Goal: Task Accomplishment & Management: Manage account settings

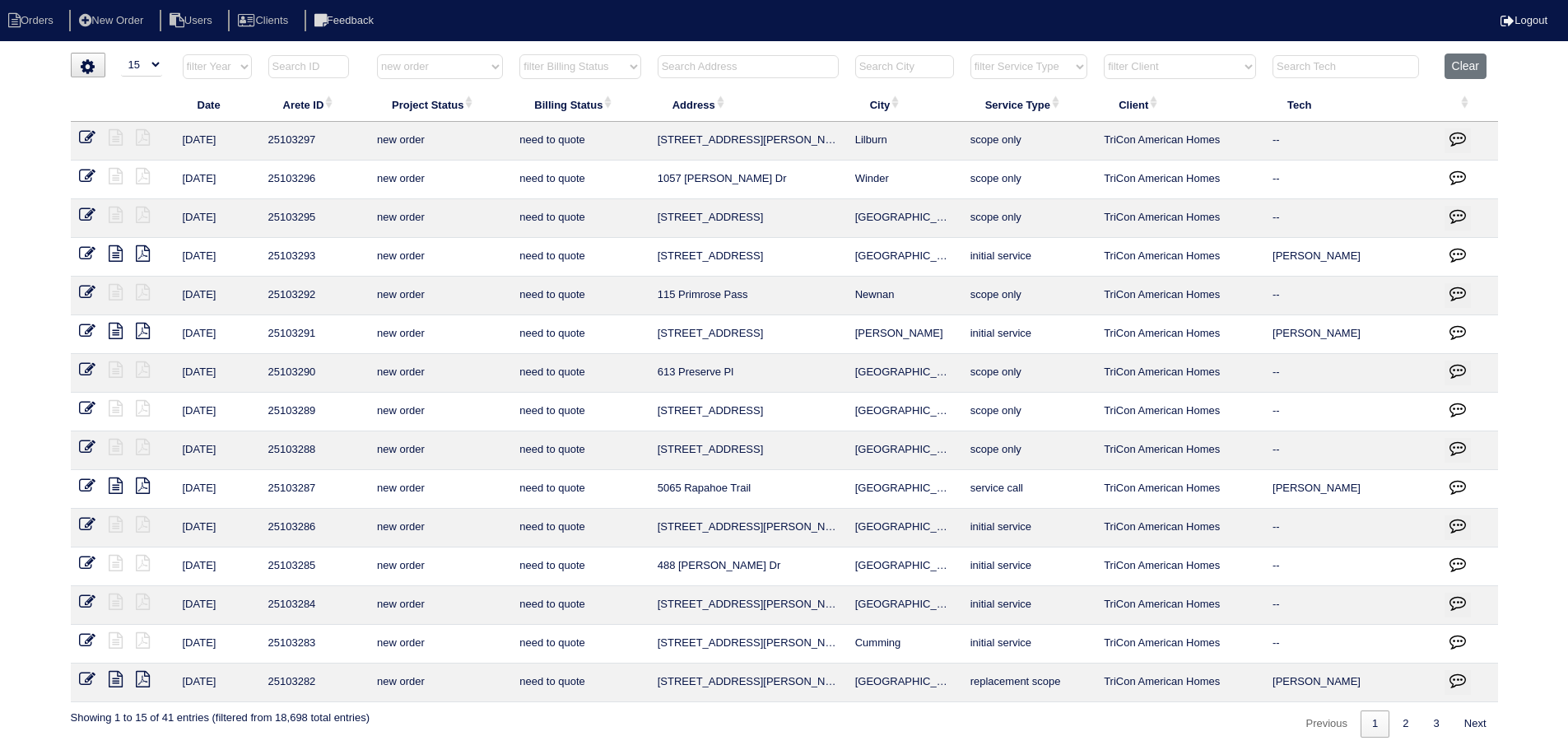
select select "15"
click at [724, 62] on input "text" at bounding box center [748, 67] width 181 height 23
click at [426, 68] on select "filter Project Status -- Any Project Status -- new order assigned in progress f…" at bounding box center [440, 67] width 126 height 25
click at [377, 54] on select "filter Project Status -- Any Project Status -- new order assigned in progress f…" at bounding box center [440, 67] width 126 height 25
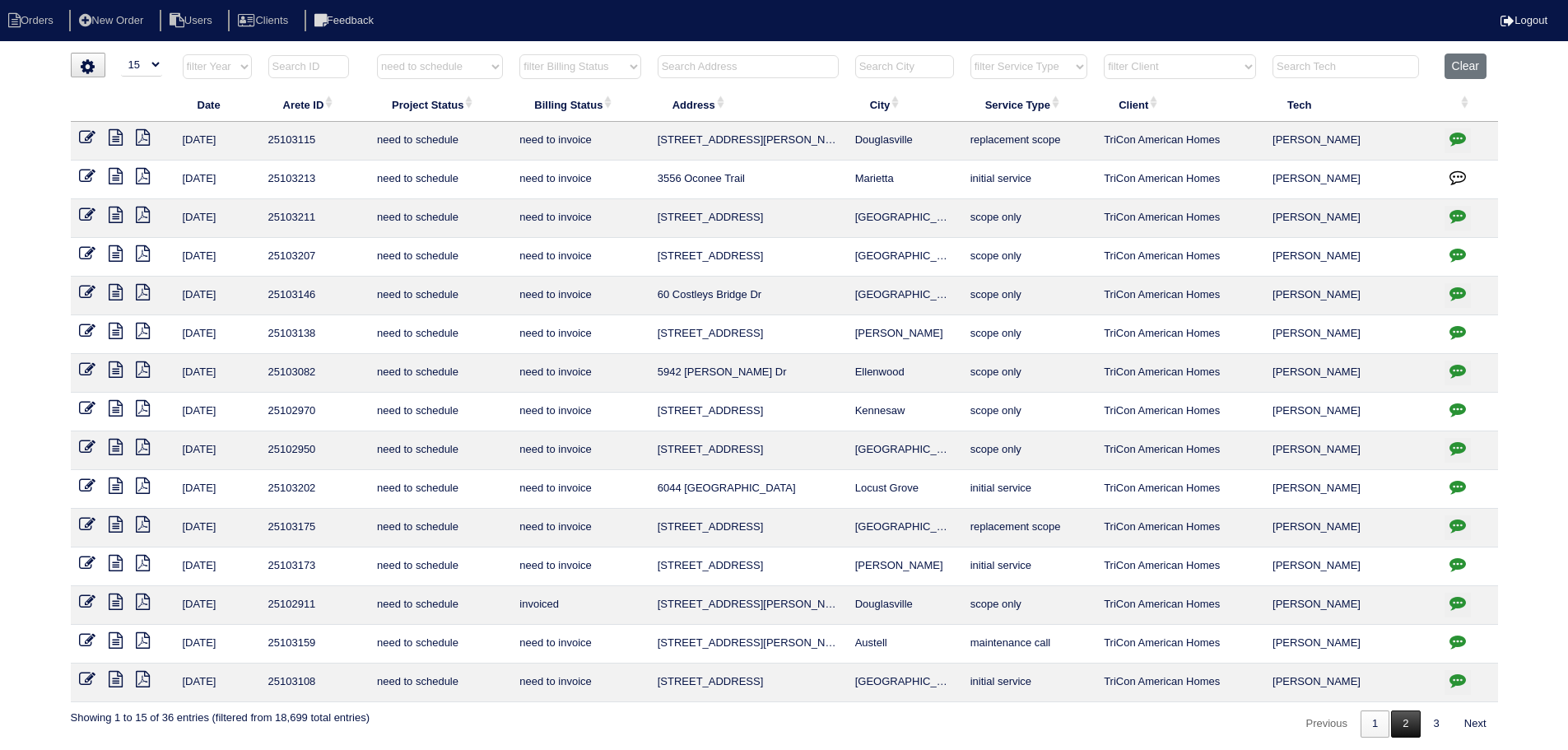
click at [1402, 731] on link "2" at bounding box center [1406, 724] width 28 height 27
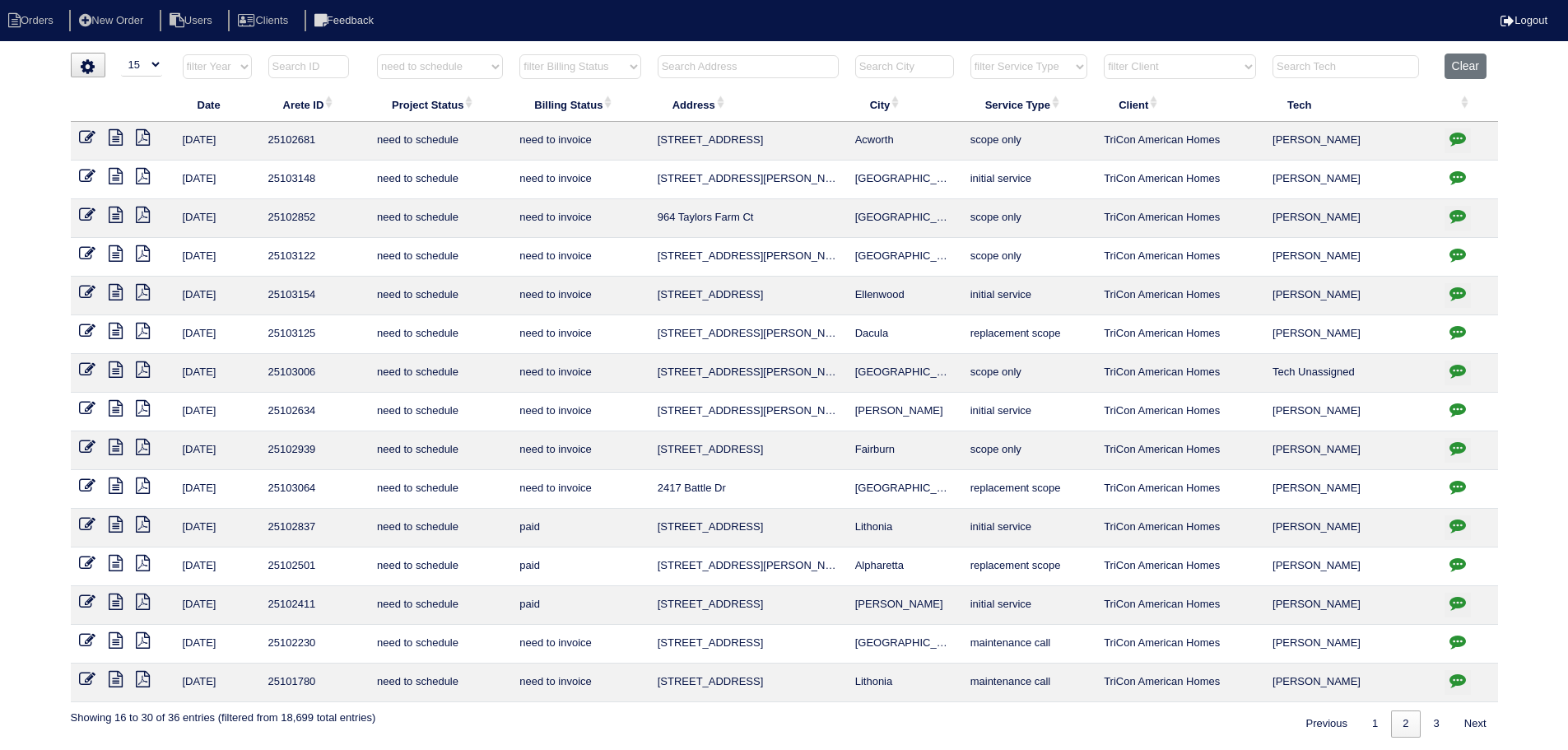
click at [1441, 724] on link "3" at bounding box center [1437, 724] width 28 height 27
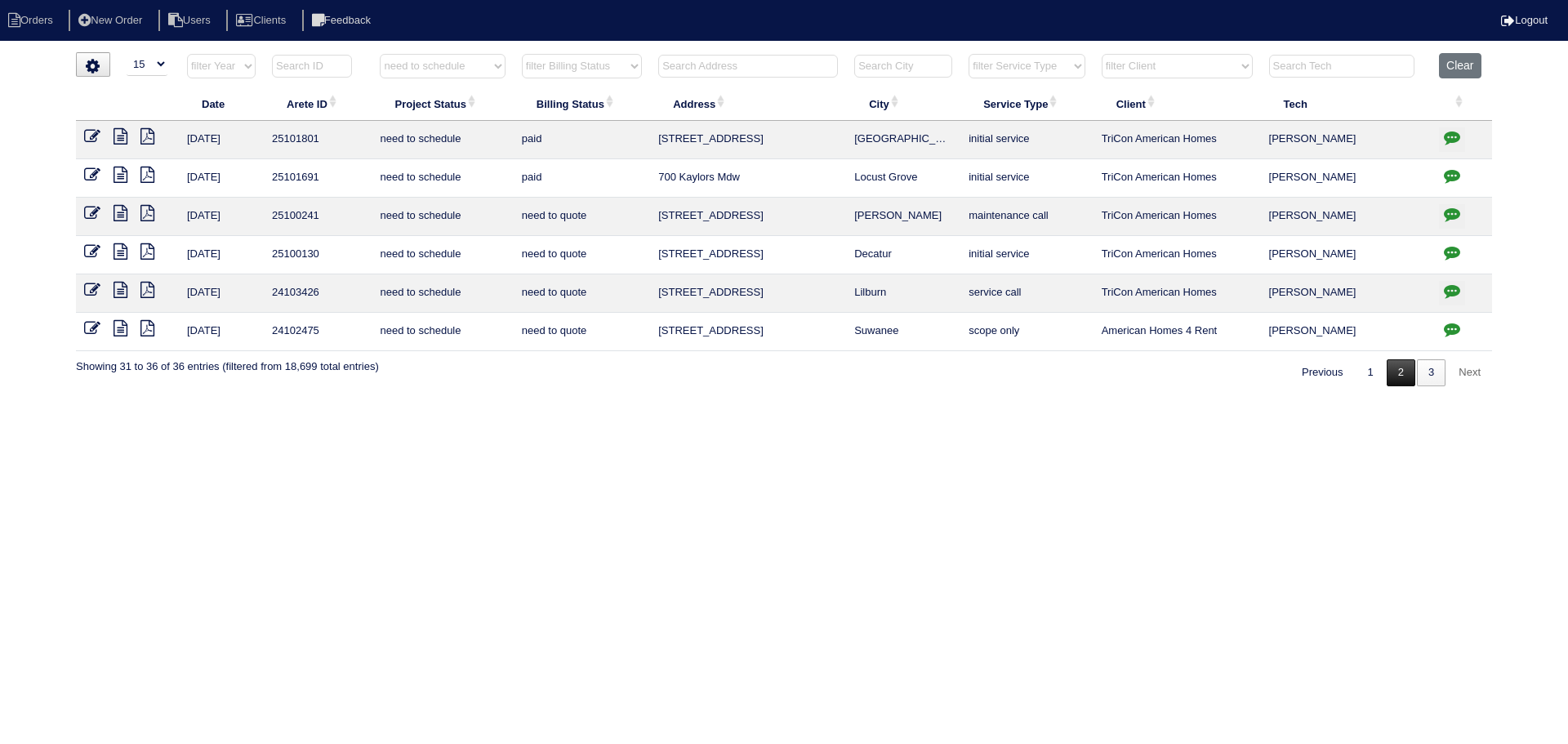
click at [1409, 368] on link "2" at bounding box center [1401, 372] width 28 height 27
select select "need to schedule"
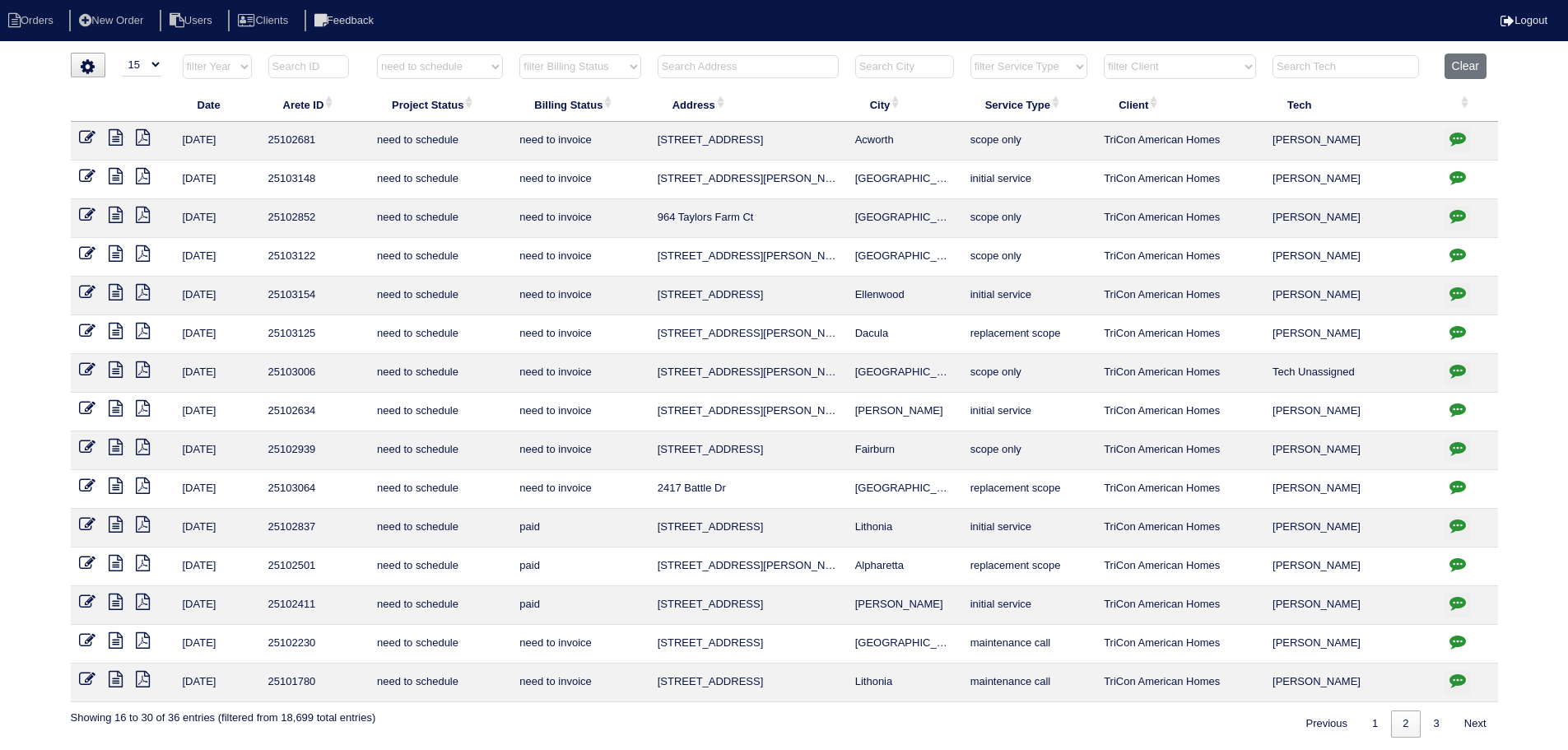
click at [1474, 134] on td at bounding box center [1468, 141] width 62 height 38
click at [1453, 136] on icon "button" at bounding box center [1458, 139] width 17 height 17
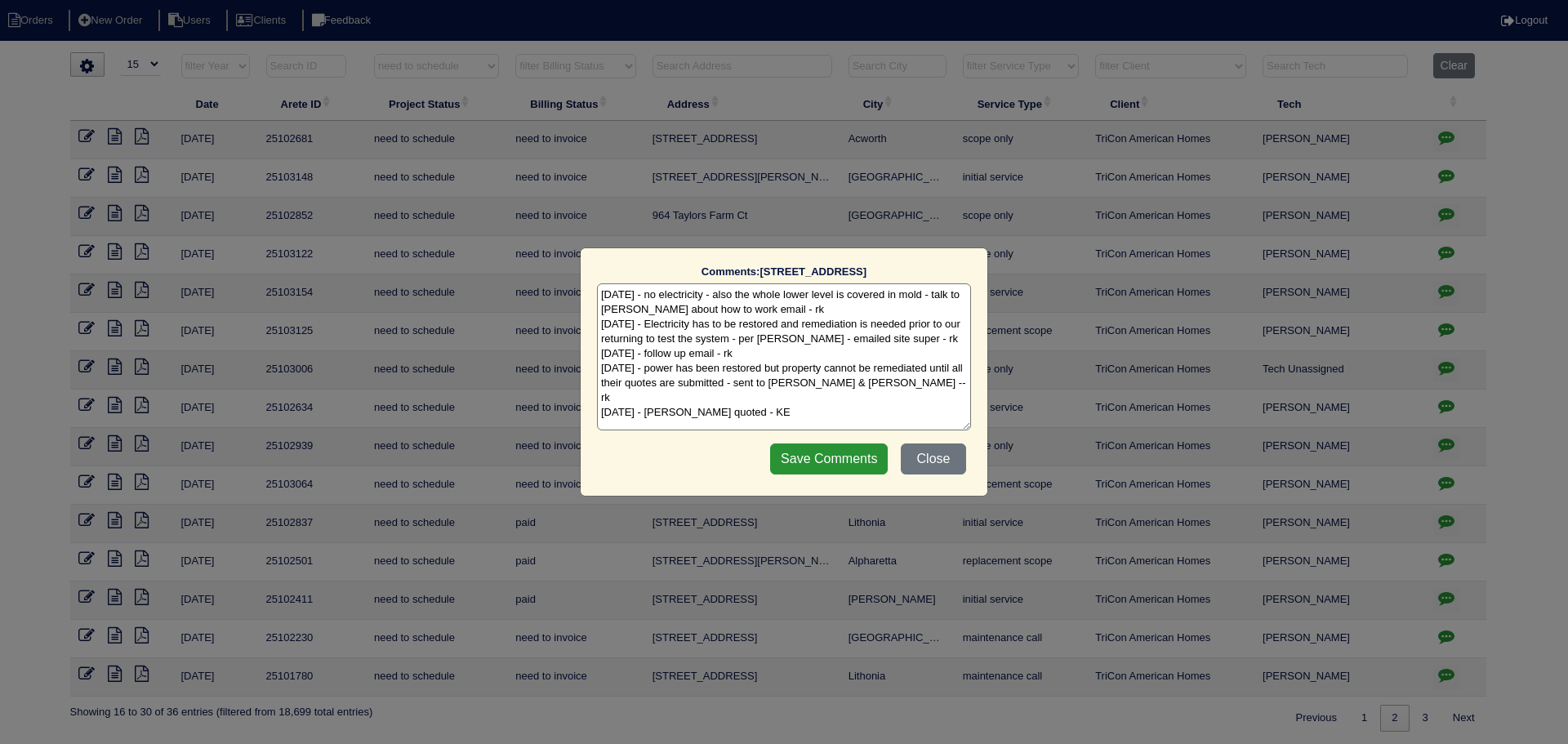
click at [1442, 135] on div "Comments: 2178 Serenity Dr NW The comments on file have changed since you start…" at bounding box center [784, 372] width 1568 height 744
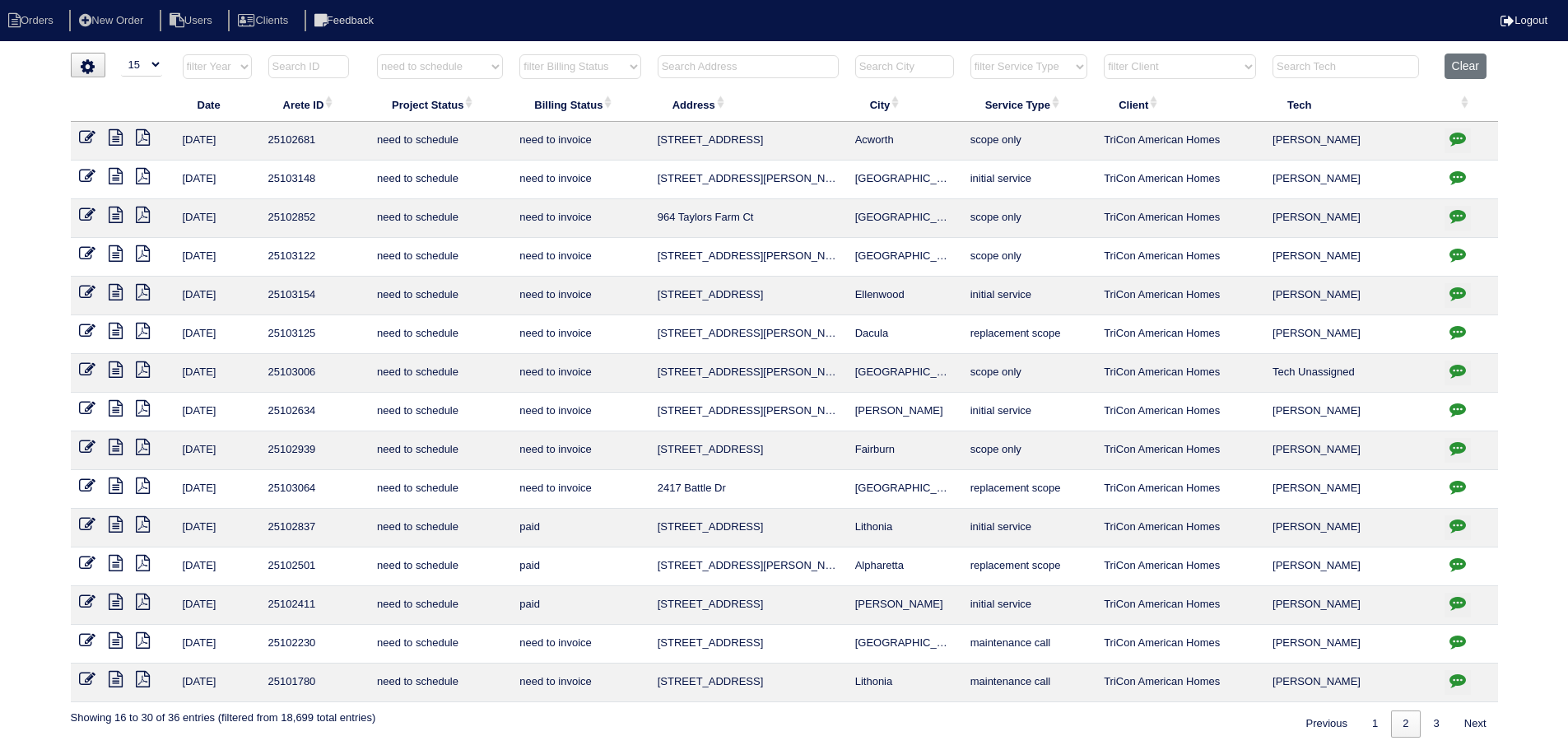
click at [1445, 180] on button "button" at bounding box center [1458, 180] width 27 height 25
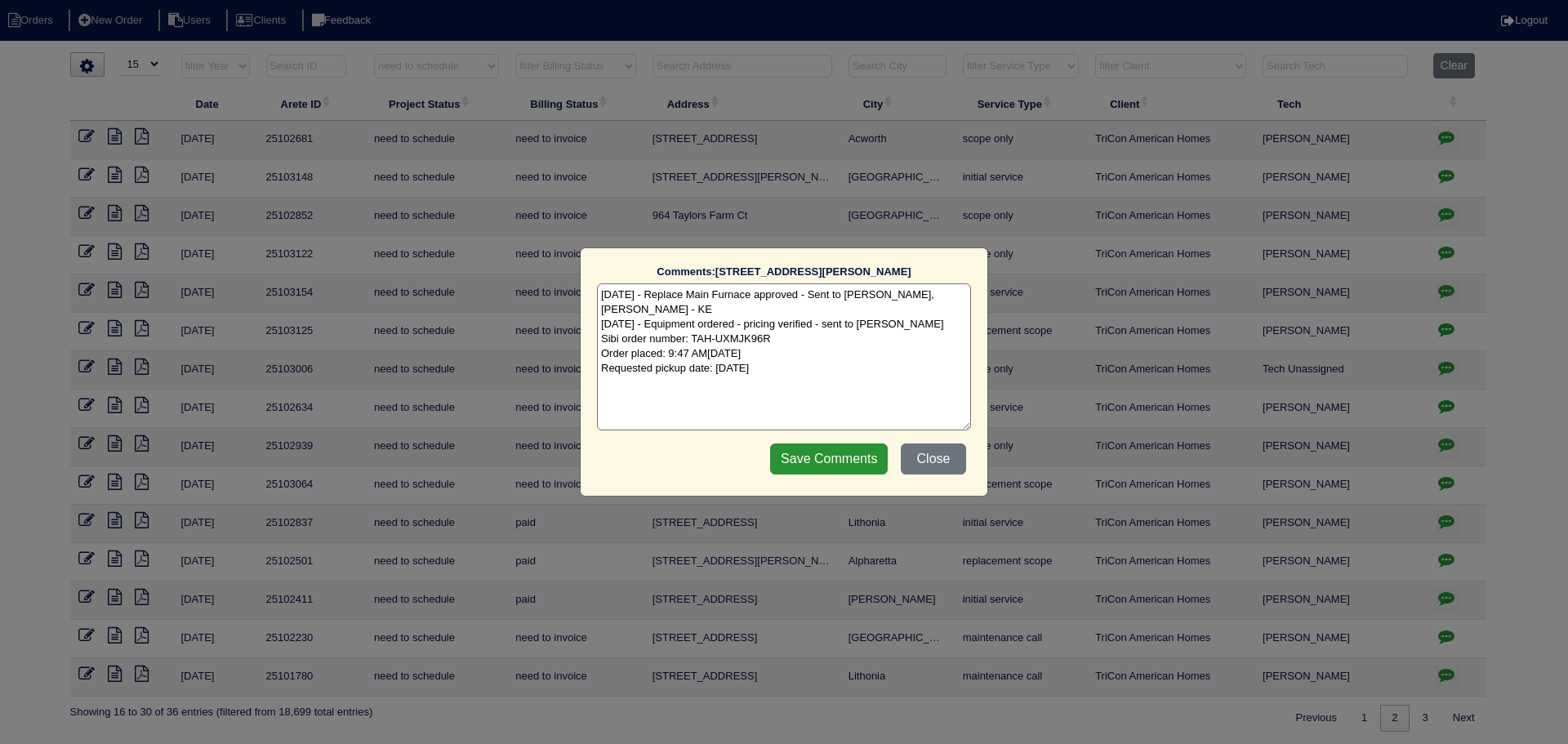
click at [1436, 173] on div "Comments: 3207 Collier Gate Ct The comments on file have changed since you star…" at bounding box center [784, 372] width 1568 height 744
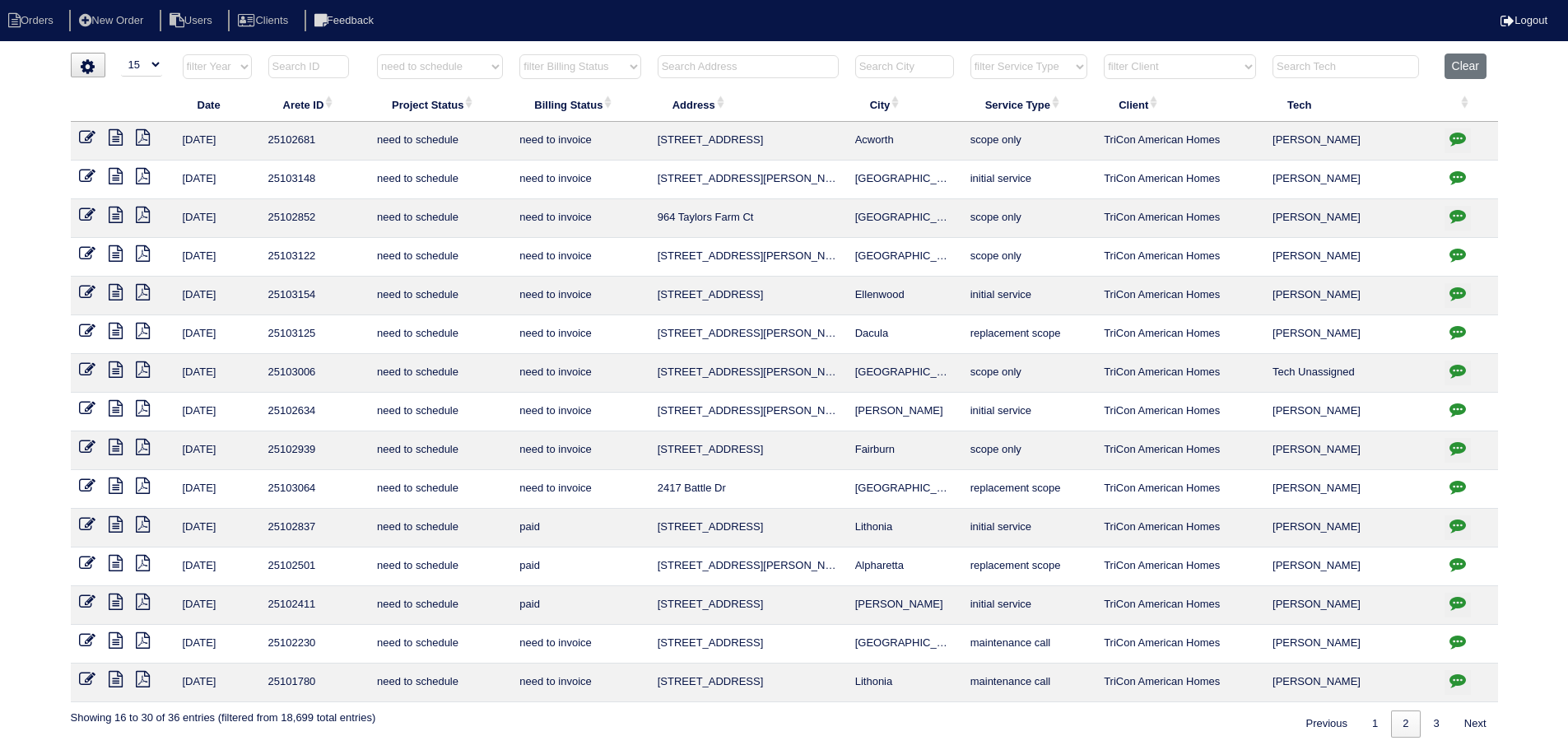
click at [111, 171] on icon at bounding box center [115, 176] width 14 height 17
click at [1465, 485] on icon "button" at bounding box center [1458, 487] width 17 height 17
type textarea "8/25/25 - Replacement x 2/Duct cleaning approved - Sent to Dan, Payton, Reeca -…"
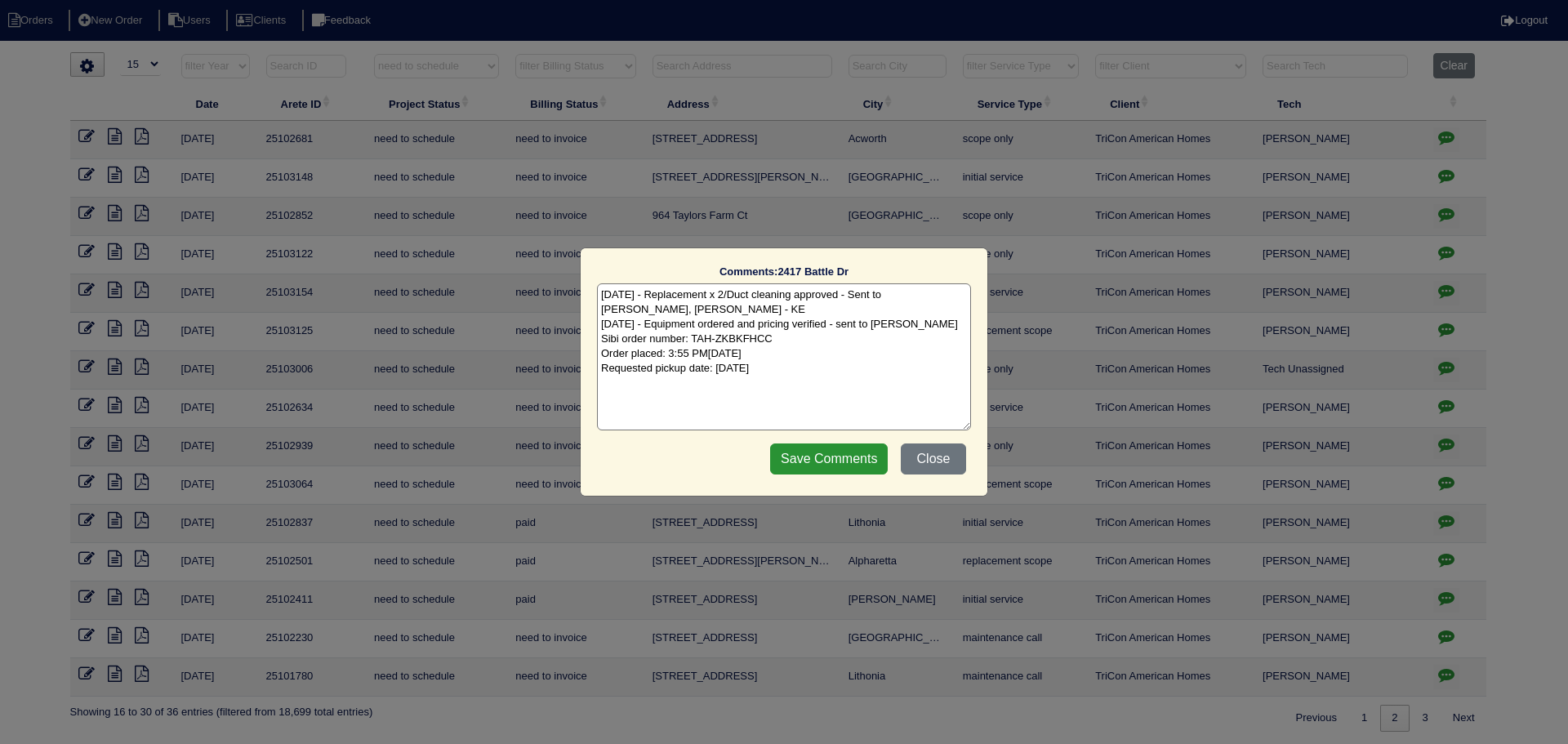
click at [1453, 481] on div "Comments: 2417 Battle Dr The comments on file have changed since you started ed…" at bounding box center [784, 372] width 1568 height 744
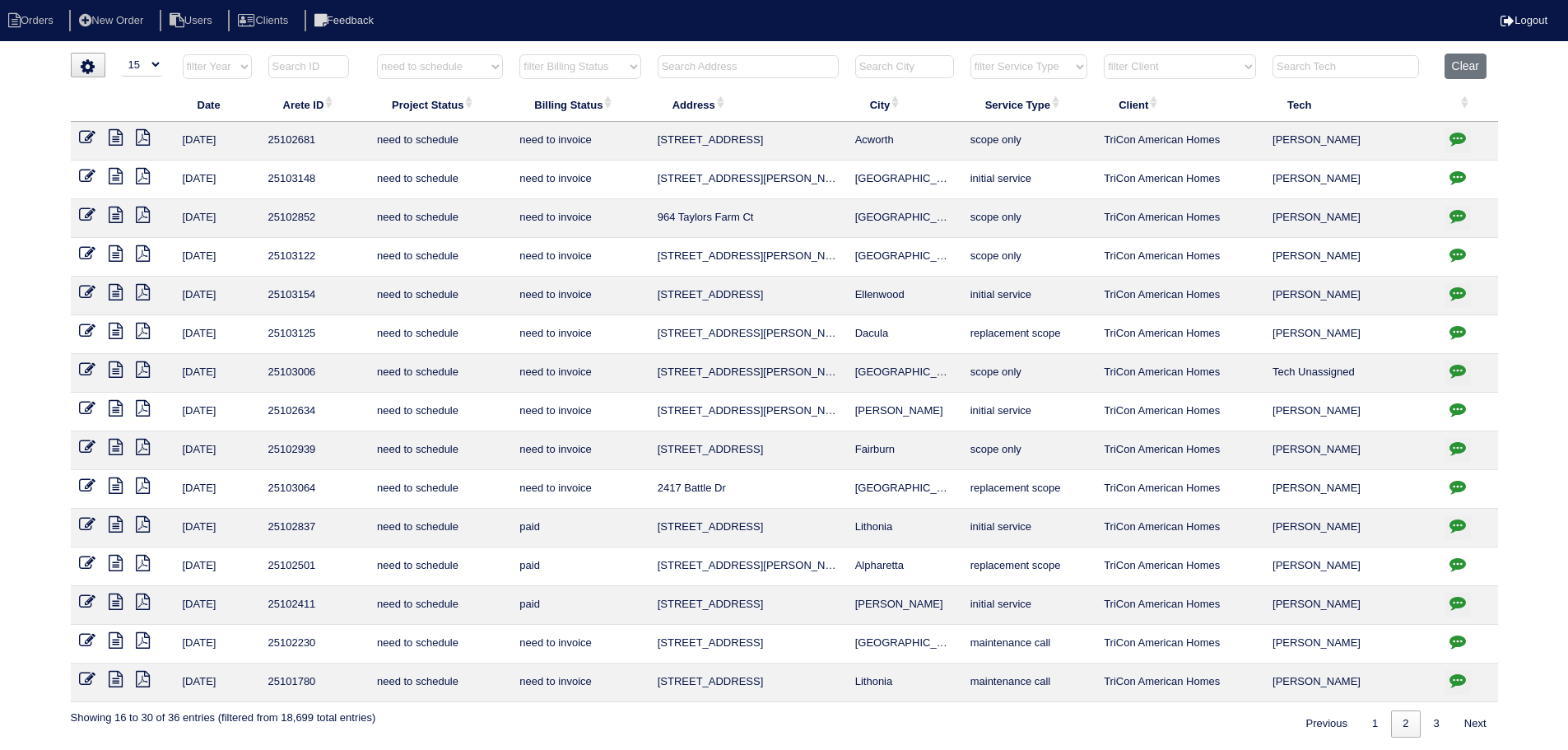
click at [84, 480] on icon at bounding box center [88, 486] width 17 height 17
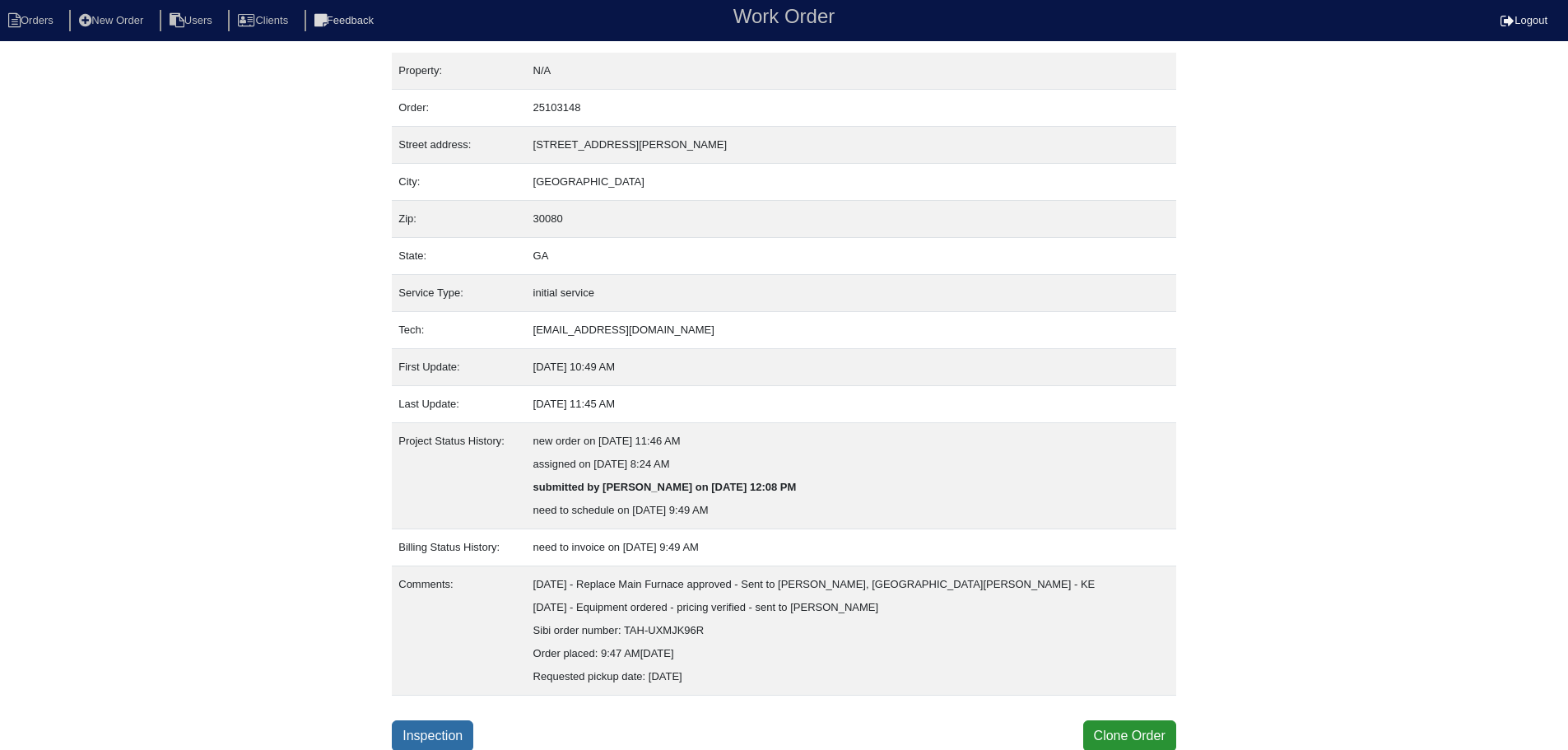
click at [459, 731] on link "Inspection" at bounding box center [432, 735] width 81 height 31
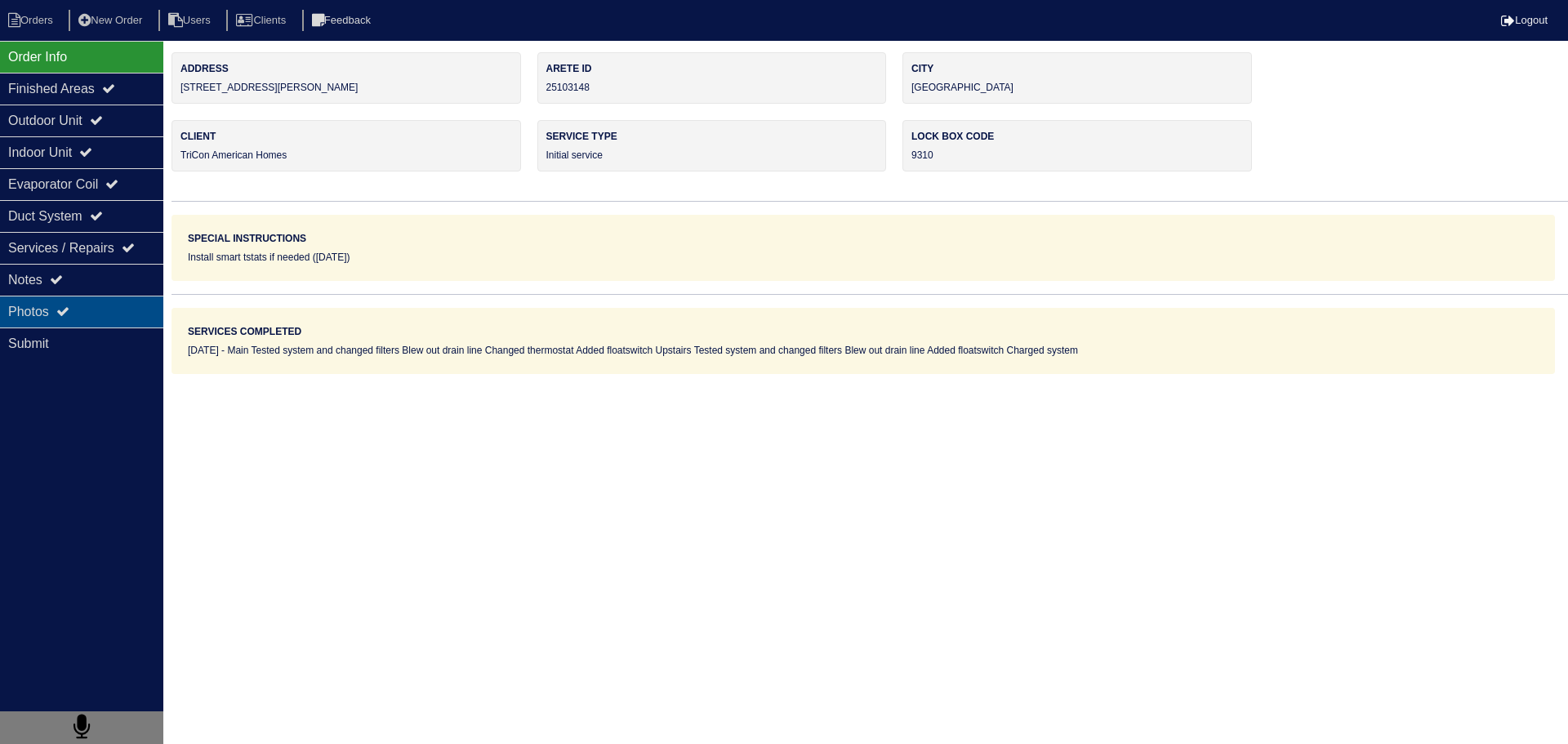
click at [128, 314] on div "Photos" at bounding box center [81, 311] width 163 height 32
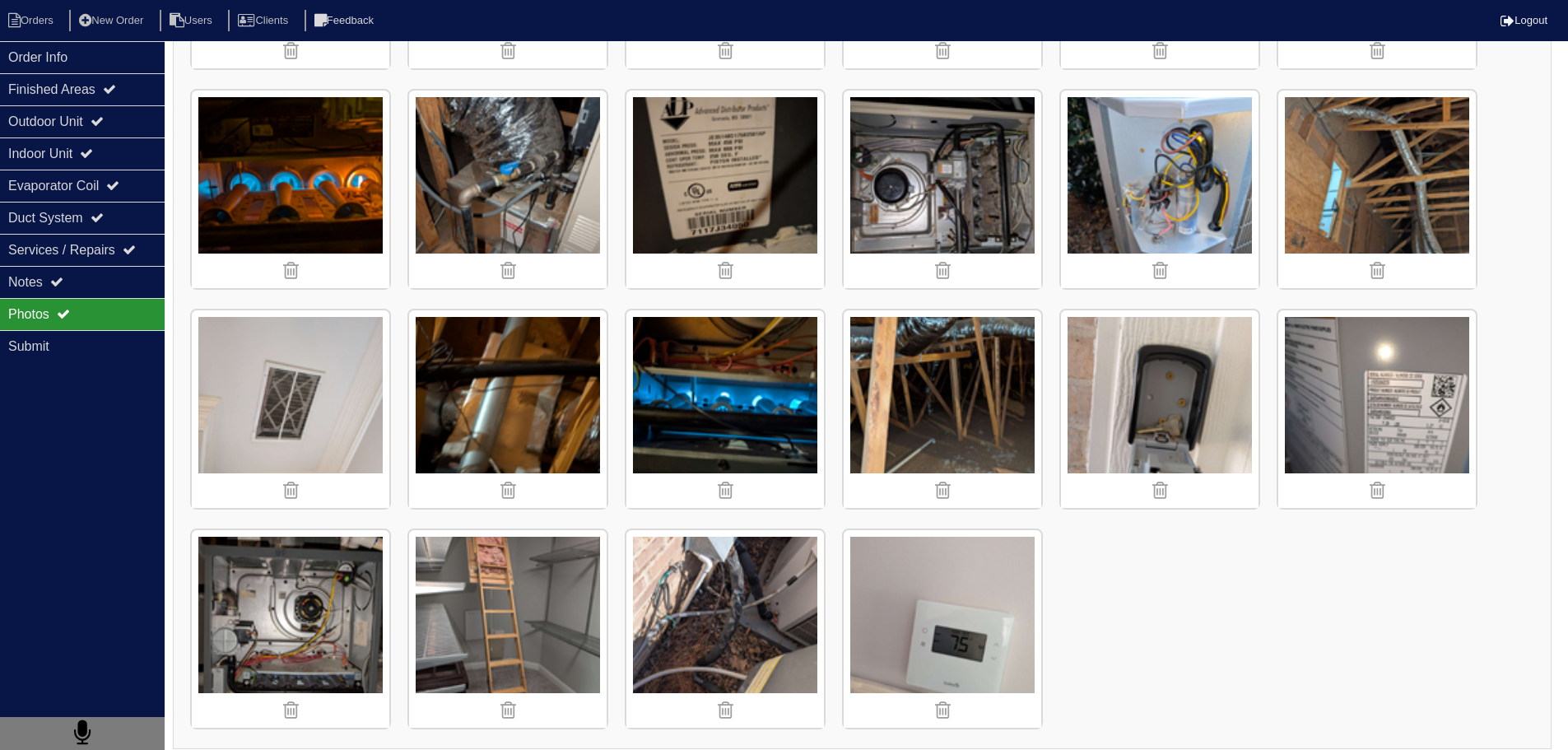
scroll to position [1978, 0]
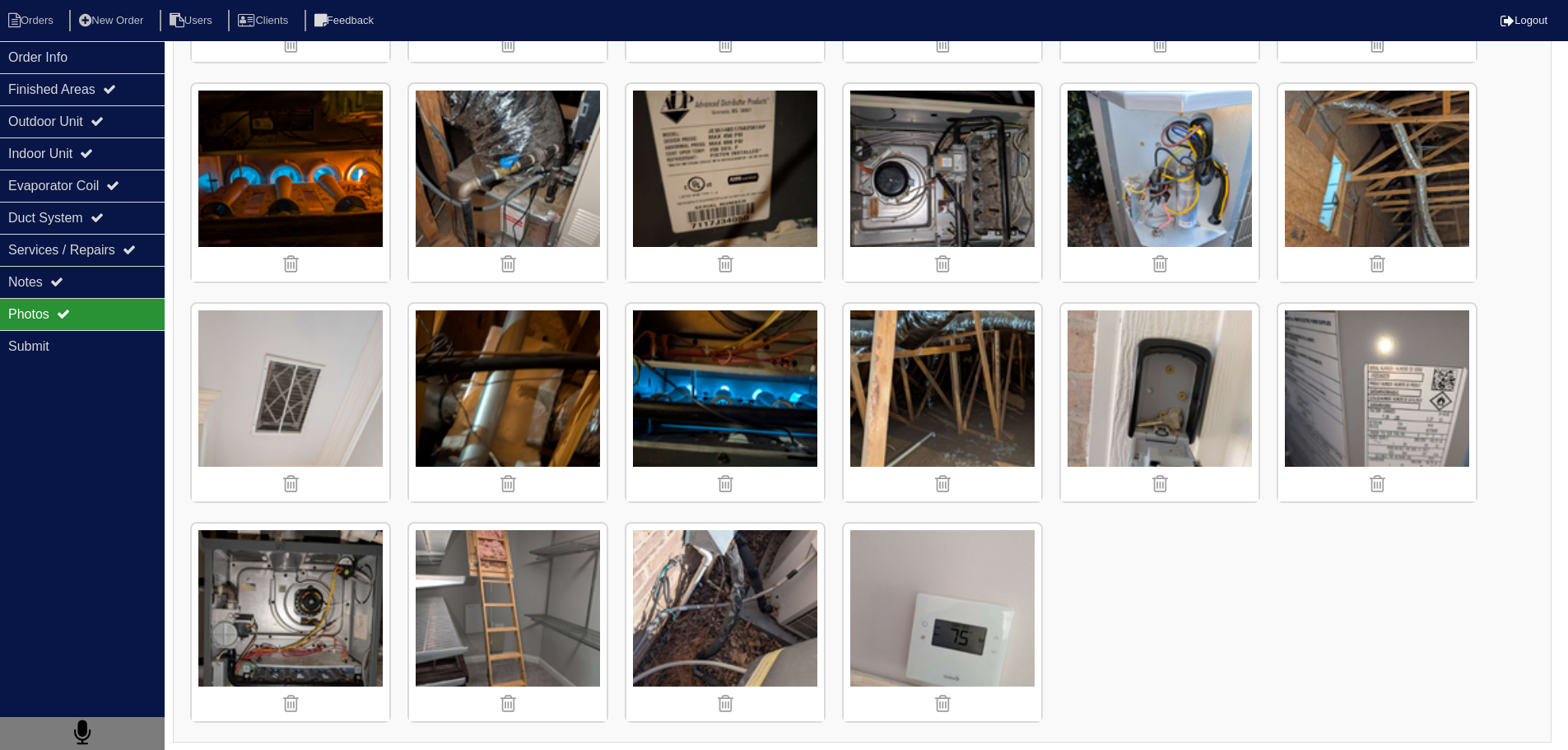
click at [144, 298] on div "Photos" at bounding box center [82, 314] width 165 height 32
click at [135, 290] on div "Notes" at bounding box center [82, 282] width 165 height 32
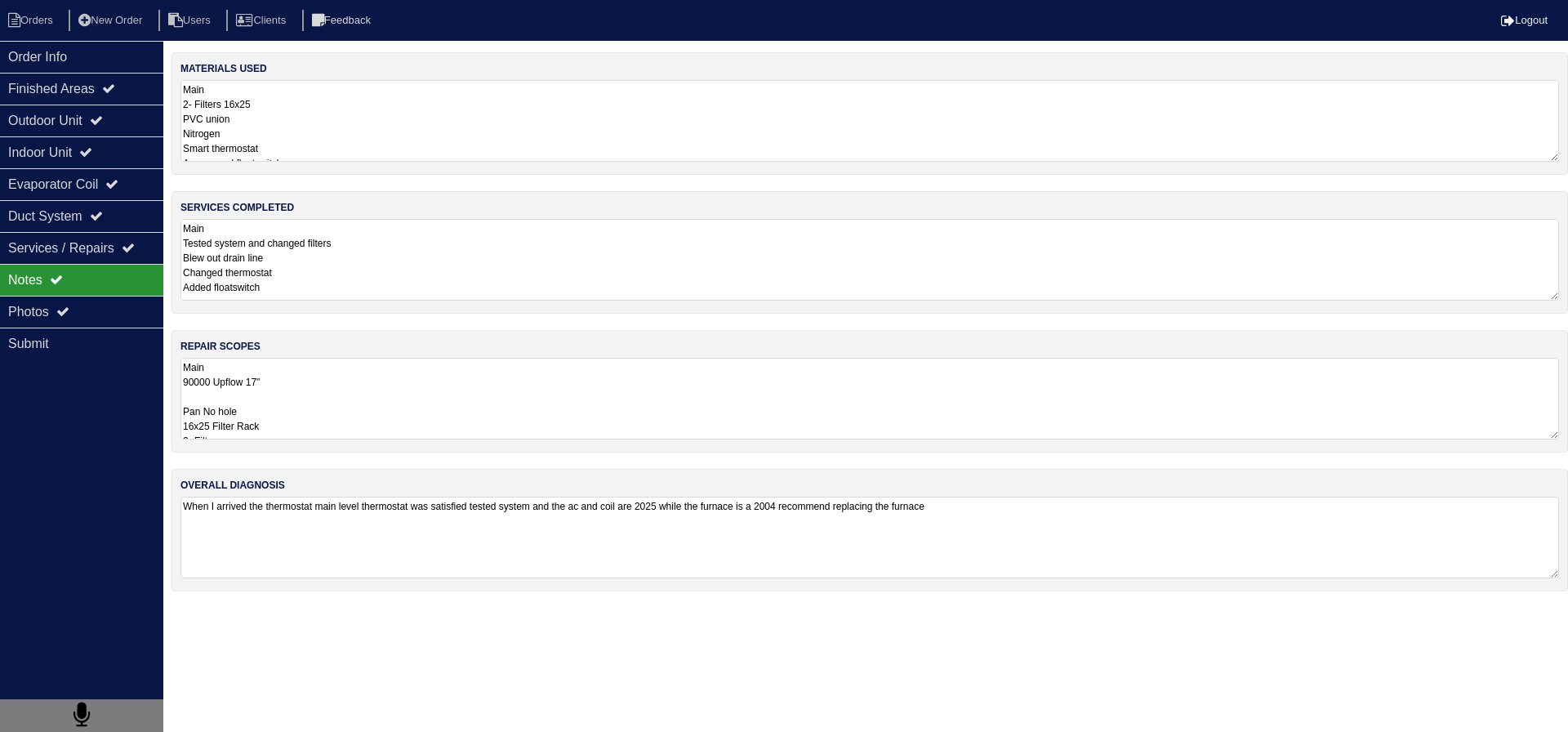
click at [315, 386] on textarea "Main 90000 Upflow 17" Pan No hole 16x25 Filter Rack 2- Filters 4" Single Wall 9…" at bounding box center [870, 398] width 1379 height 81
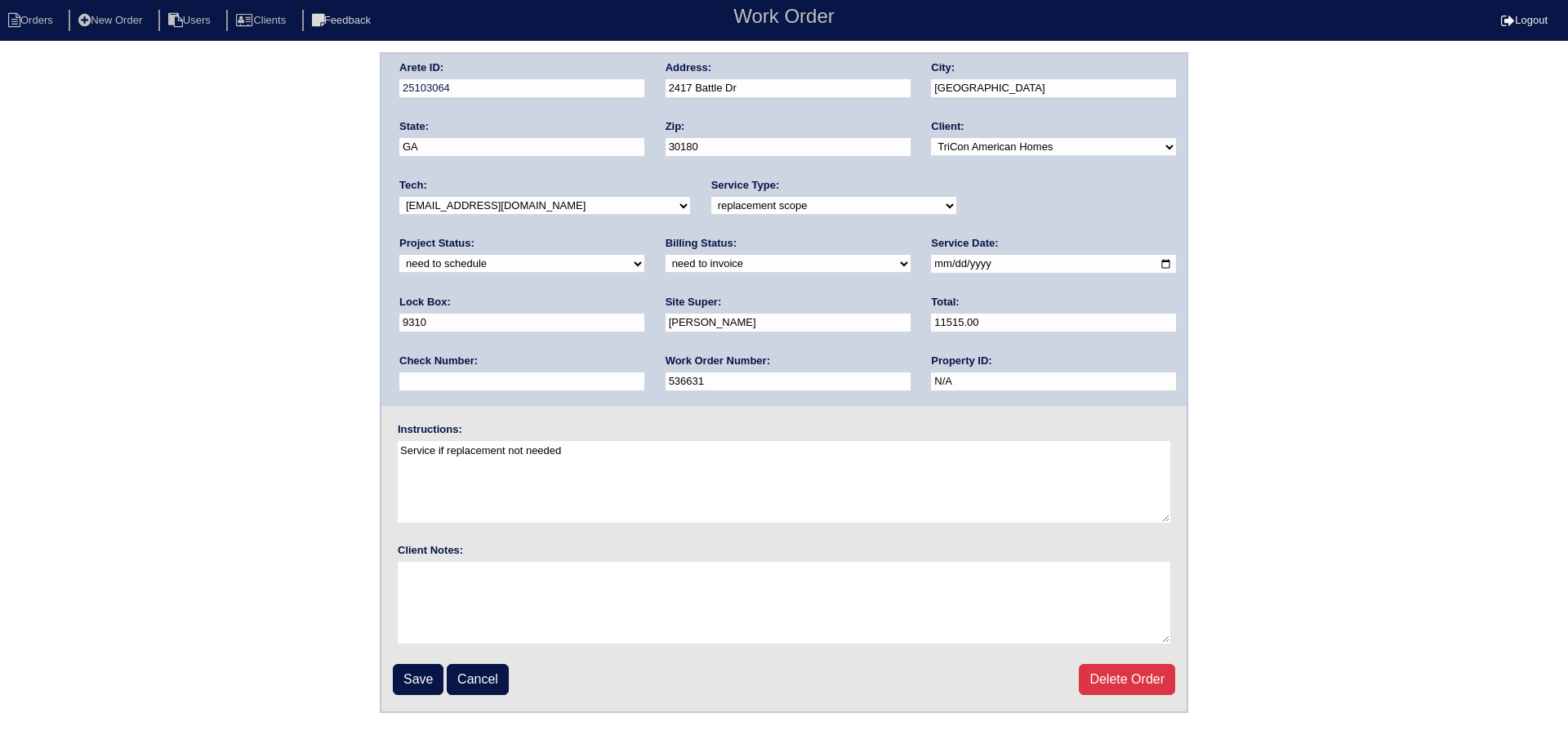
click at [645, 255] on select "new order assigned in progress field complete need to schedule admin review arc…" at bounding box center [521, 264] width 245 height 18
select select "completed"
click at [645, 255] on select "new order assigned in progress field complete need to schedule admin review arc…" at bounding box center [521, 264] width 245 height 18
click at [387, 680] on fieldset "Arete ID: 25103064 Address: 2417 Battle Dr City: Villa Rica State: GA Zip: 3018…" at bounding box center [784, 382] width 806 height 657
click at [430, 674] on input "Save" at bounding box center [418, 678] width 51 height 31
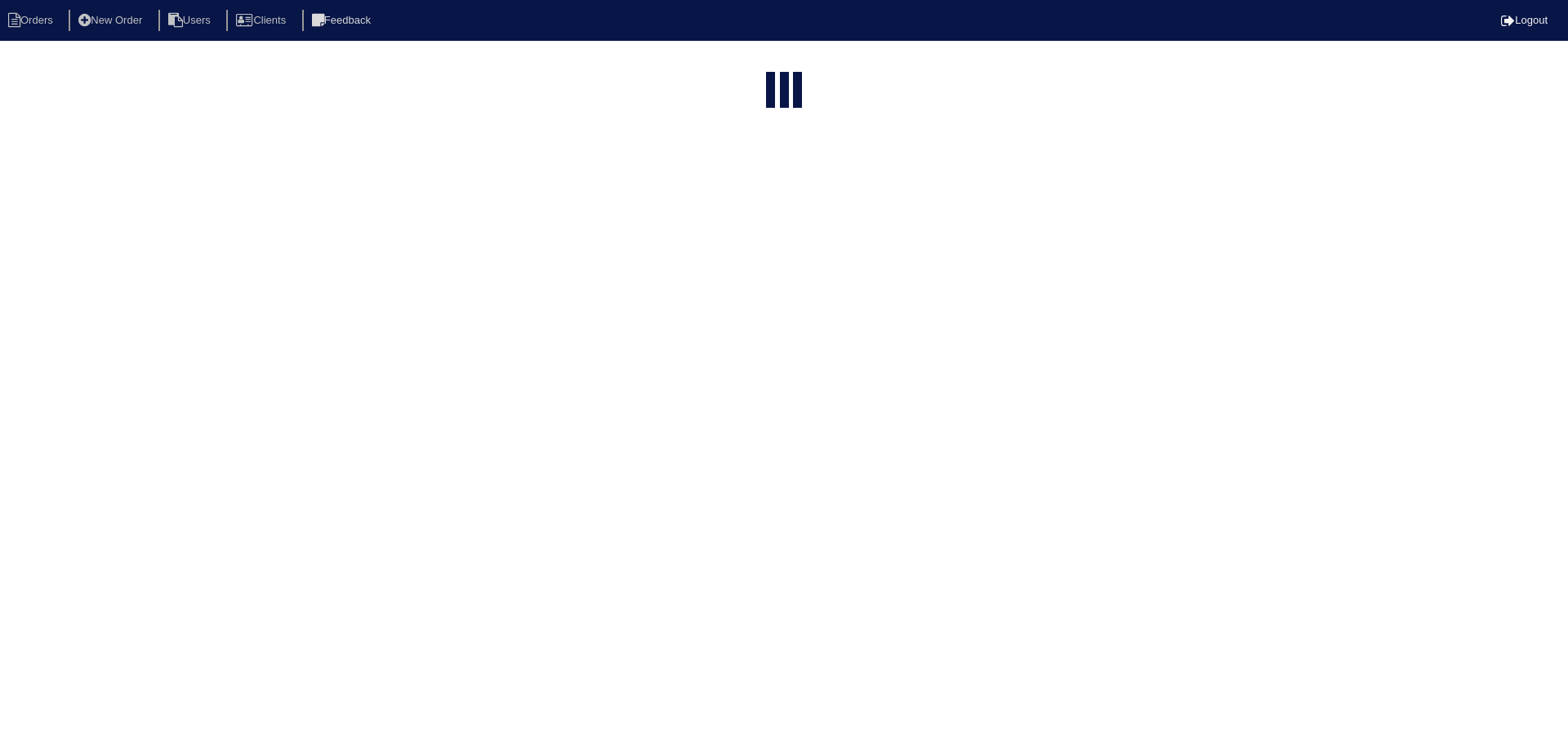
select select "15"
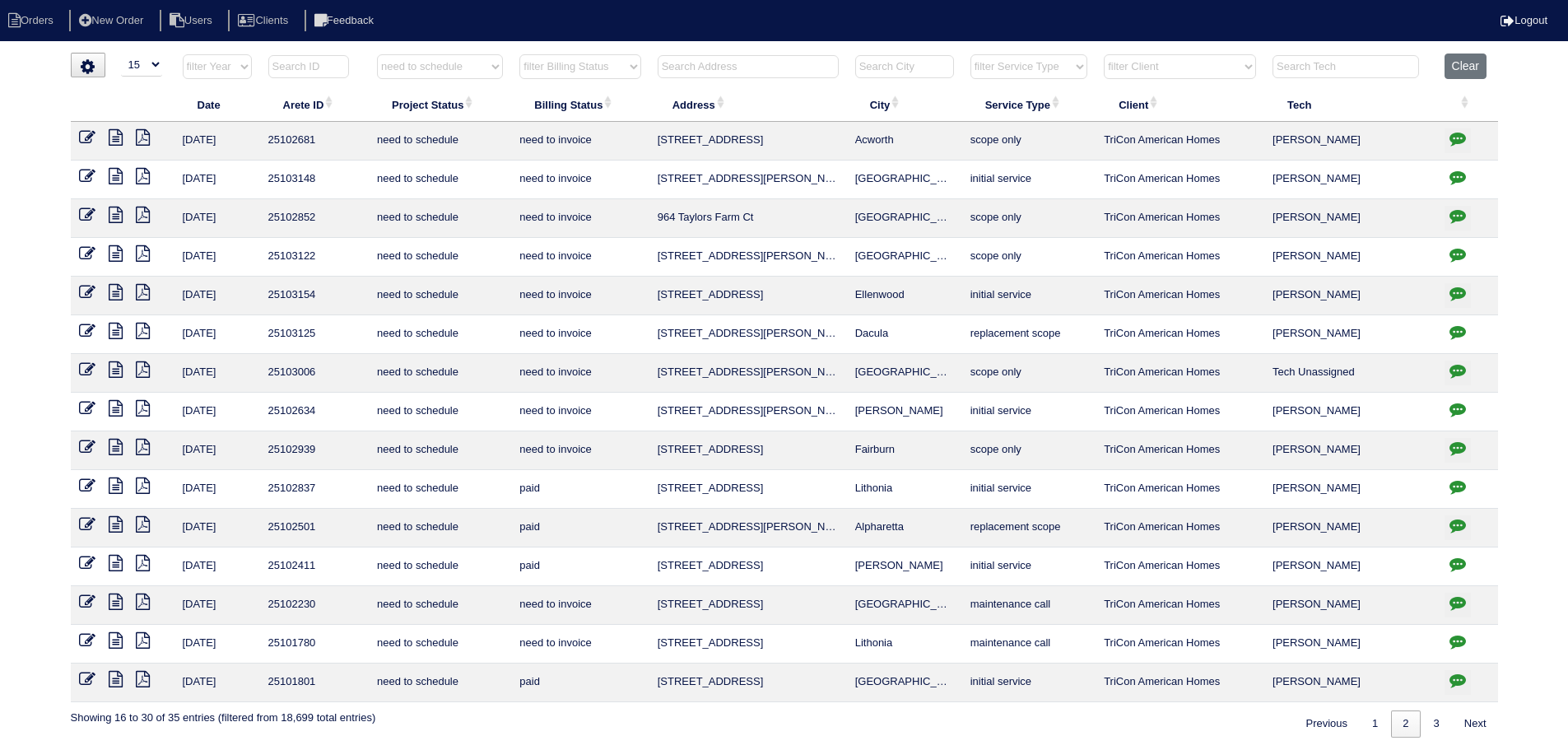
click at [1392, 721] on link "2" at bounding box center [1406, 724] width 28 height 27
click at [1378, 722] on link "1" at bounding box center [1375, 724] width 28 height 27
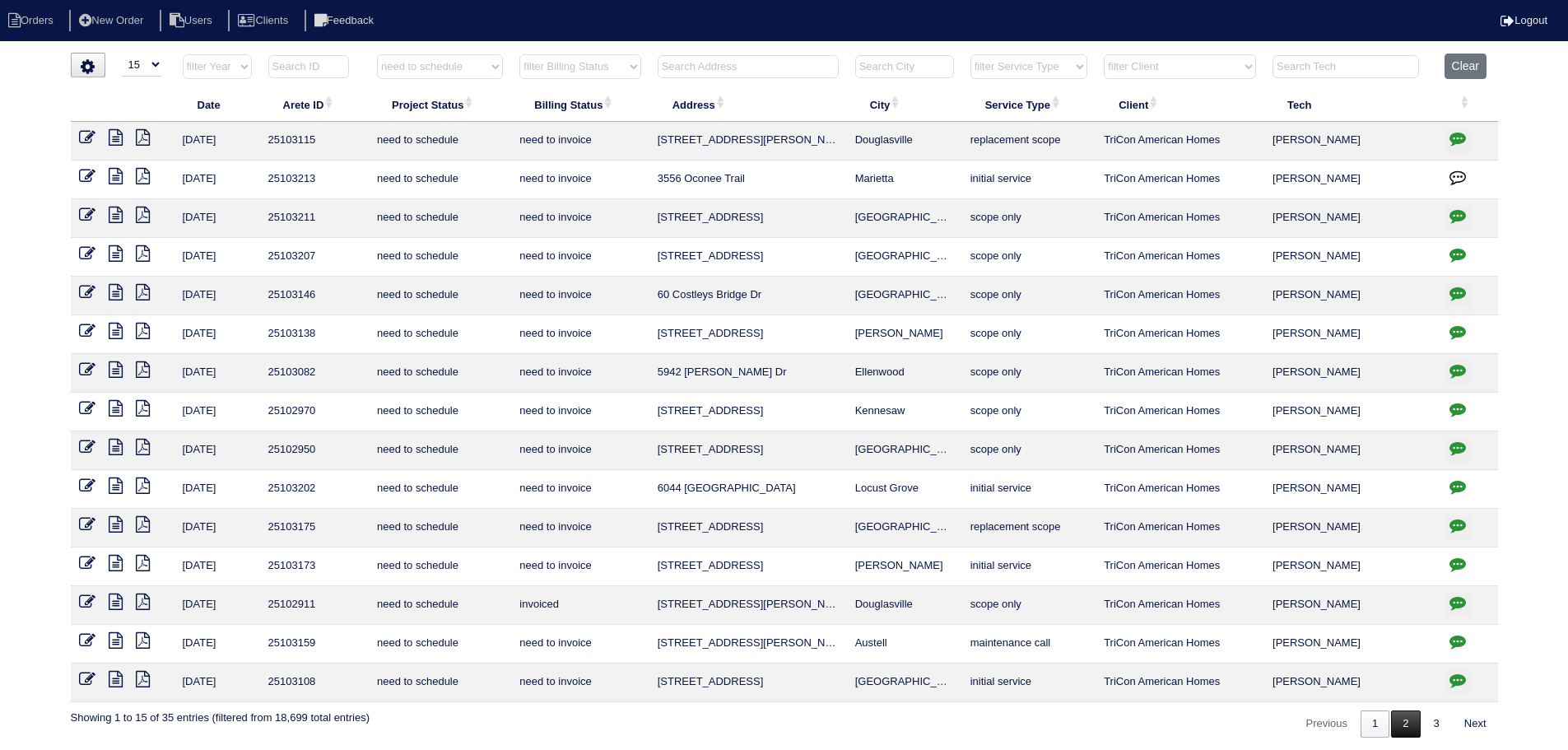
click at [1414, 722] on link "2" at bounding box center [1406, 724] width 28 height 27
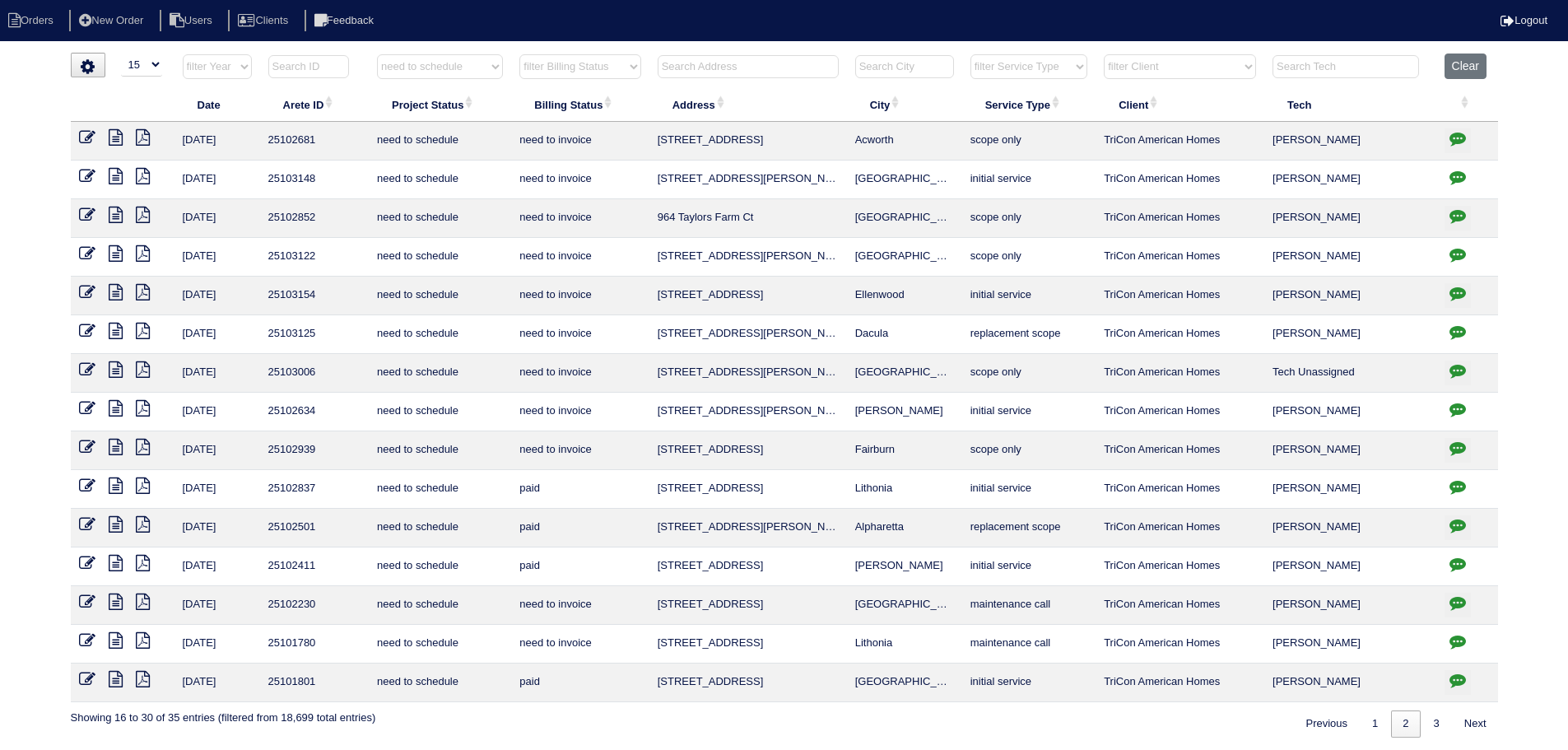
click at [1428, 720] on link "3" at bounding box center [1437, 724] width 28 height 27
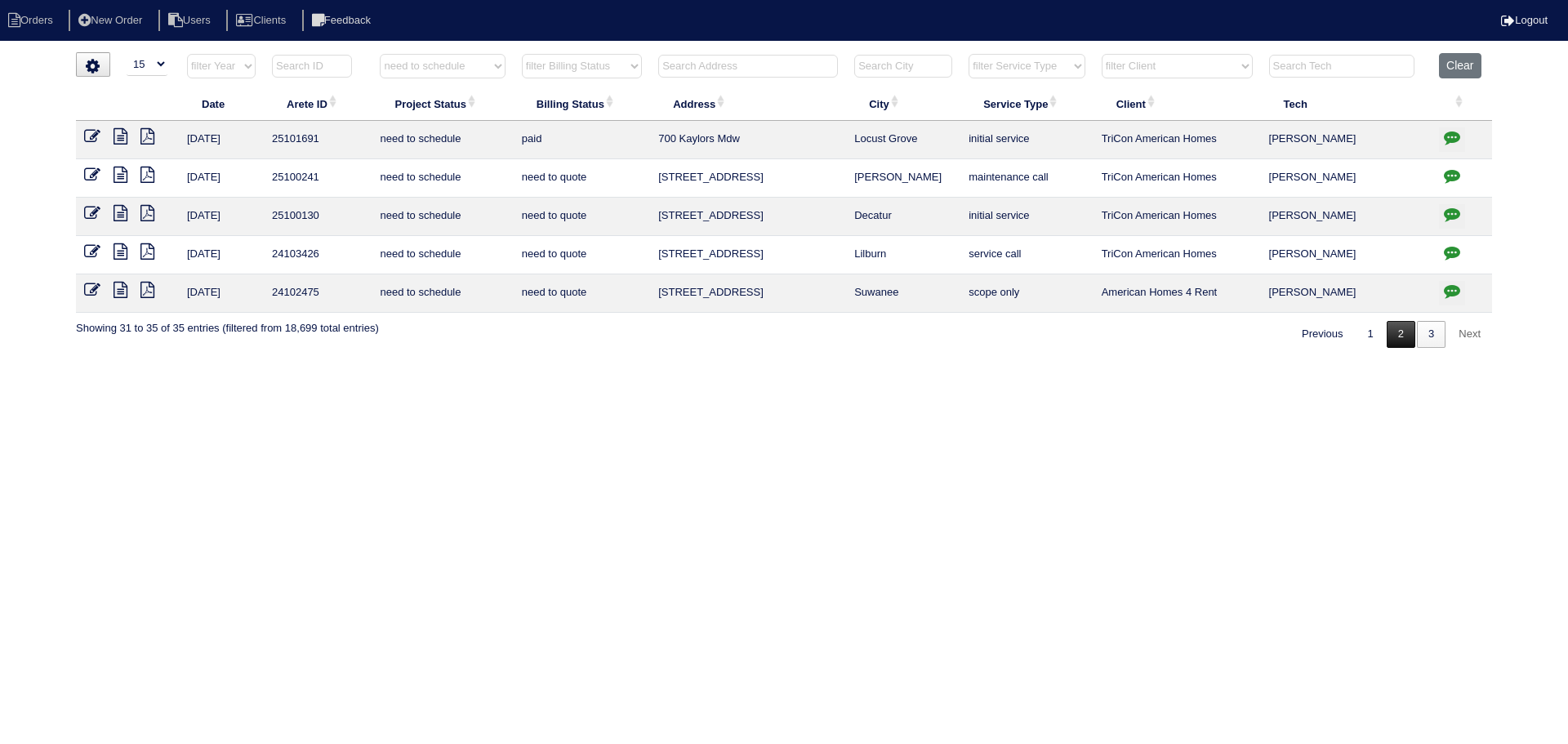
click at [1404, 343] on link "2" at bounding box center [1401, 334] width 28 height 27
select select "need to schedule"
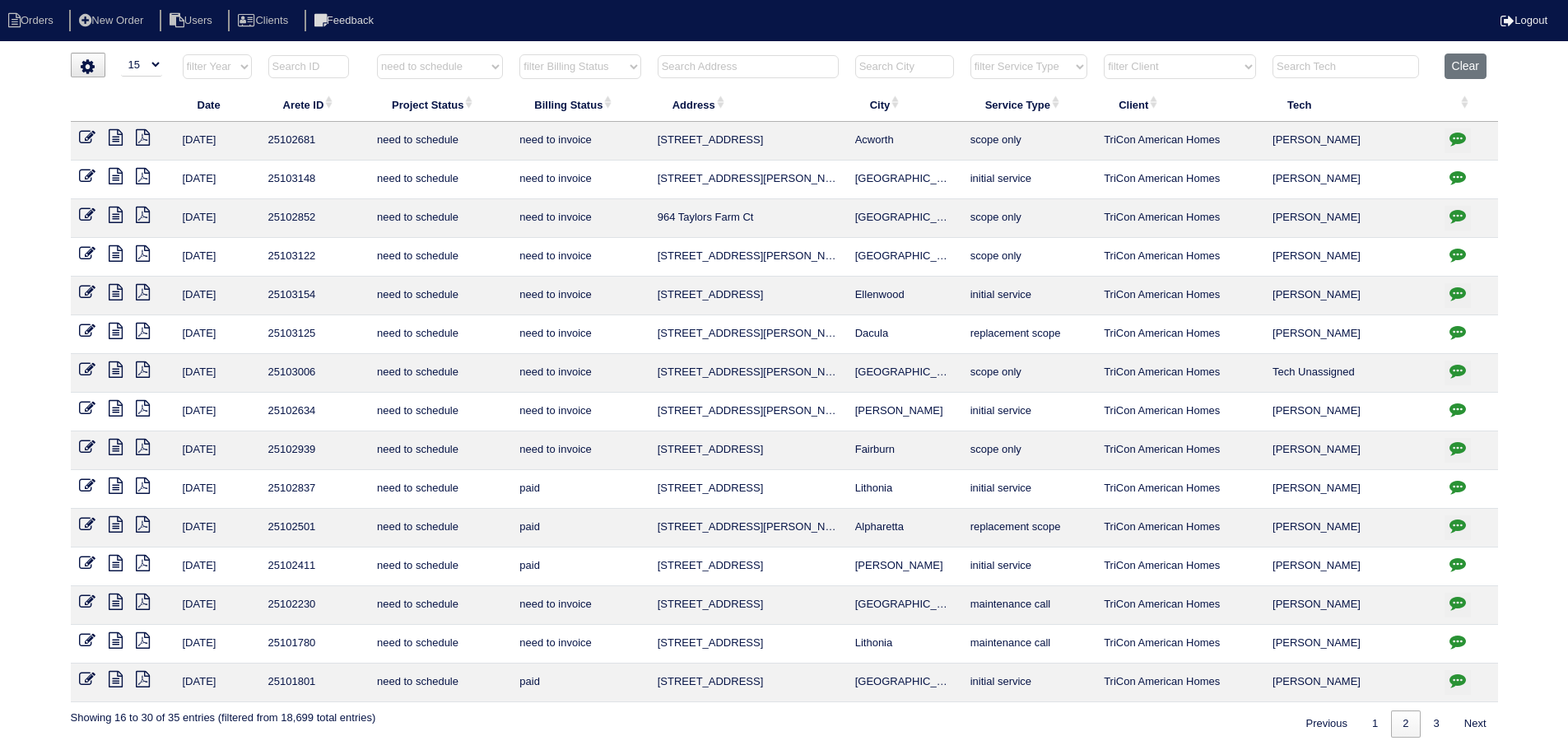
click at [1453, 484] on icon "button" at bounding box center [1458, 487] width 17 height 17
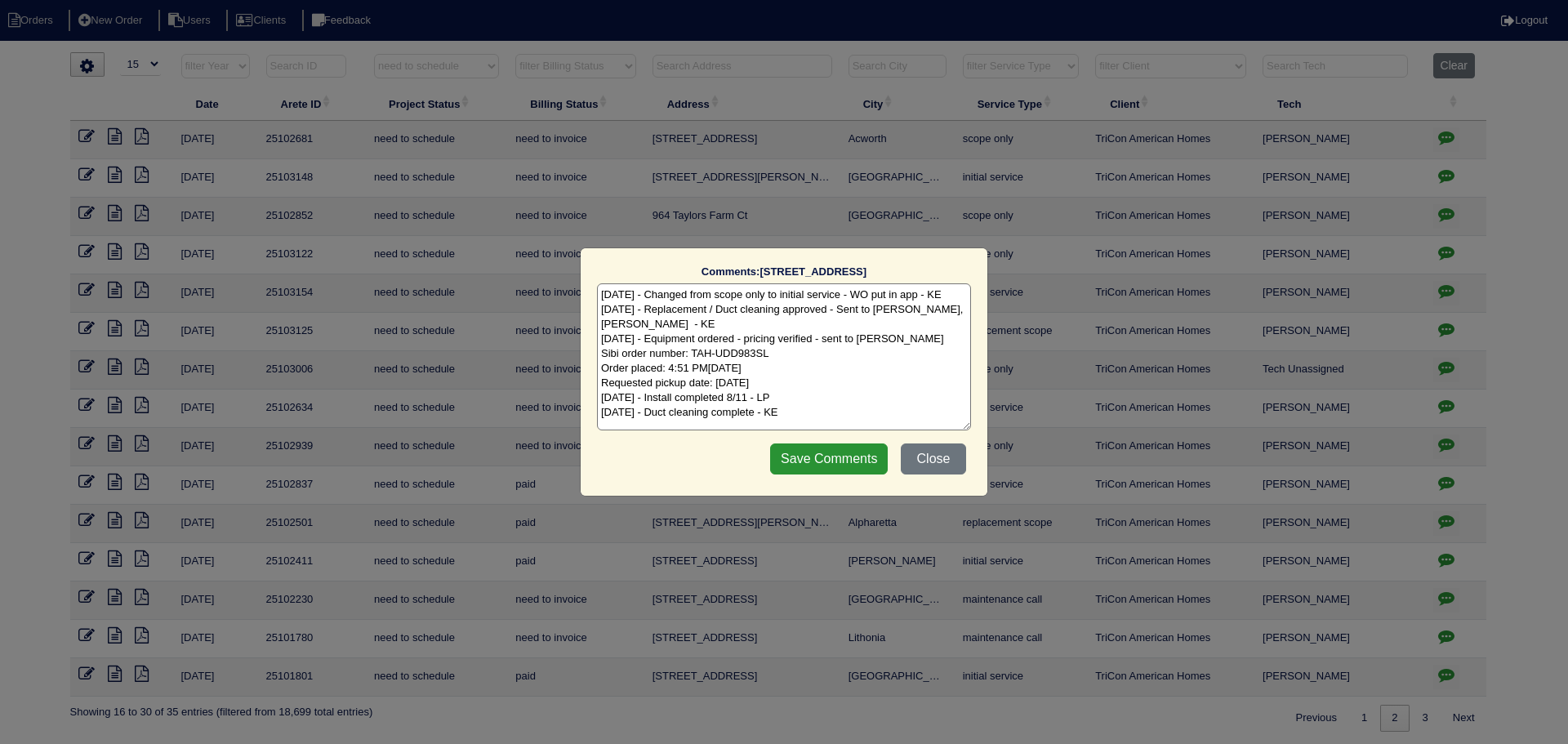
click at [1442, 480] on div "Comments: 741 Shore Drive The comments on file have changed since you started e…" at bounding box center [784, 372] width 1568 height 744
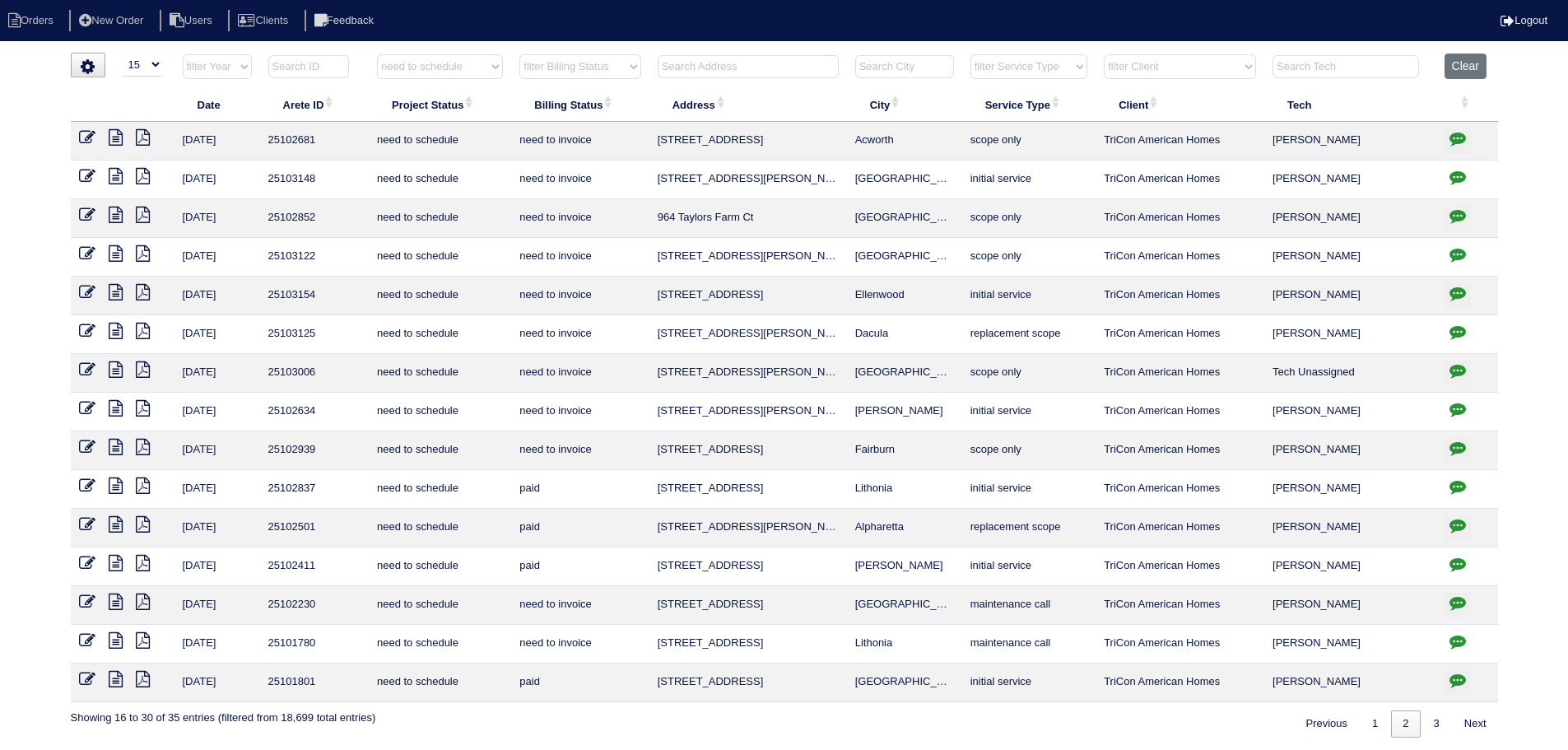
click at [1458, 606] on icon "button" at bounding box center [1458, 603] width 17 height 17
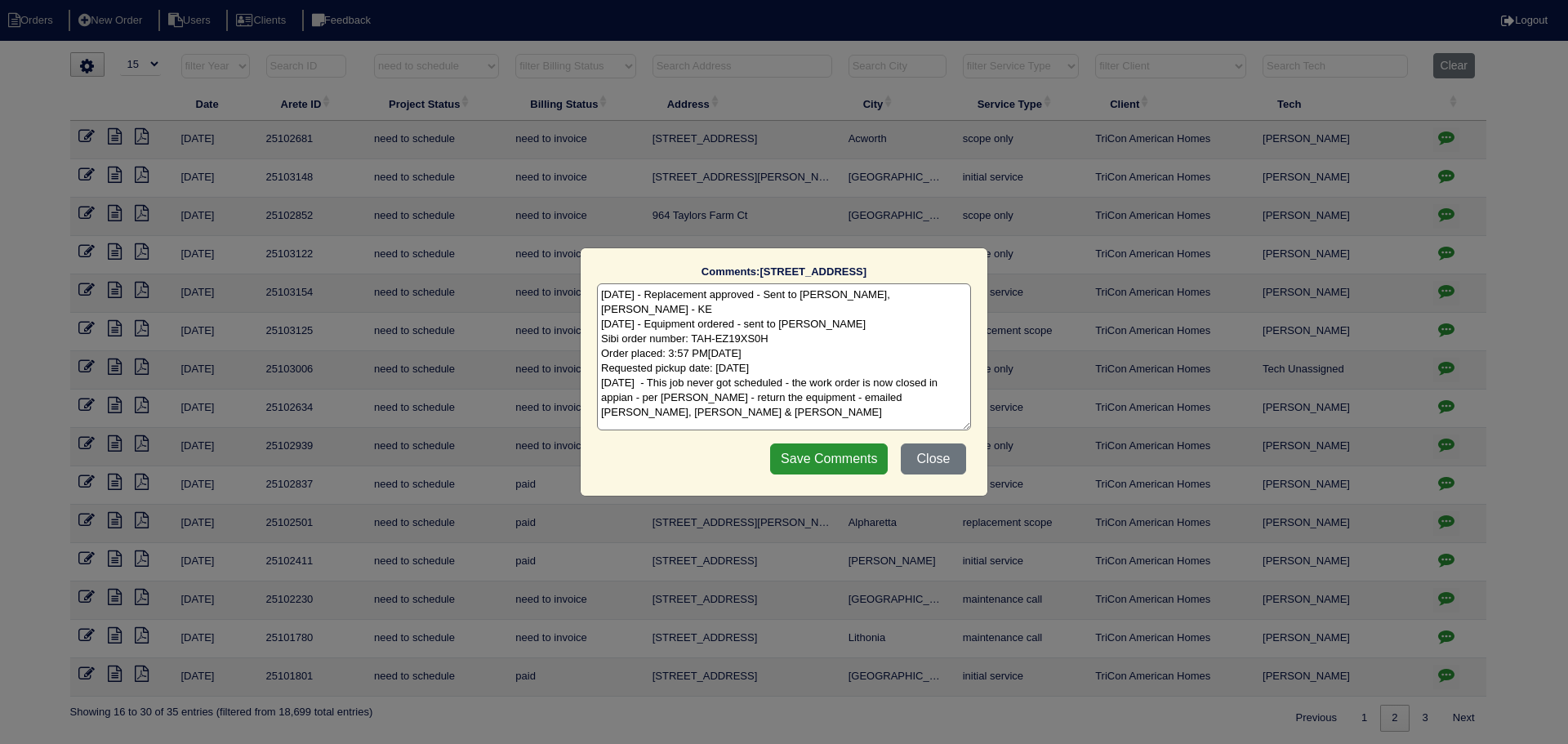
click at [1446, 601] on div "Comments: 3509 Windy Oaks Way The comments on file have changed since you start…" at bounding box center [784, 372] width 1568 height 744
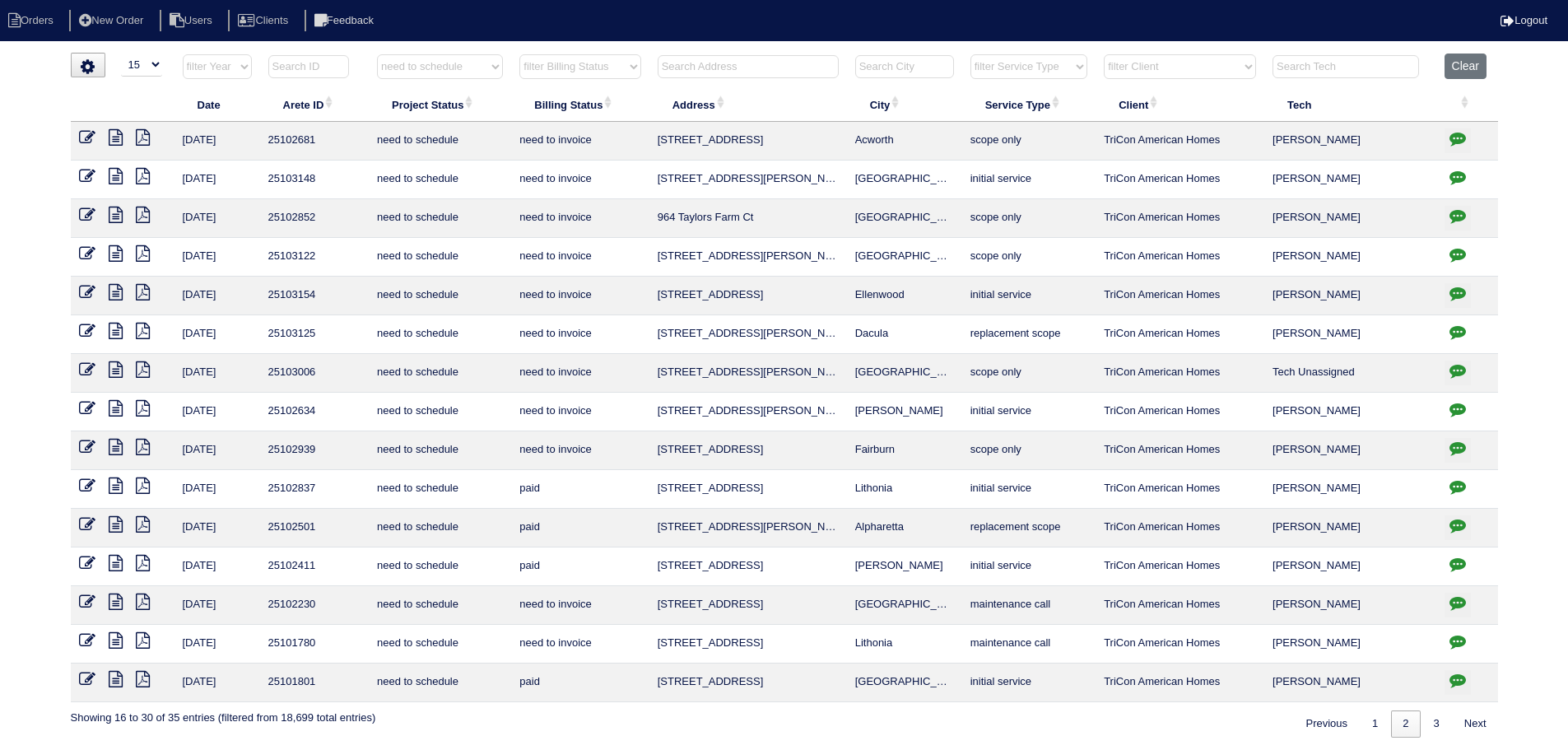
click at [1453, 457] on button "button" at bounding box center [1458, 451] width 27 height 25
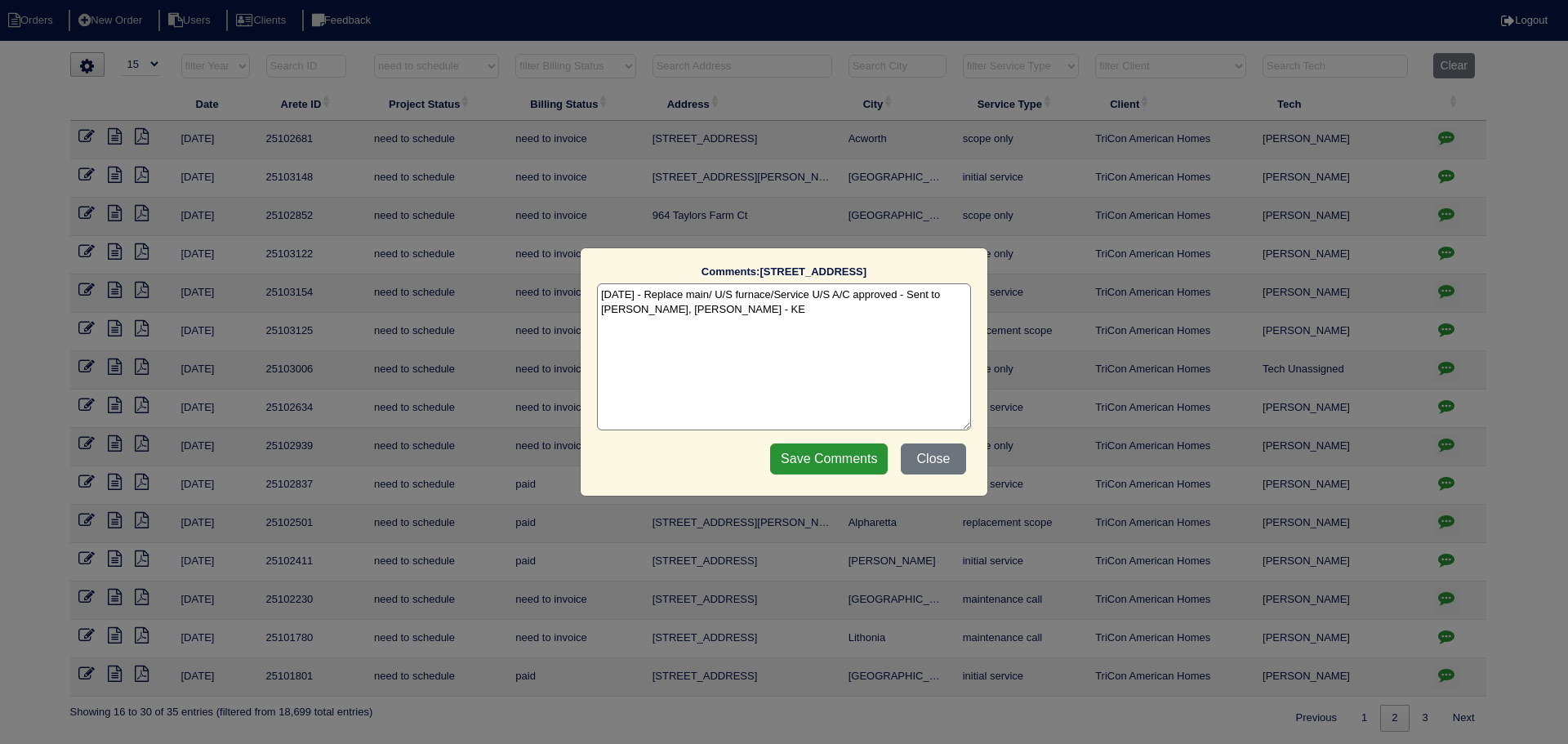
click at [1442, 453] on div "Comments: 5767 Blacktop Ct The comments on file have changed since you started …" at bounding box center [784, 372] width 1568 height 744
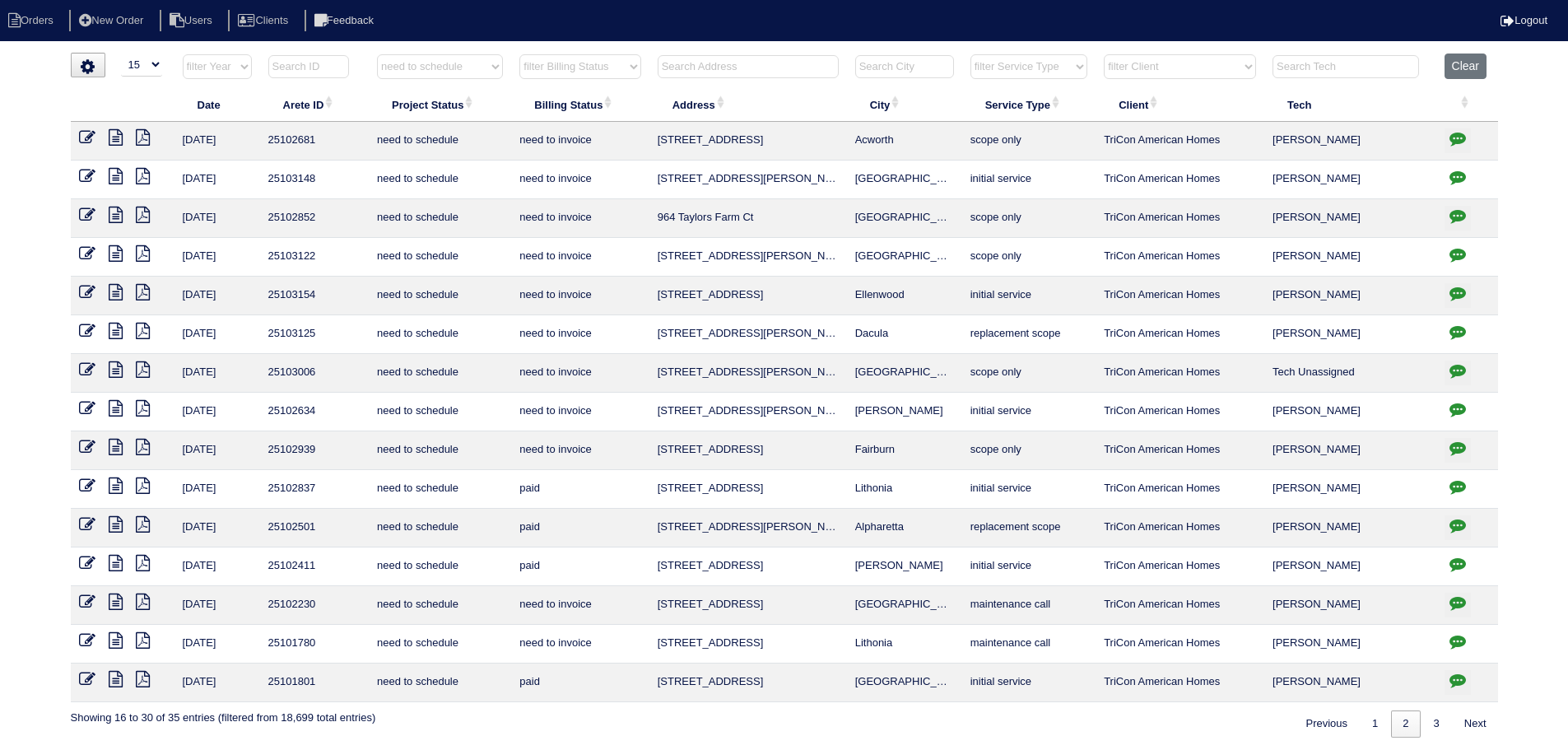
click at [1458, 411] on icon "button" at bounding box center [1458, 409] width 17 height 17
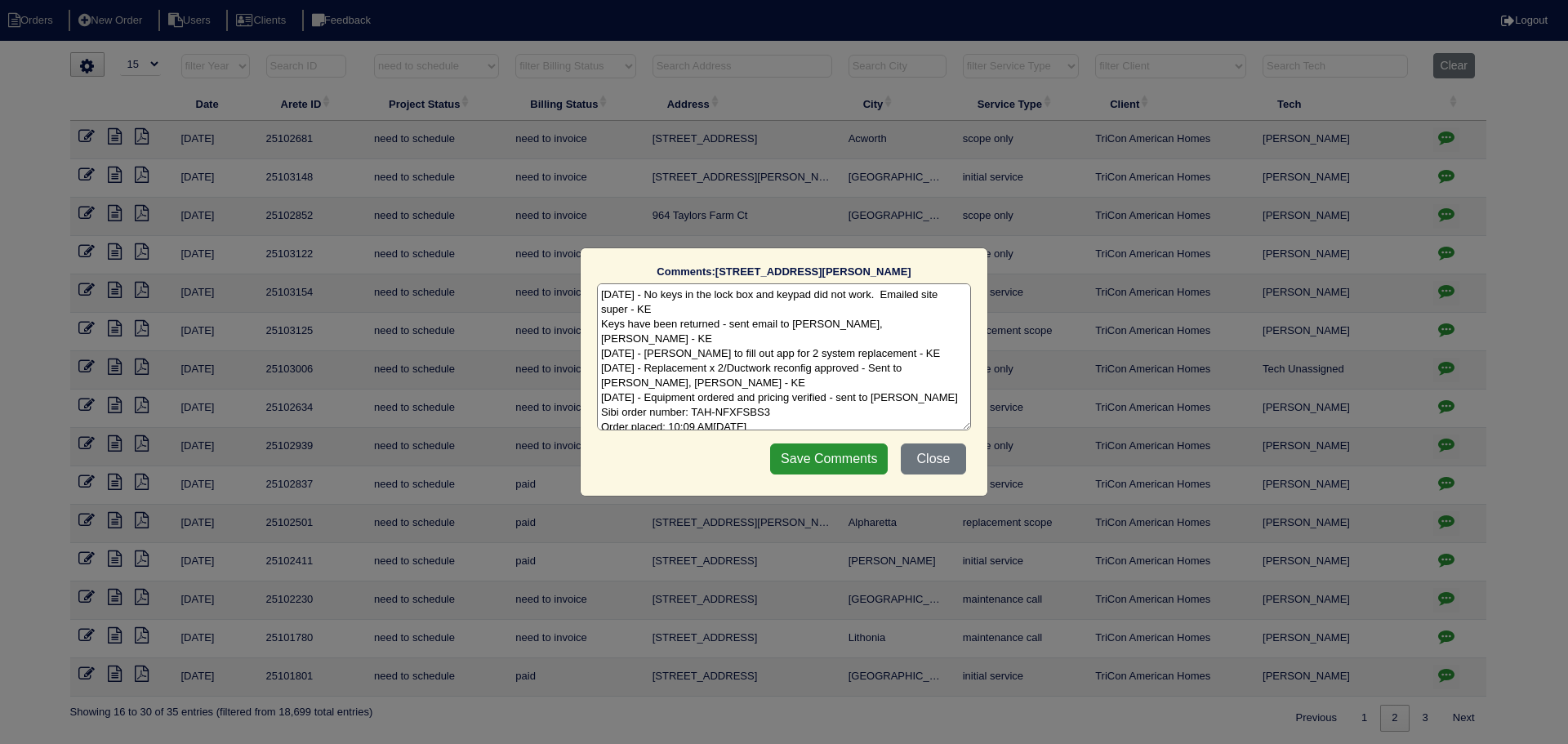
click at [1446, 408] on div "Comments: 4604 Jessie Rd The comments on file have changed since you started ed…" at bounding box center [784, 372] width 1568 height 744
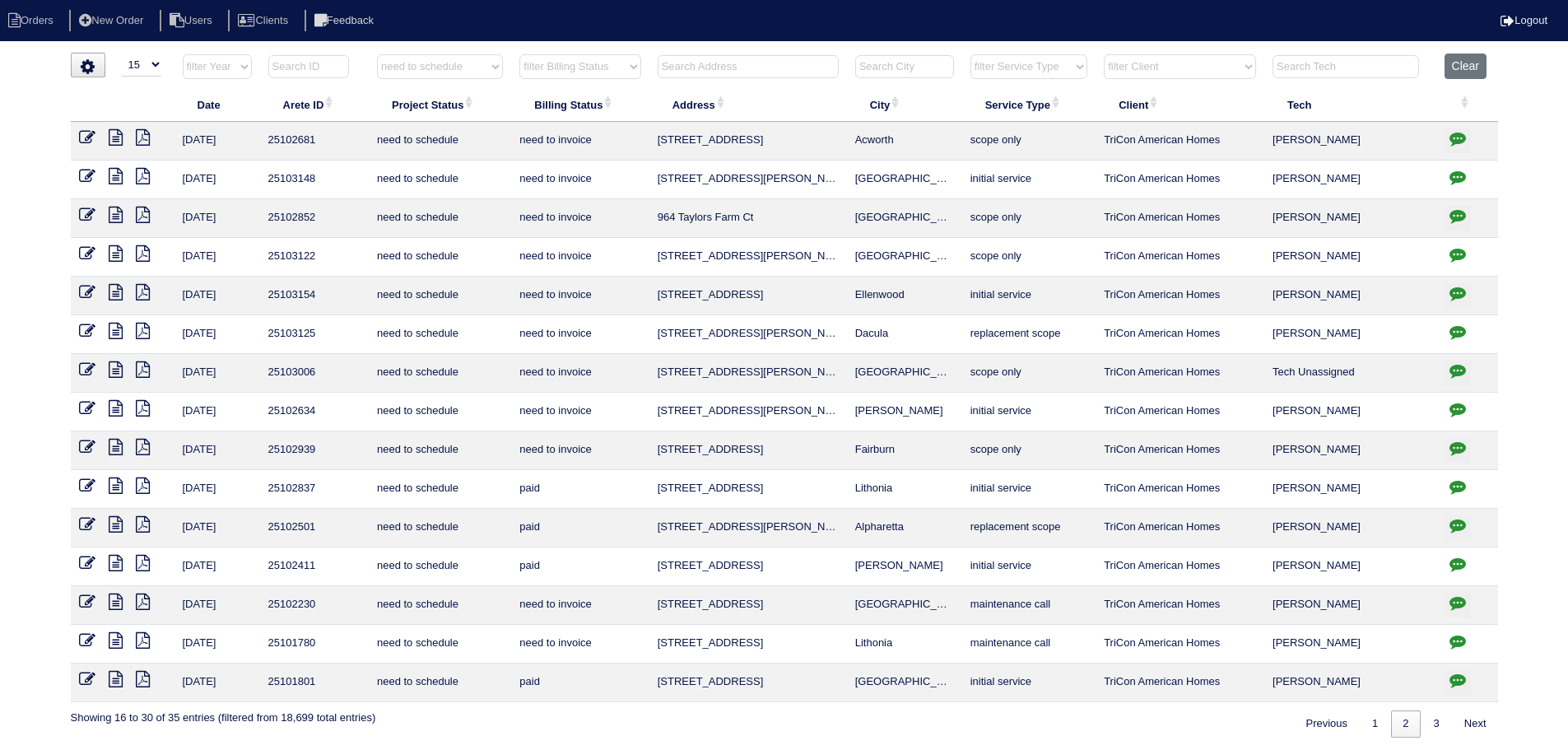
click at [1455, 371] on icon "button" at bounding box center [1458, 370] width 17 height 17
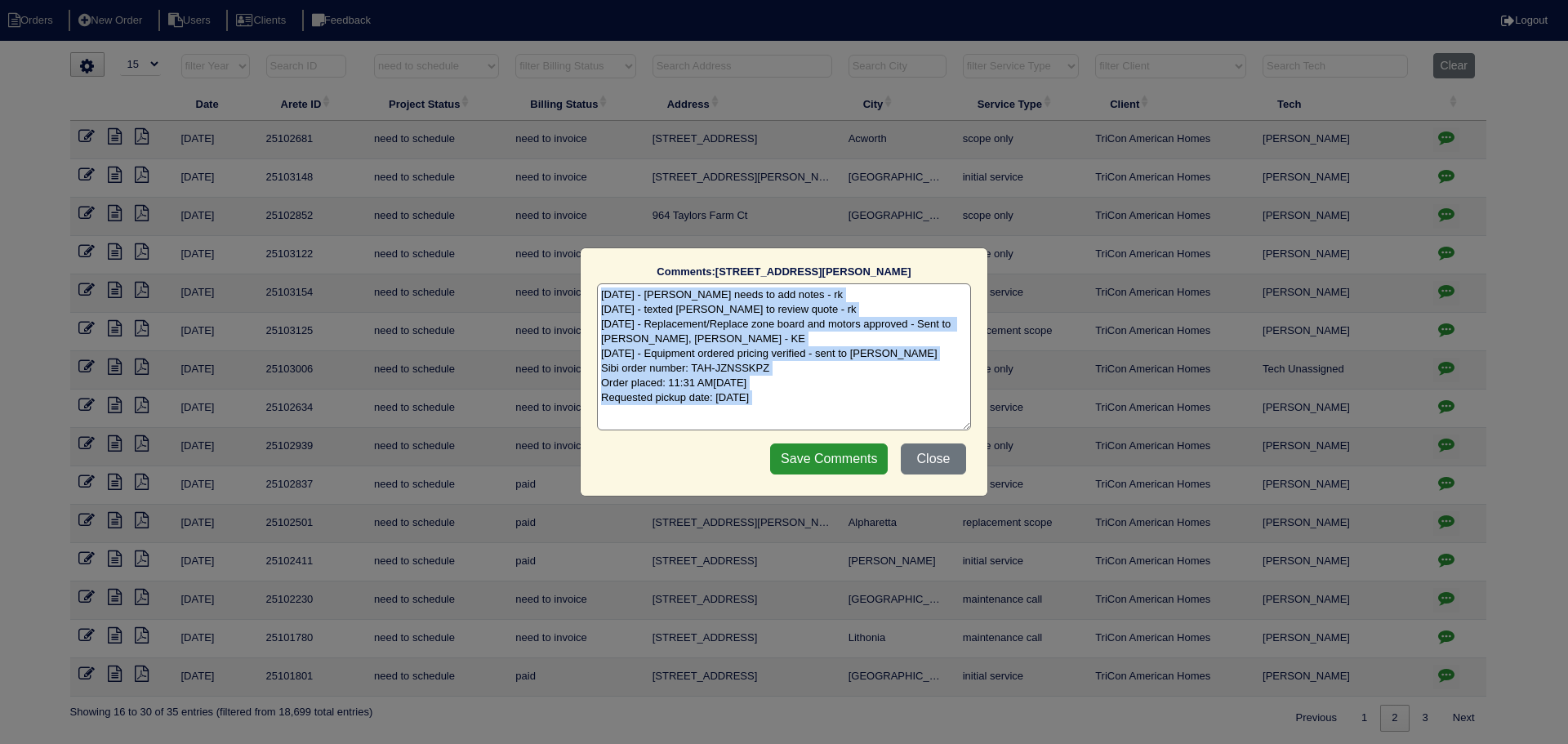
click at [1444, 368] on div "Comments: 6039 Reynolds Cir The comments on file have changed since you started…" at bounding box center [784, 372] width 1568 height 744
click at [1444, 369] on div "Comments: 6039 Reynolds Cir The comments on file have changed since you started…" at bounding box center [784, 372] width 1568 height 744
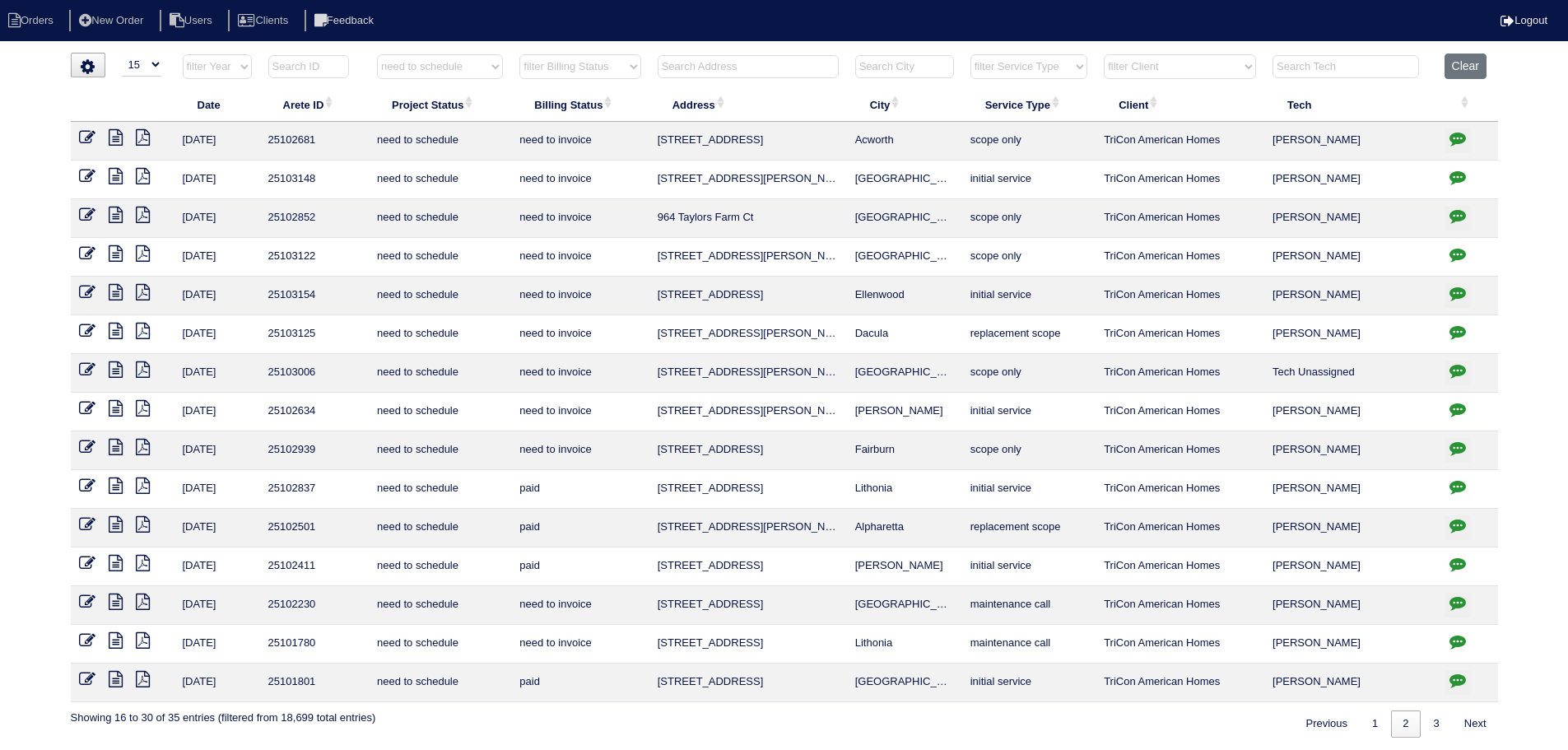
click at [1455, 372] on icon "button" at bounding box center [1458, 370] width 17 height 17
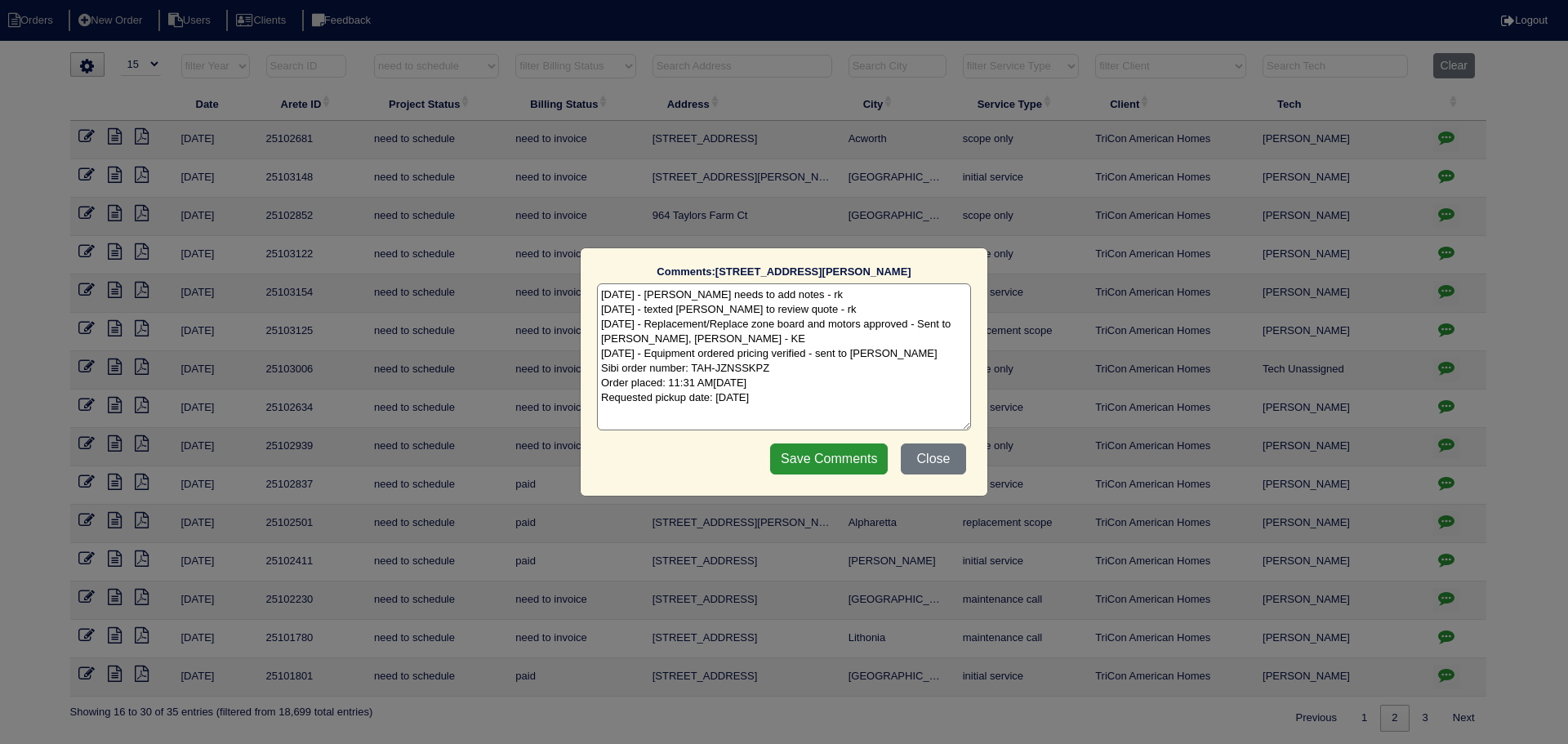
click at [1443, 369] on div "Comments: 6039 Reynolds Cir The comments on file have changed since you started…" at bounding box center [784, 372] width 1568 height 744
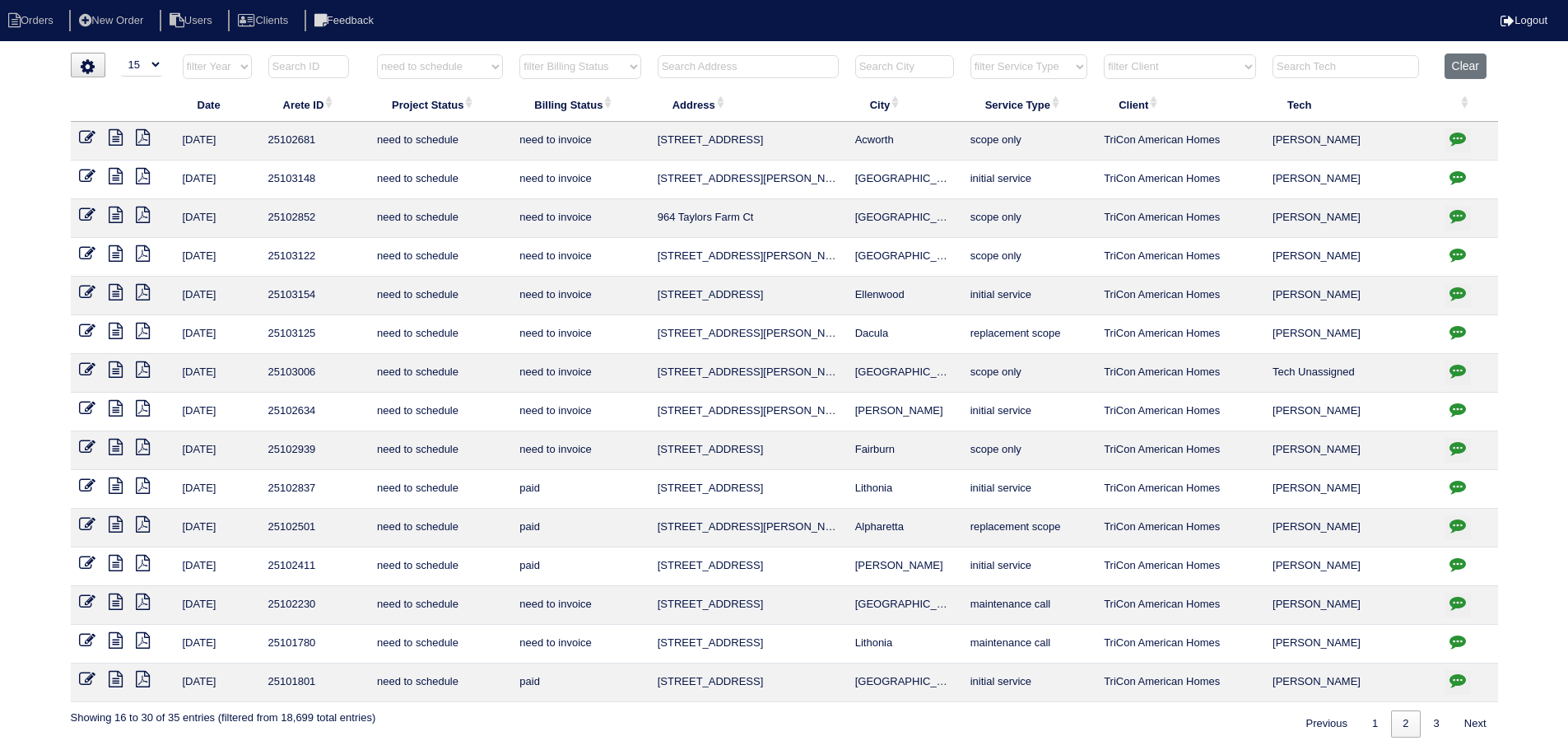
click at [1456, 293] on icon "button" at bounding box center [1458, 293] width 17 height 17
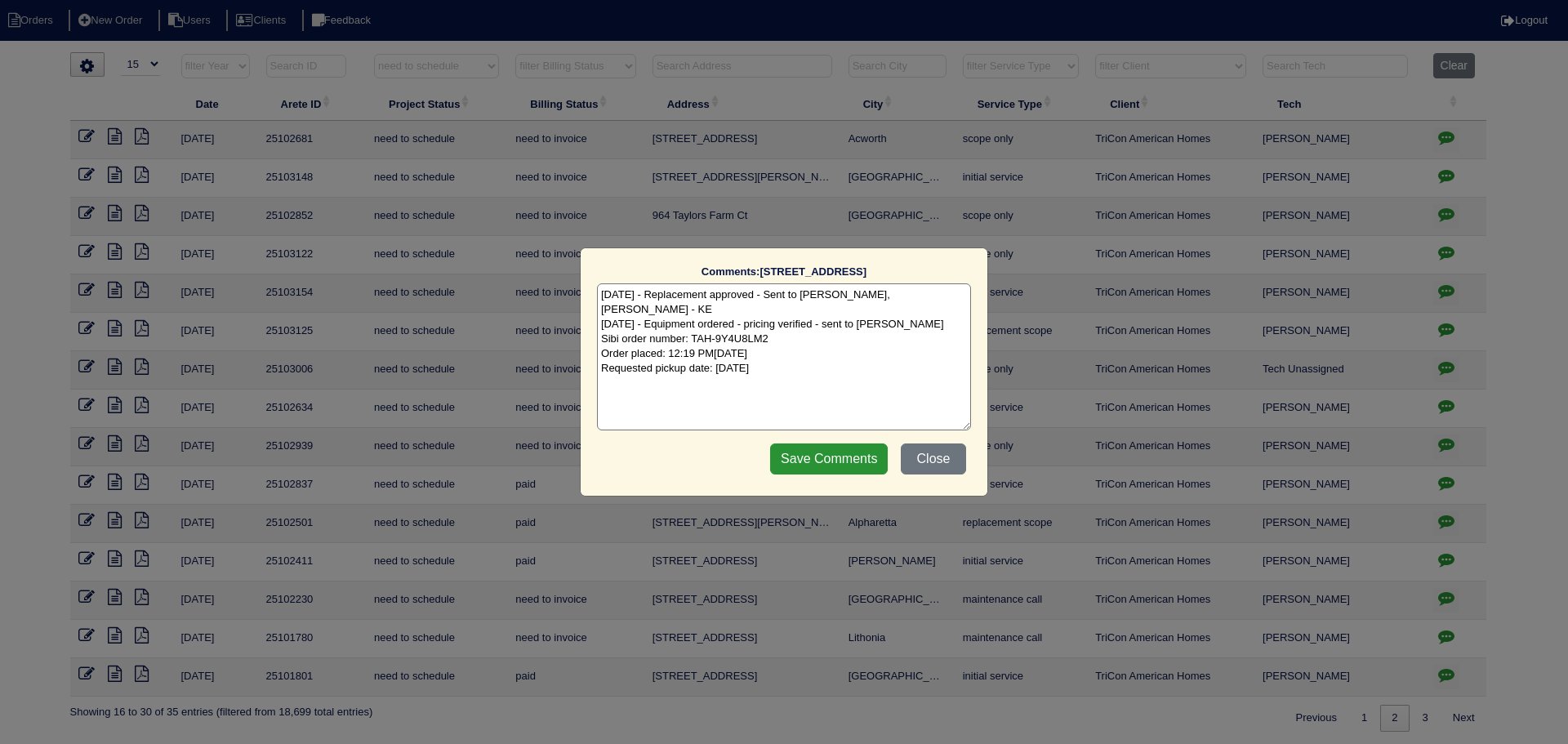
click at [1444, 290] on div "Comments: 135 Victoria Dr The comments on file have changed since you started e…" at bounding box center [784, 372] width 1568 height 744
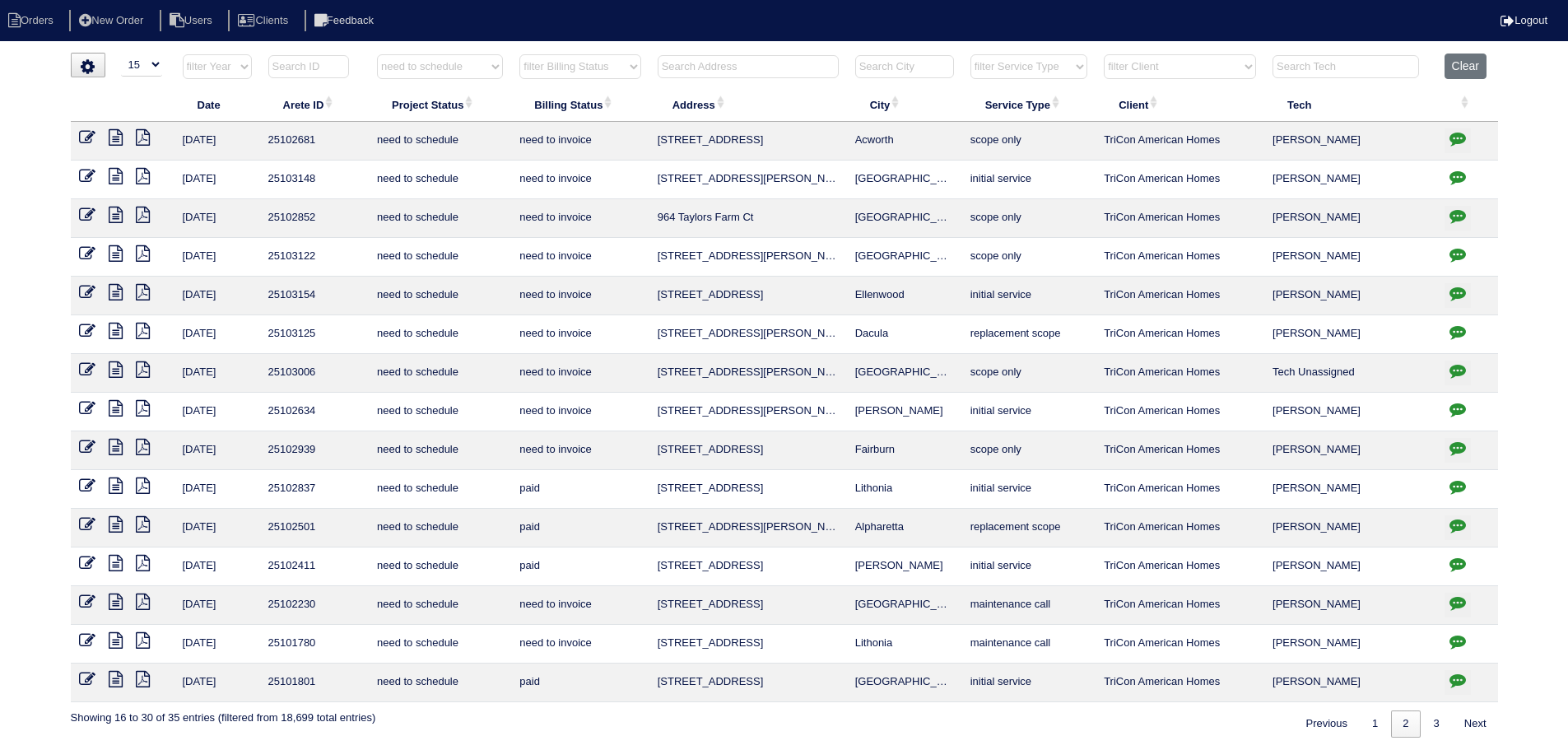
click at [113, 296] on icon at bounding box center [115, 293] width 14 height 17
click at [1471, 137] on td at bounding box center [1468, 141] width 62 height 38
click at [1457, 135] on icon "button" at bounding box center [1458, 139] width 17 height 17
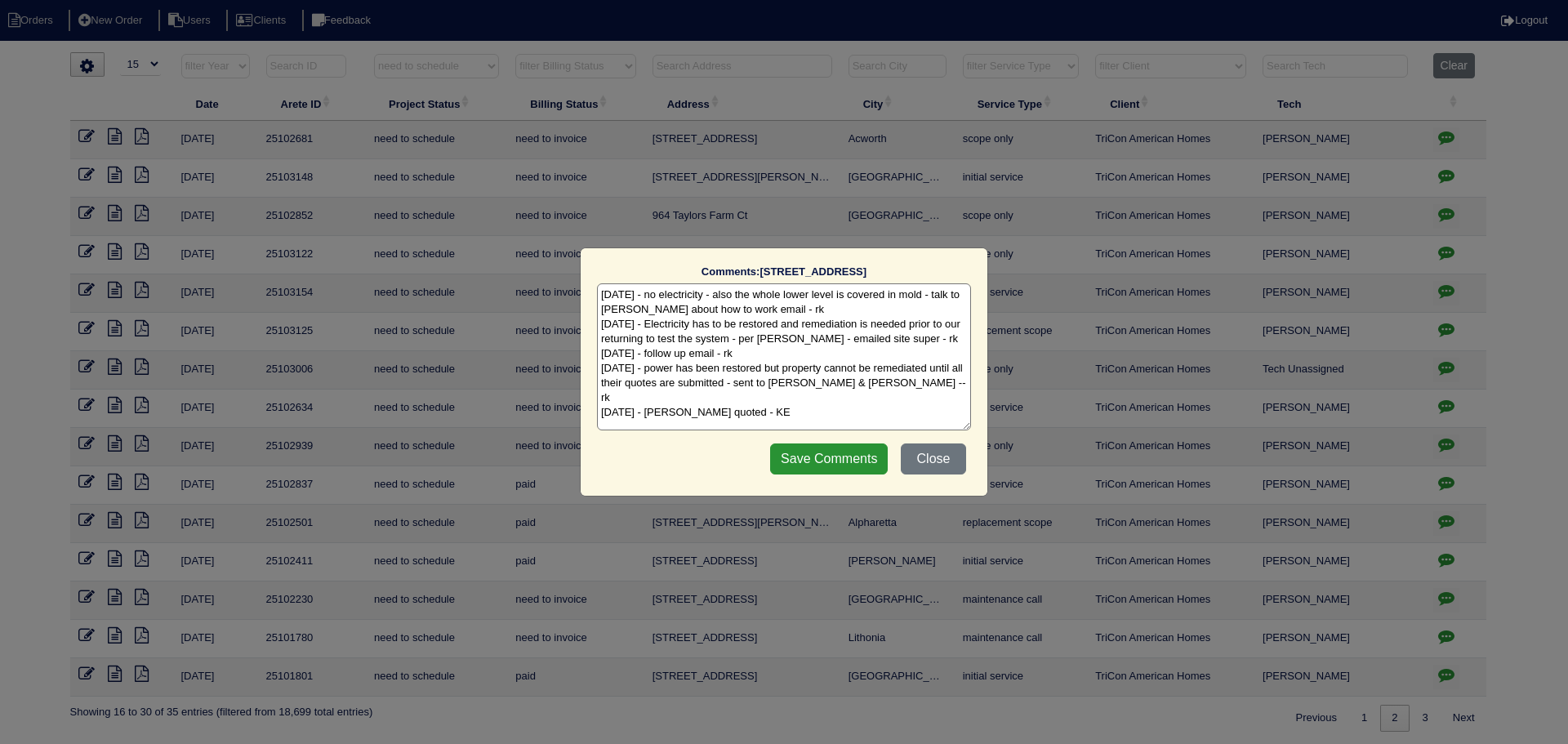
click at [1445, 134] on div "Comments: 2178 Serenity Dr NW The comments on file have changed since you start…" at bounding box center [784, 372] width 1568 height 744
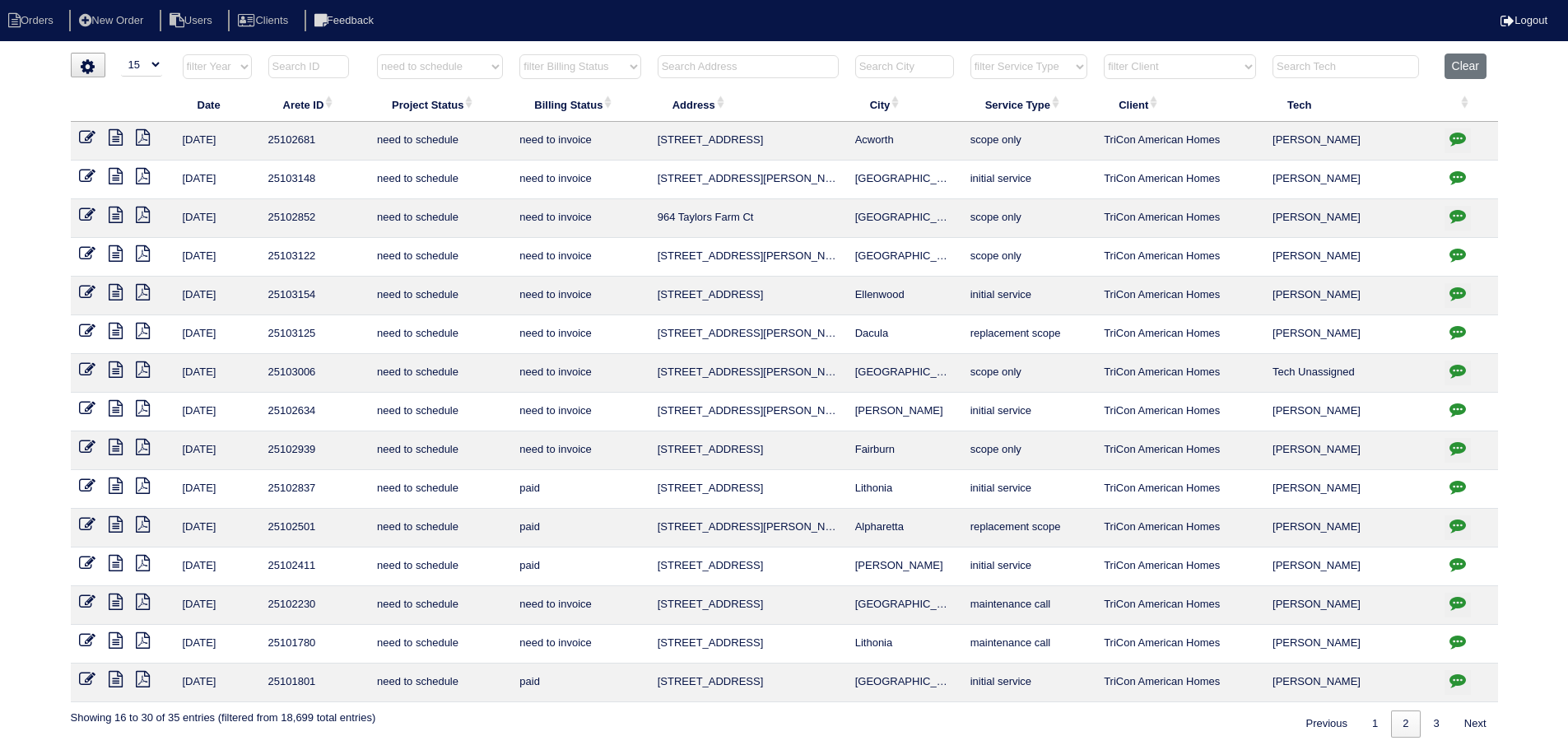
click at [1450, 214] on icon "button" at bounding box center [1458, 216] width 17 height 17
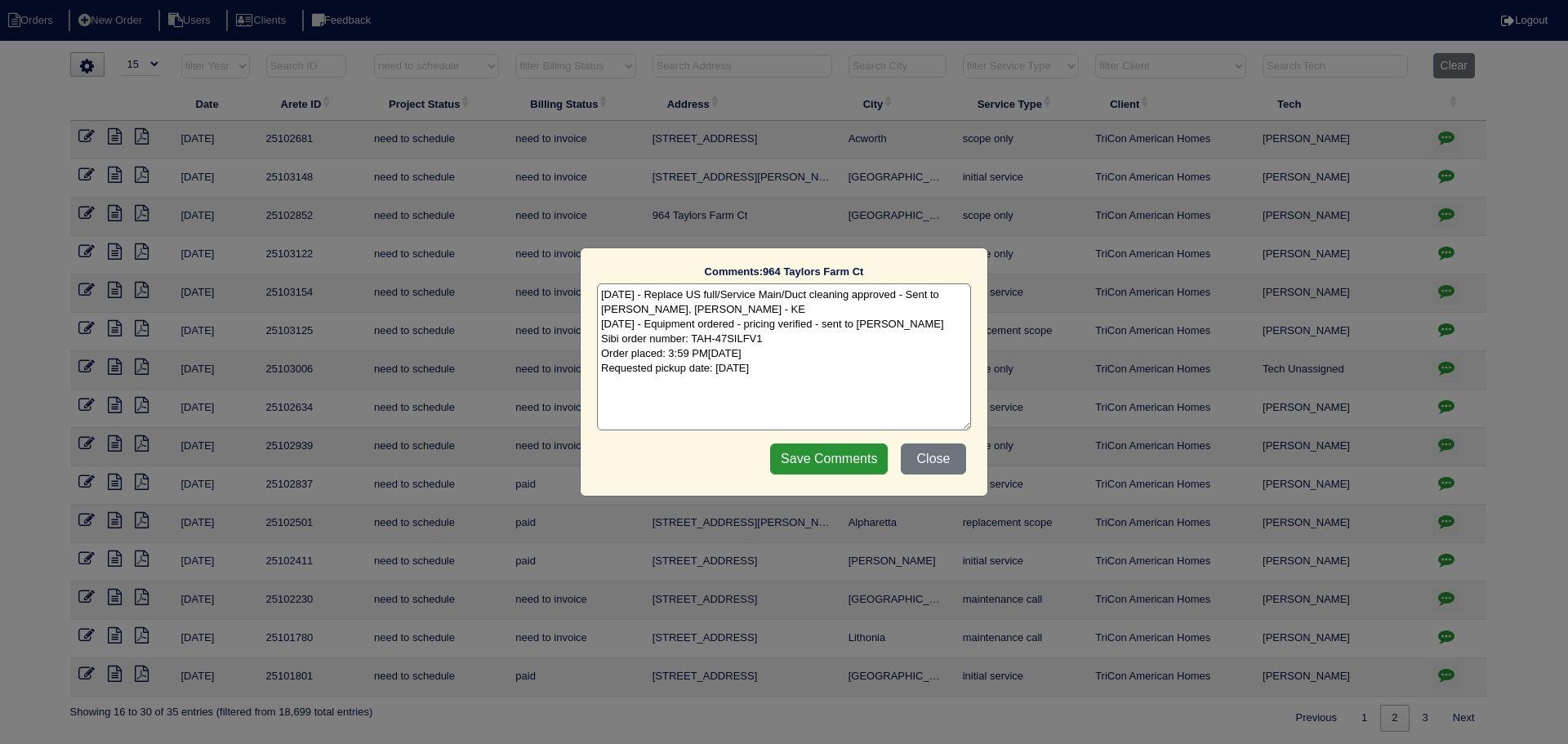
click at [1439, 212] on div "Comments: 964 Taylors Farm Ct The comments on file have changed since you start…" at bounding box center [784, 372] width 1568 height 744
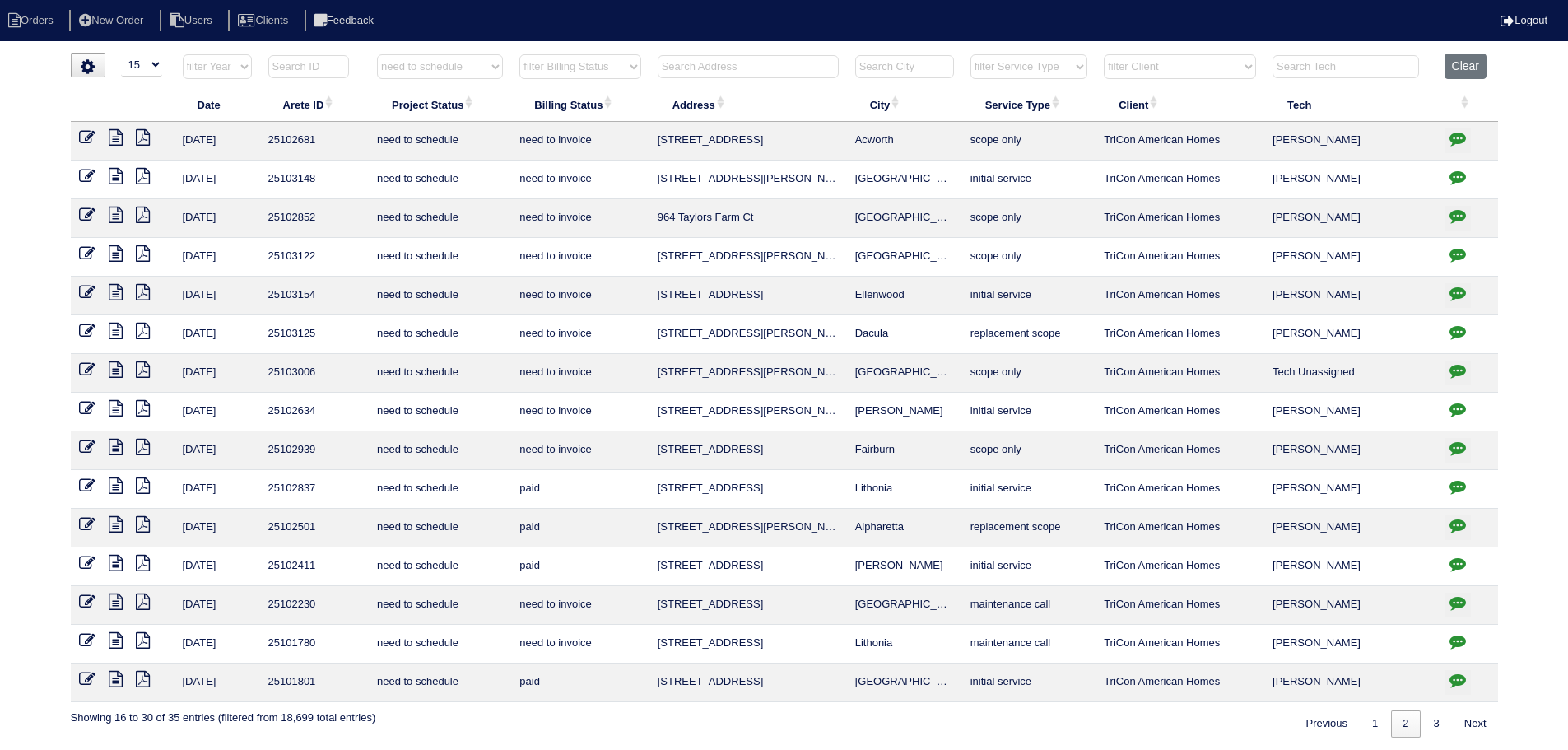
click at [1464, 250] on icon "button" at bounding box center [1458, 254] width 17 height 17
type textarea "8/29/25 - Removed Duct cleaning from quote per site super - Replace Main / Serv…"
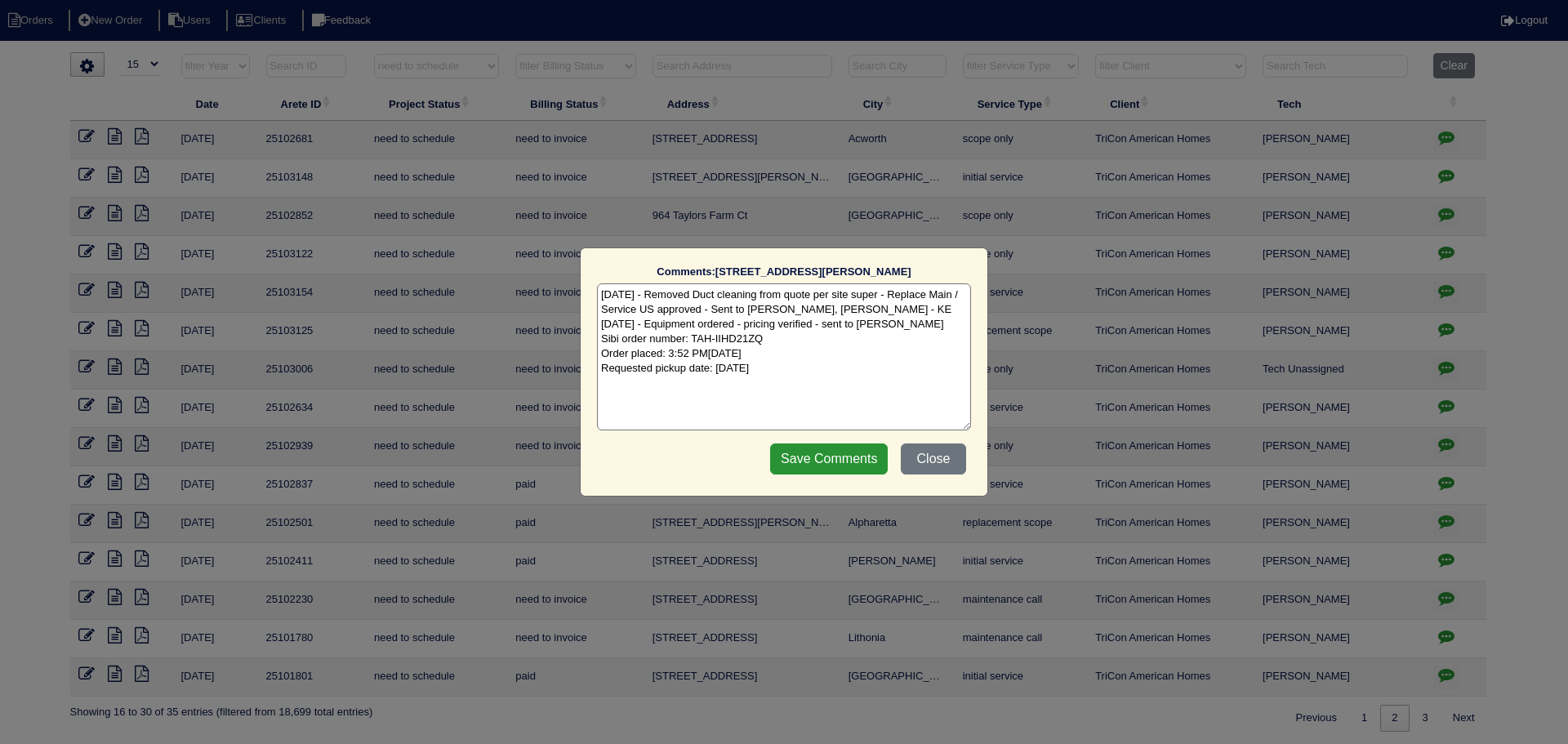
click at [1450, 247] on div "Comments: 314 Bennington Pl The comments on file have changed since you started…" at bounding box center [784, 372] width 1568 height 744
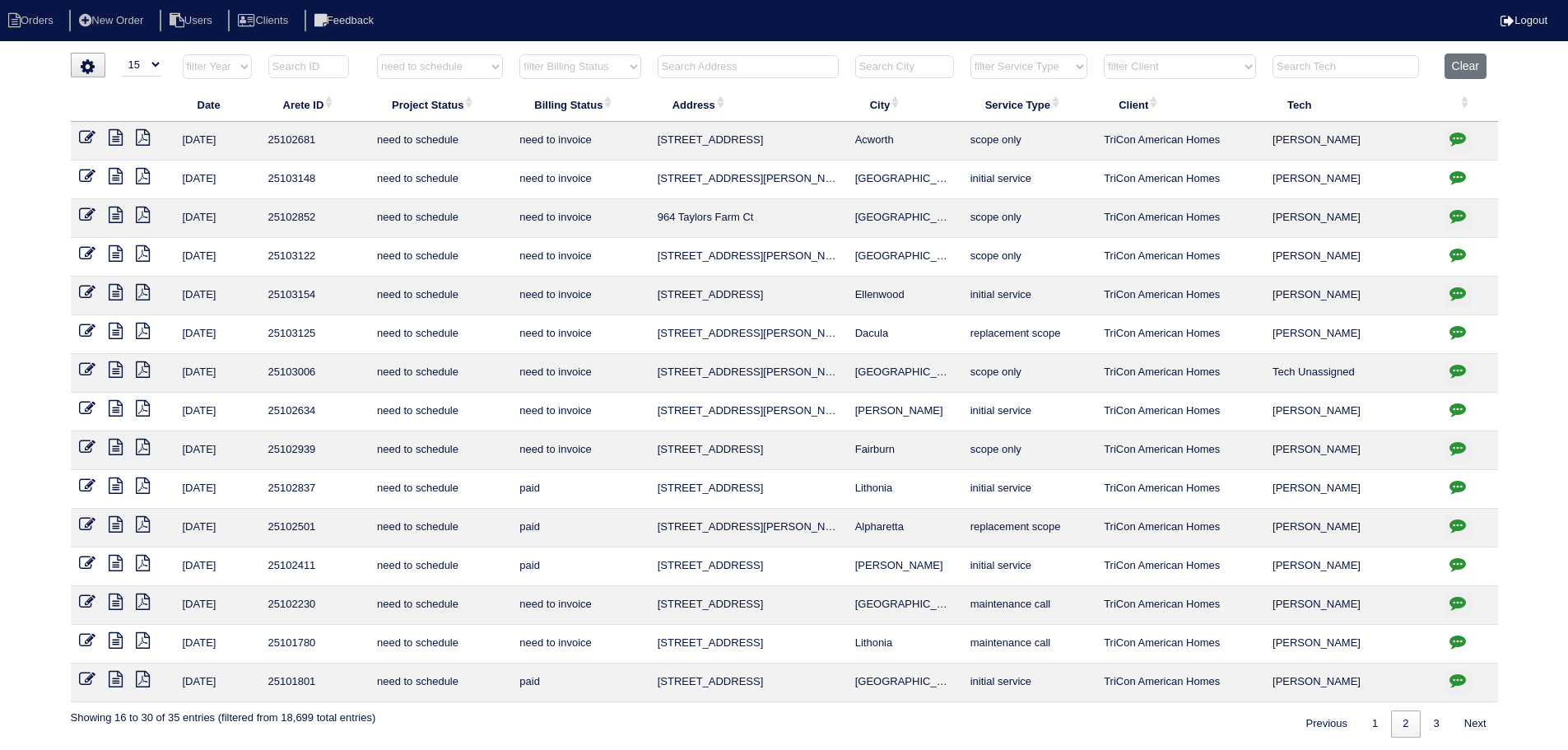
click at [118, 257] on icon at bounding box center [115, 253] width 14 height 17
click at [115, 215] on icon at bounding box center [115, 215] width 14 height 17
click at [1371, 727] on link "1" at bounding box center [1375, 724] width 28 height 27
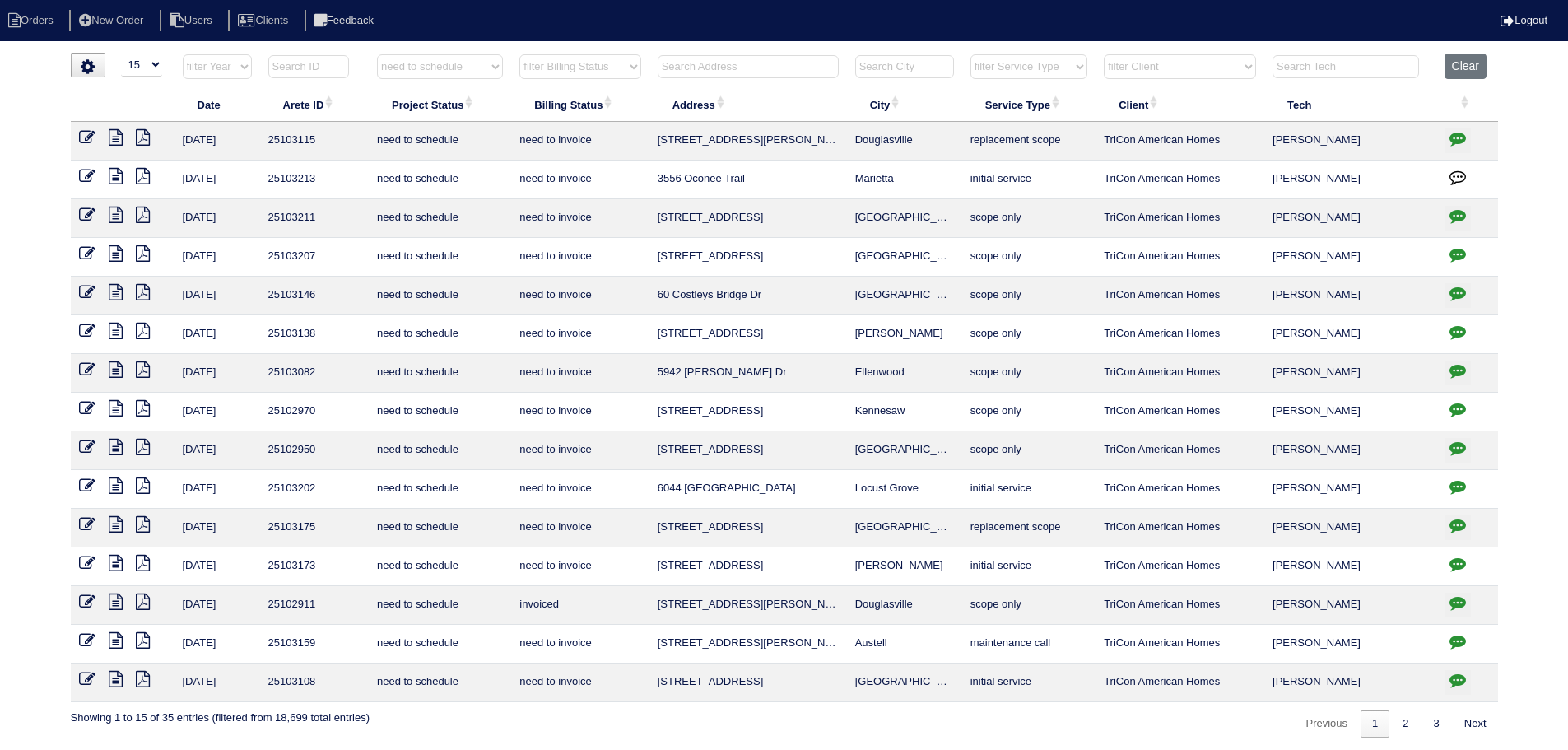
select select "need to schedule"
click at [1455, 522] on icon "button" at bounding box center [1458, 525] width 17 height 17
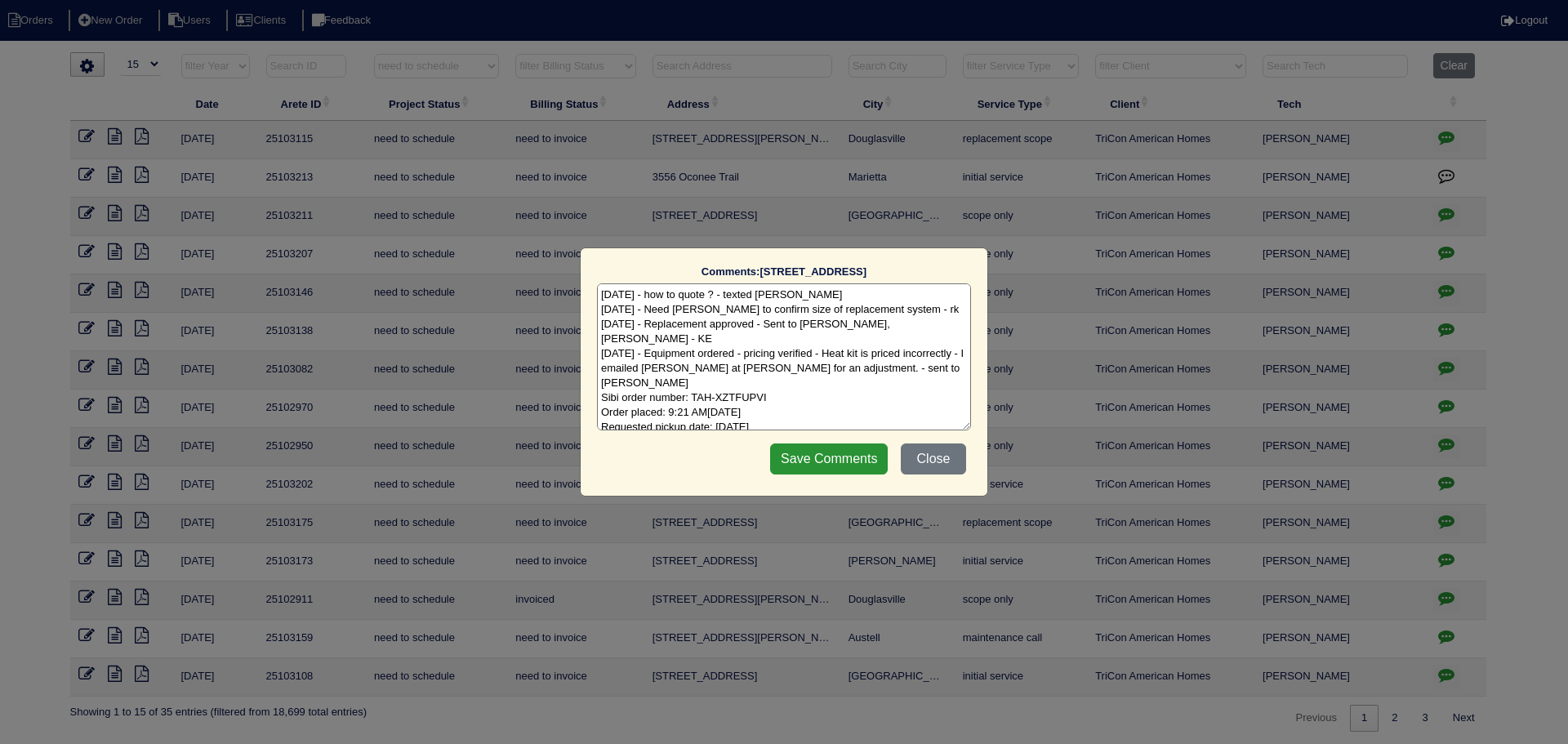
click at [1444, 518] on div "Comments: 652 Amberwood Dr The comments on file have changed since you started …" at bounding box center [784, 372] width 1568 height 744
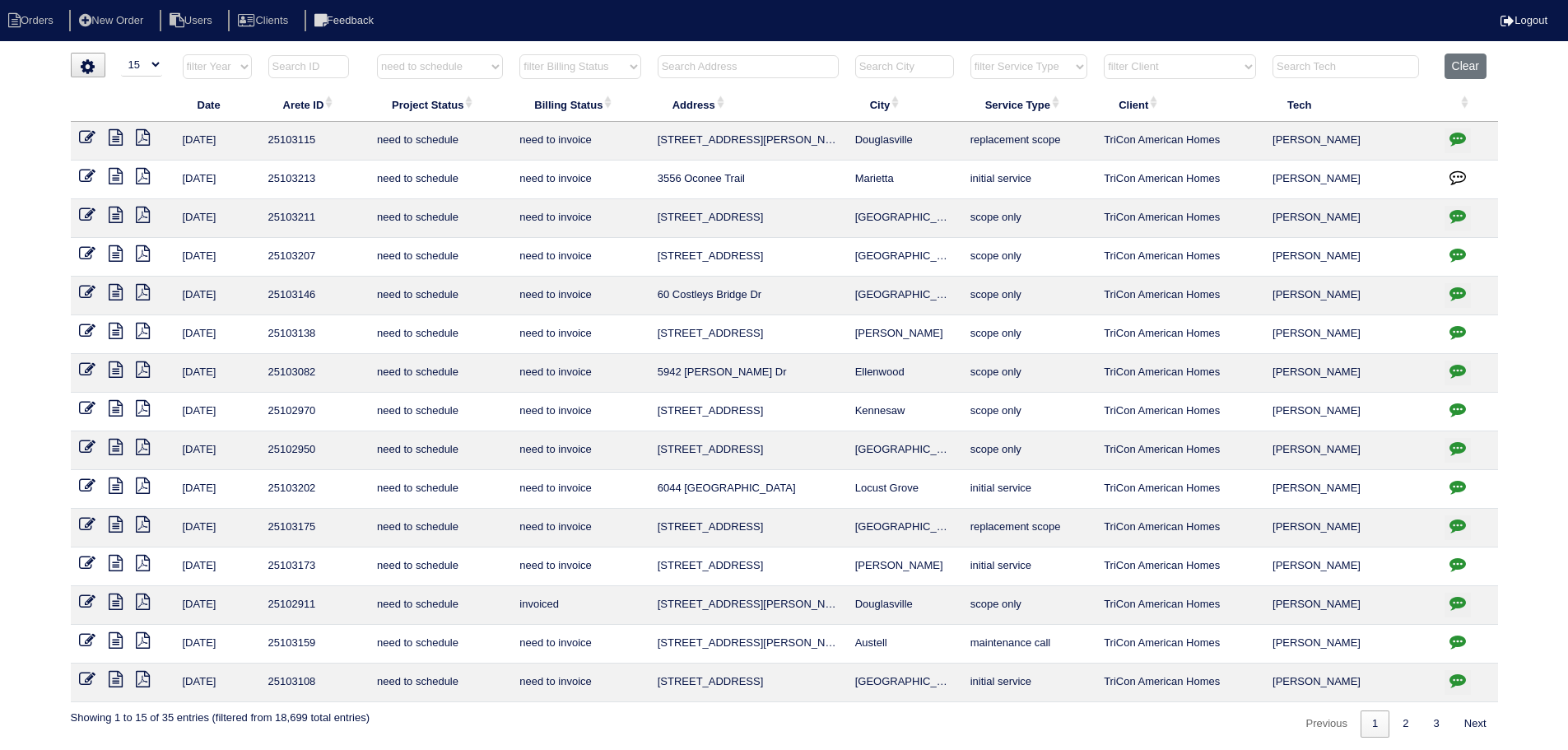
click at [112, 528] on icon at bounding box center [115, 524] width 14 height 17
click at [1463, 218] on icon "button" at bounding box center [1458, 216] width 17 height 17
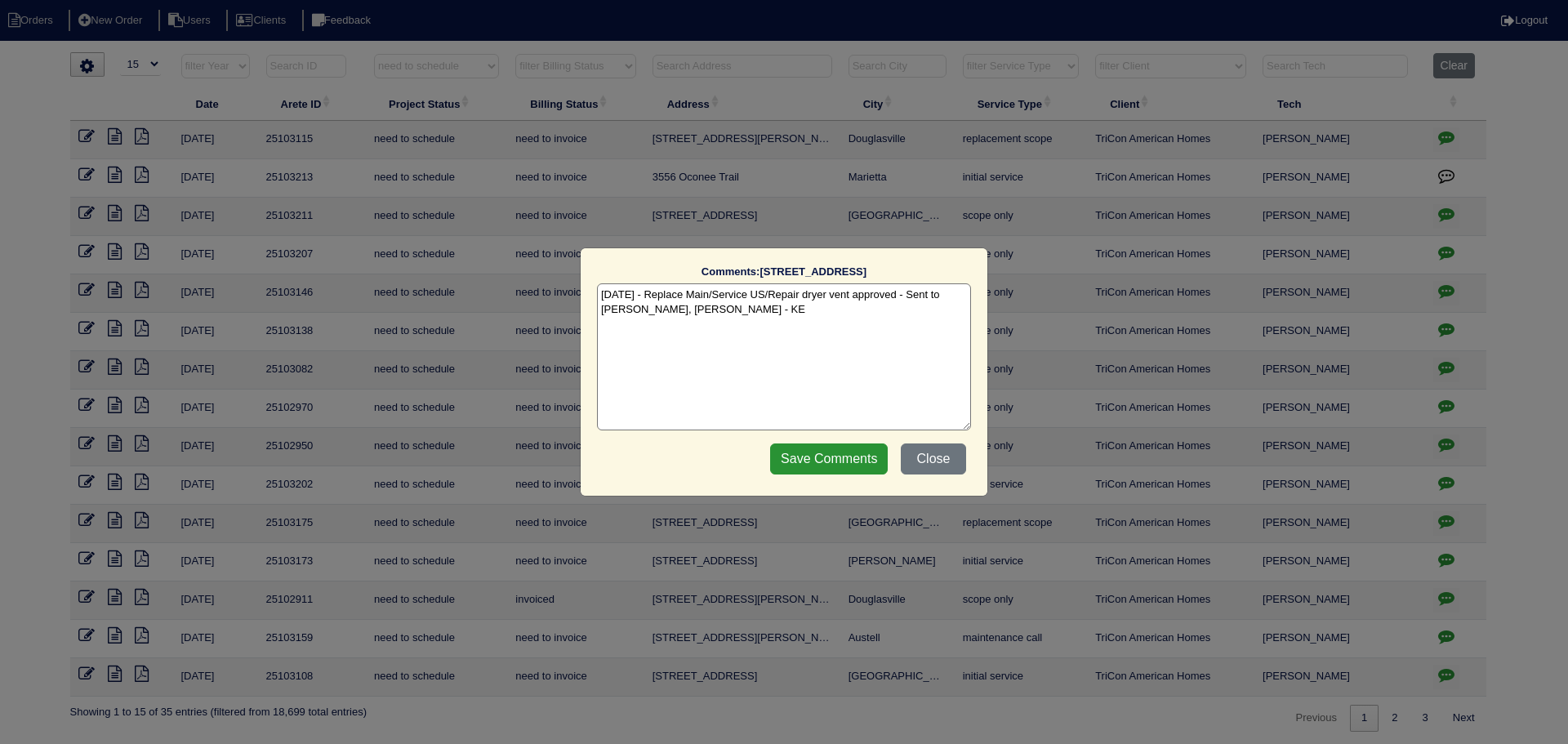
click at [1452, 216] on div "Comments: 2760 Springrock Hill Trail The comments on file have changed since yo…" at bounding box center [784, 372] width 1568 height 744
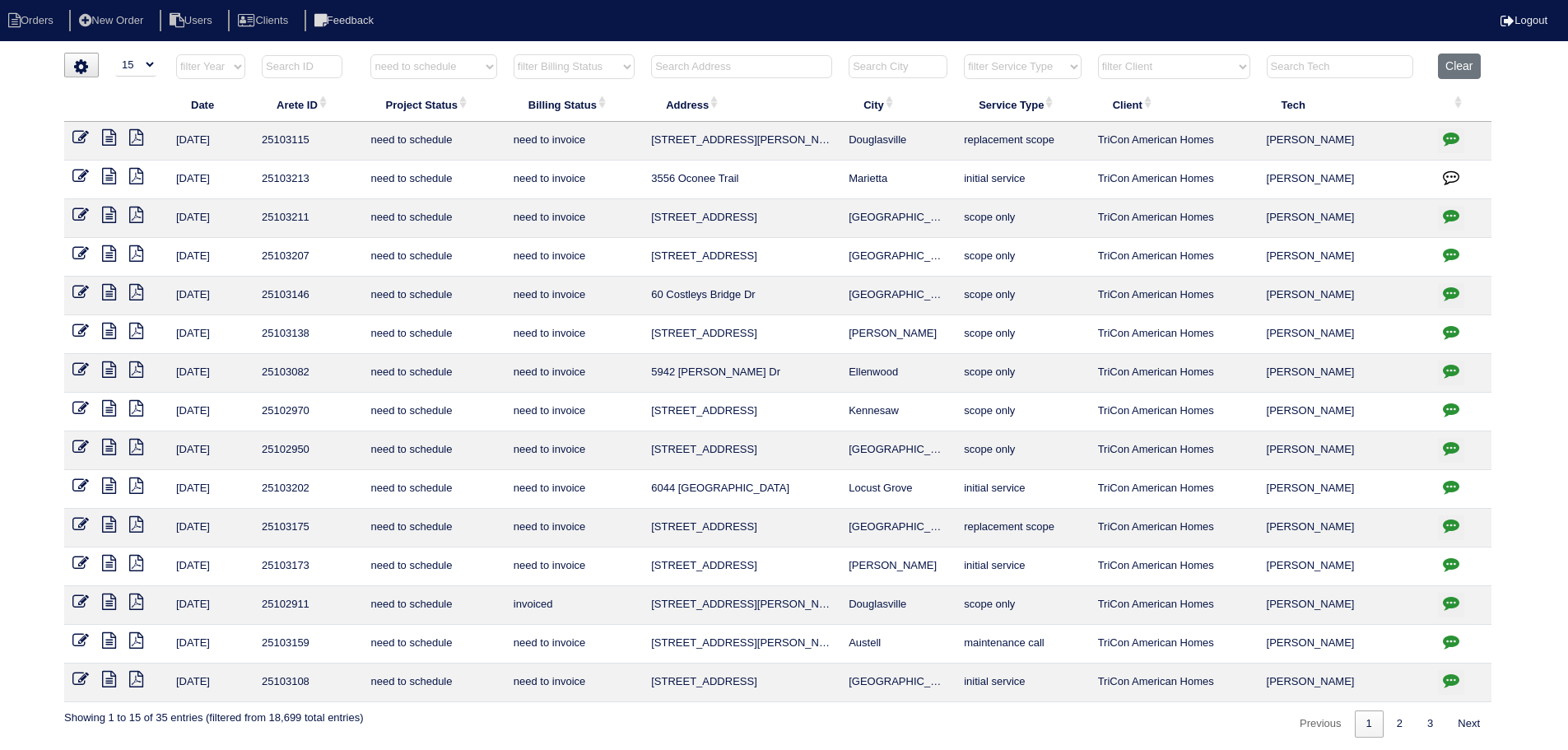
click at [1456, 251] on icon "button" at bounding box center [1452, 254] width 17 height 17
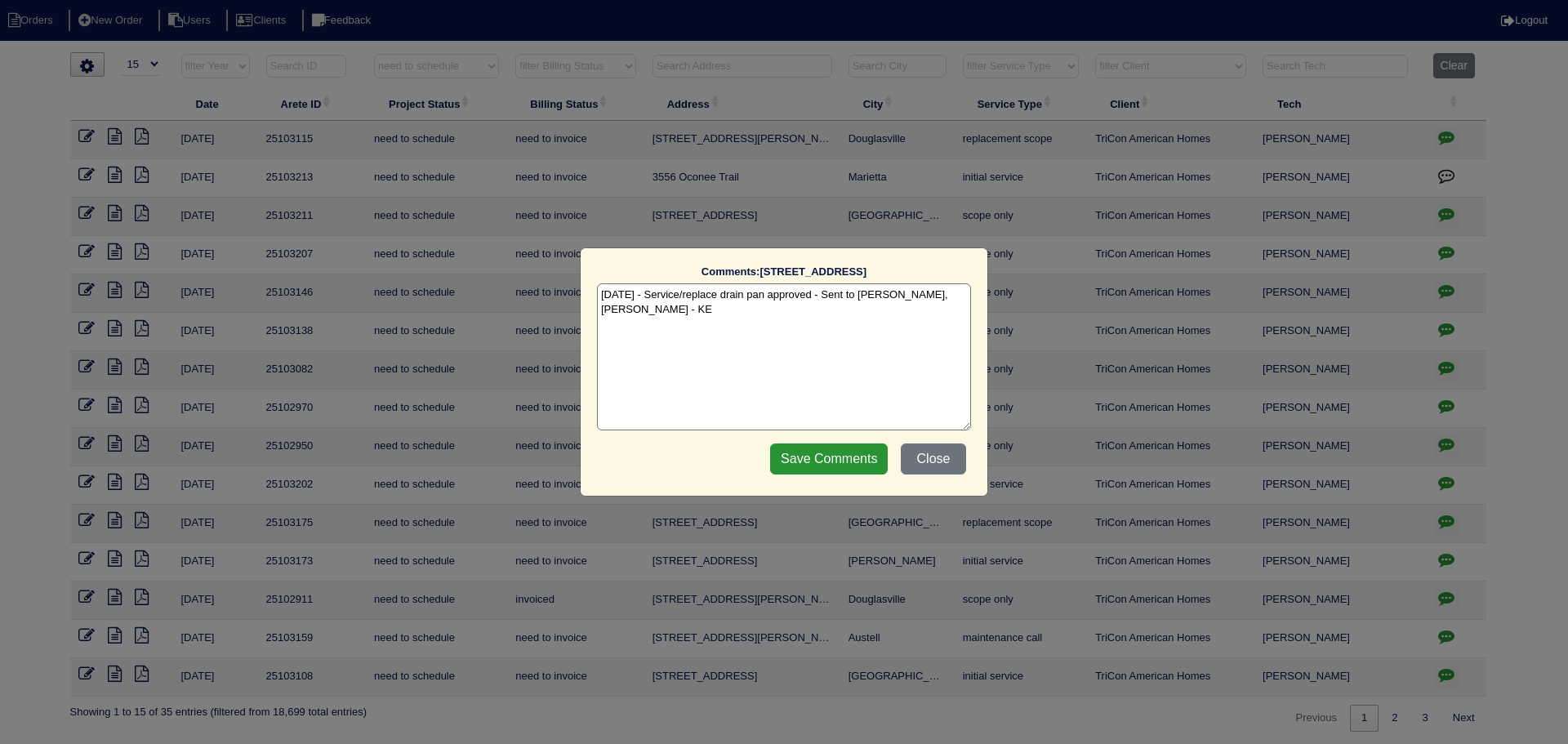
click at [1444, 249] on div "Comments: 4151 Ravenwood Court The comments on file have changed since you star…" at bounding box center [784, 372] width 1568 height 744
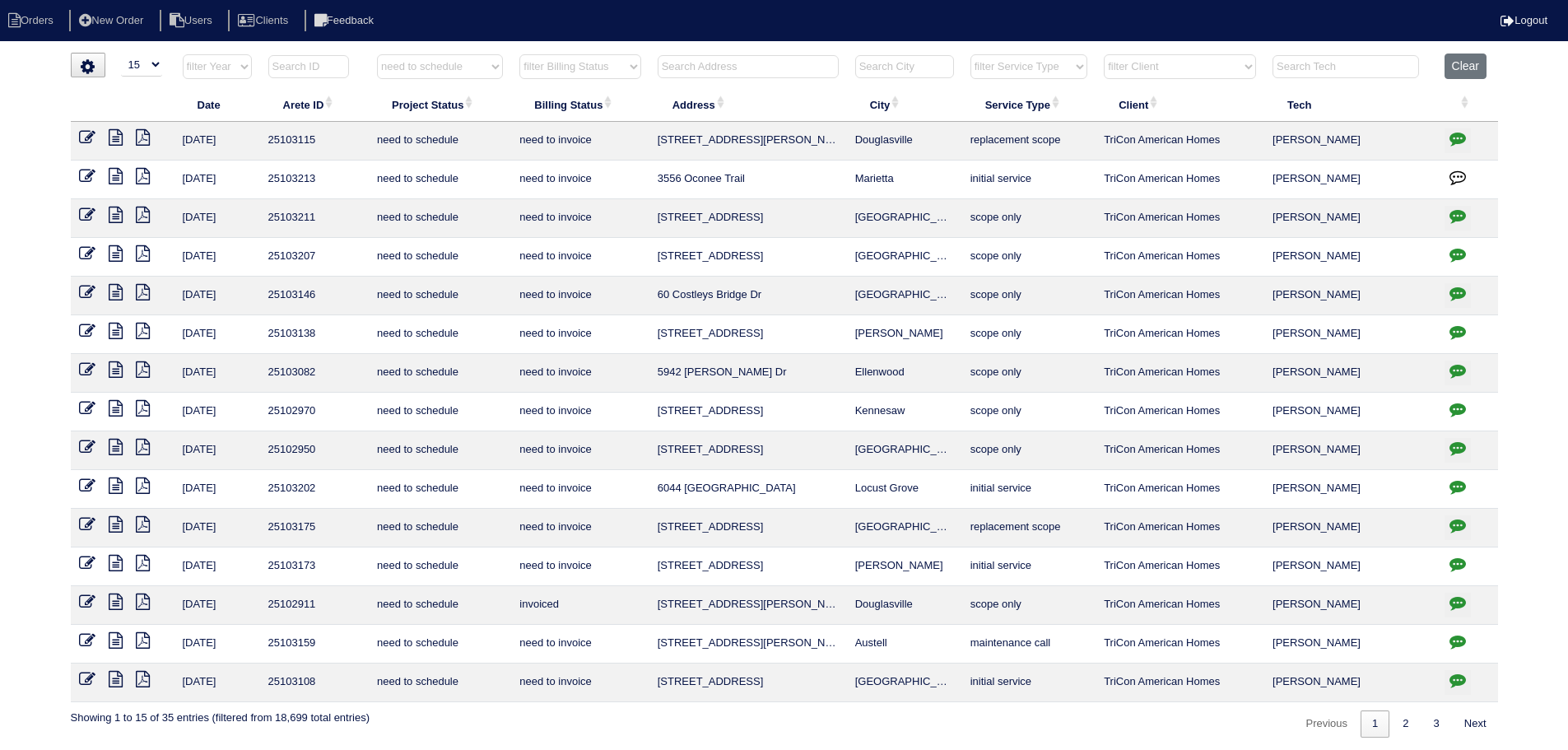
click at [1456, 341] on button "button" at bounding box center [1458, 334] width 27 height 25
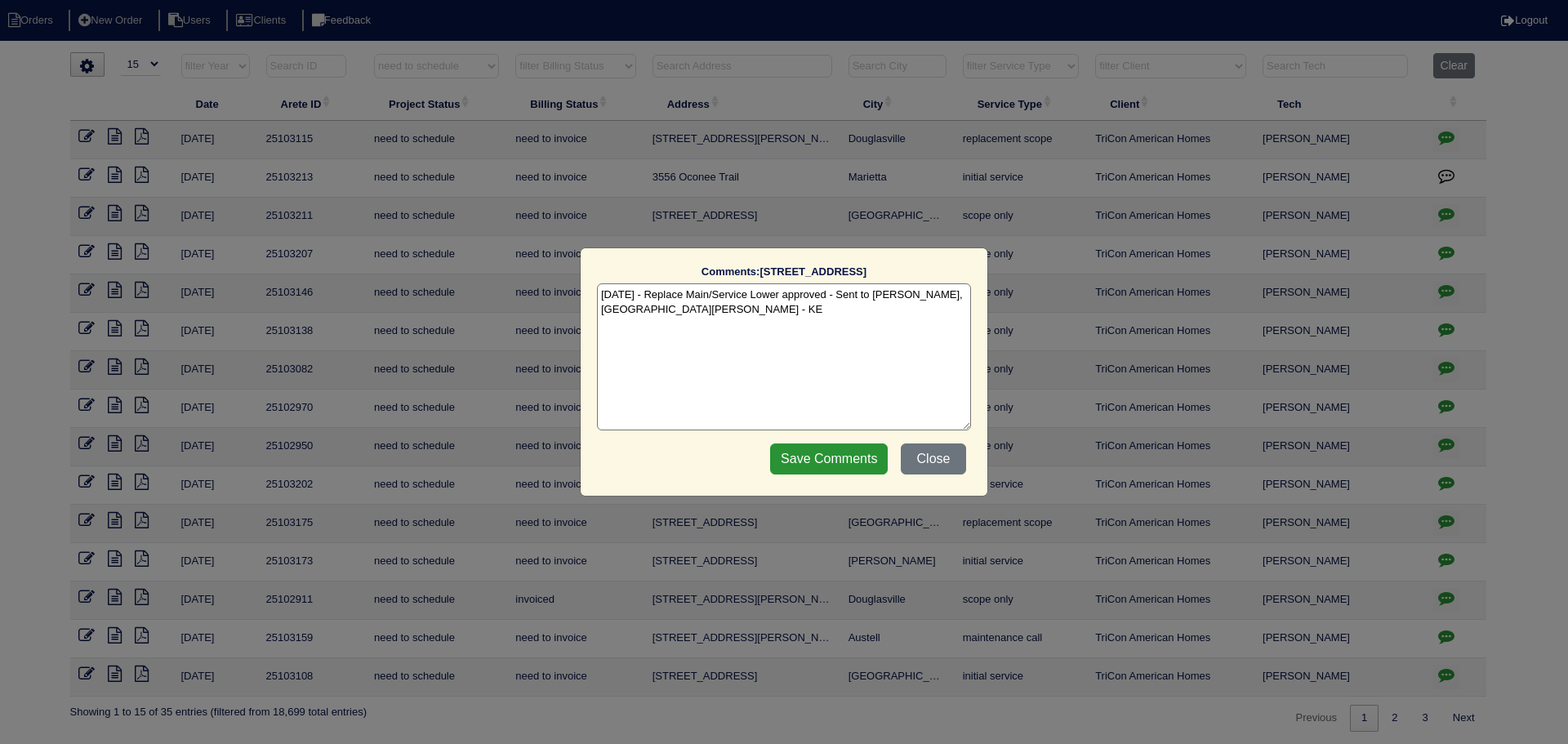
click at [1443, 338] on div "Comments: 318 Summit View Dr The comments on file have changed since you starte…" at bounding box center [784, 372] width 1568 height 744
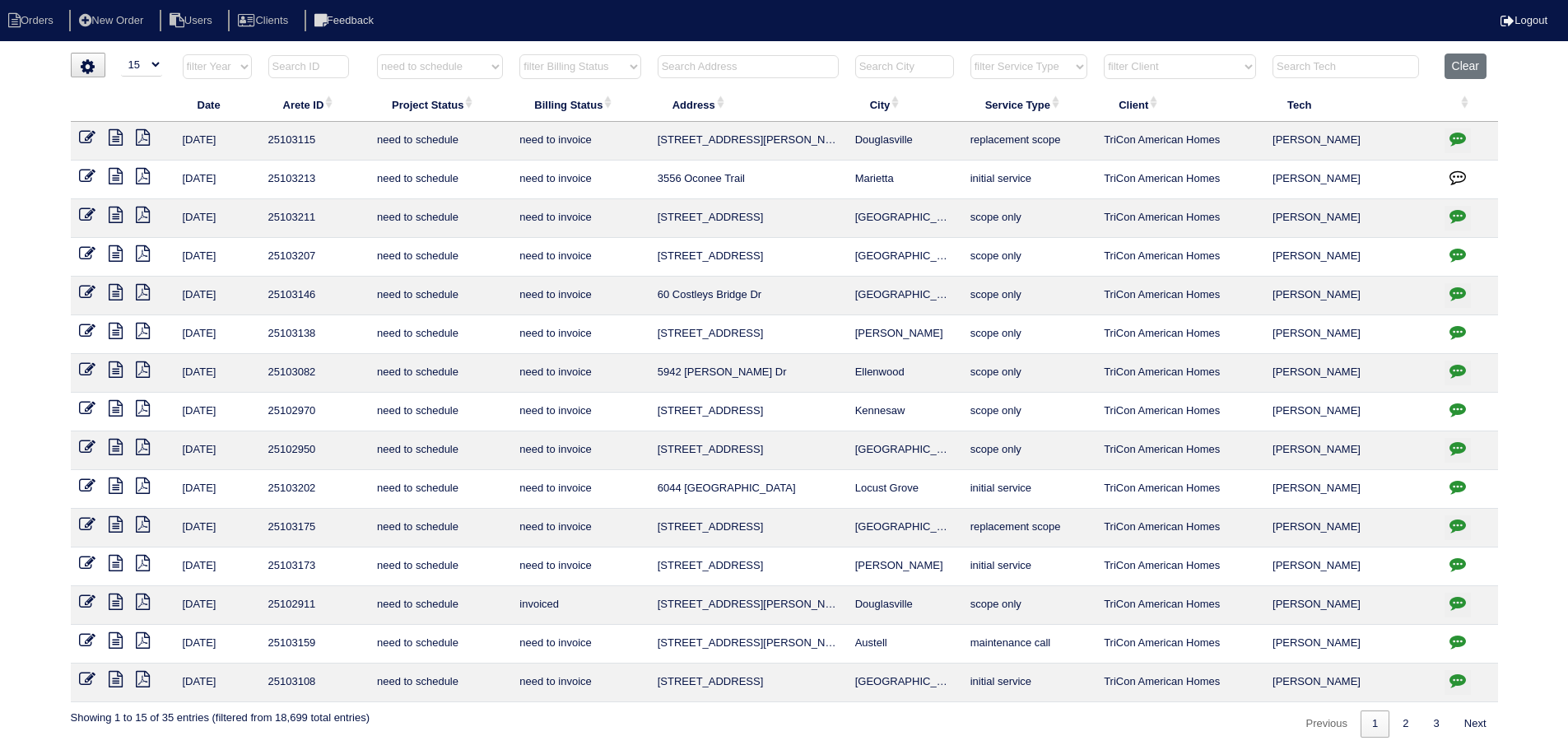
click at [1453, 370] on icon "button" at bounding box center [1458, 370] width 17 height 17
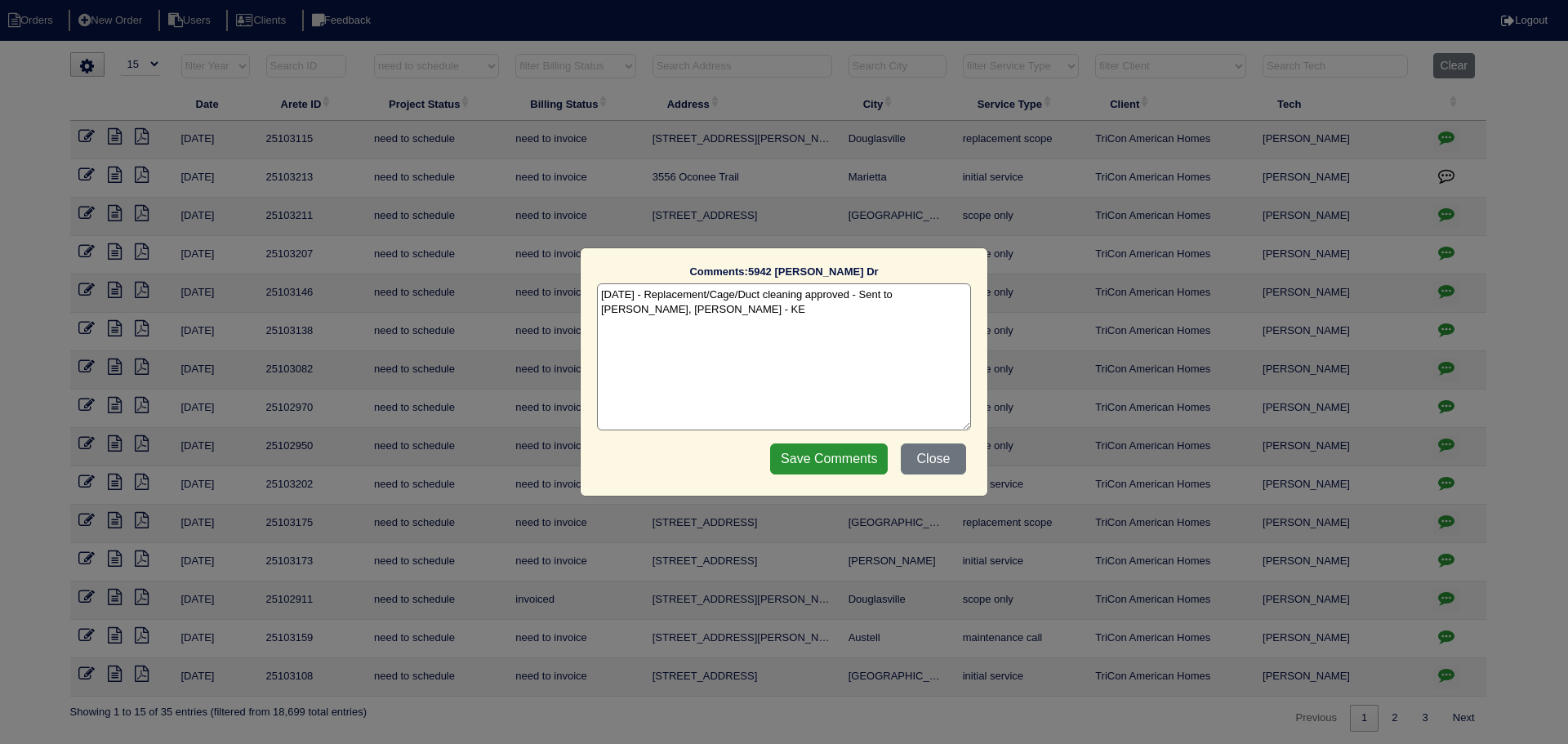
click at [1444, 407] on div "Comments: 5942 Dan Dr The comments on file have changed since you started editi…" at bounding box center [784, 372] width 1568 height 744
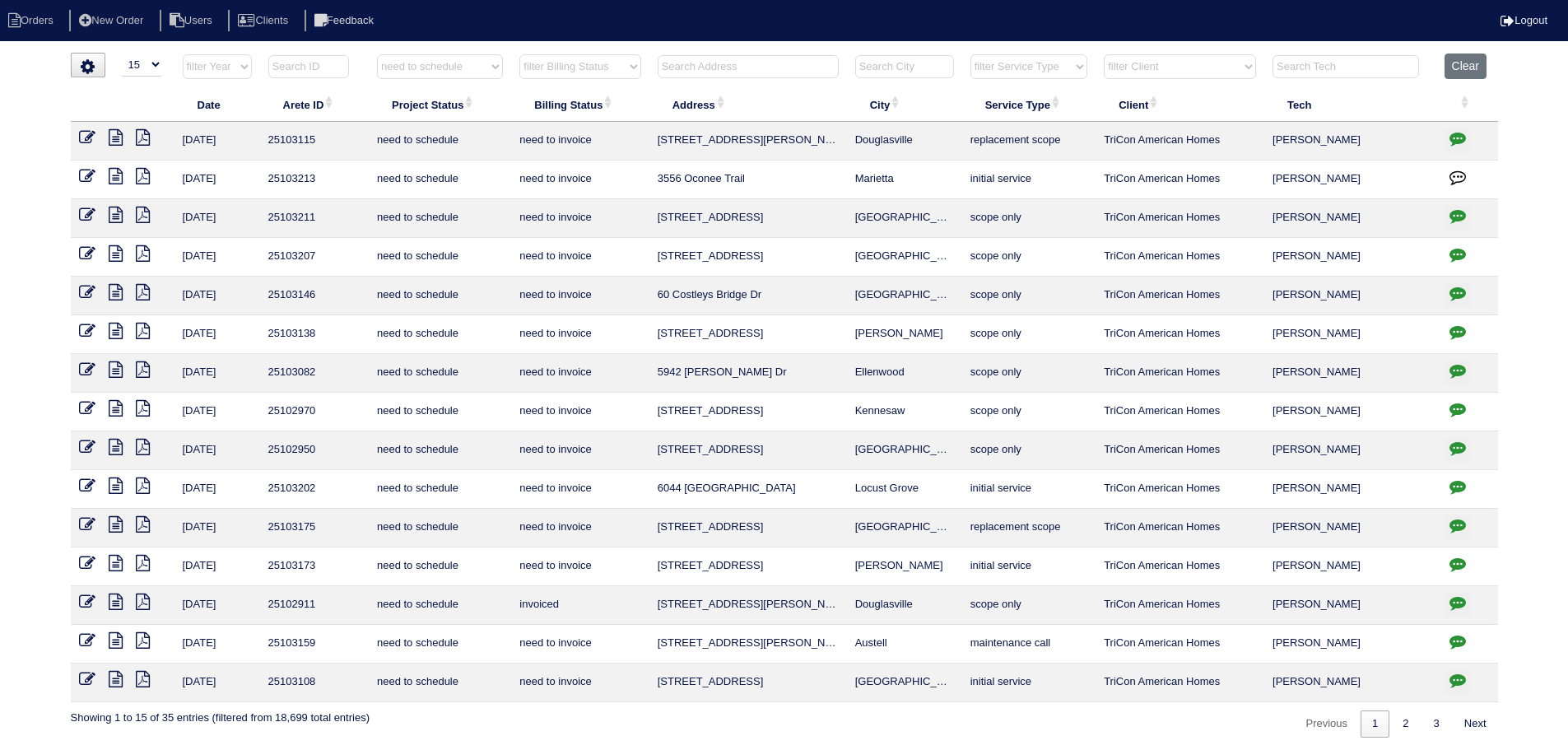
click at [1462, 446] on icon "button" at bounding box center [1458, 448] width 17 height 17
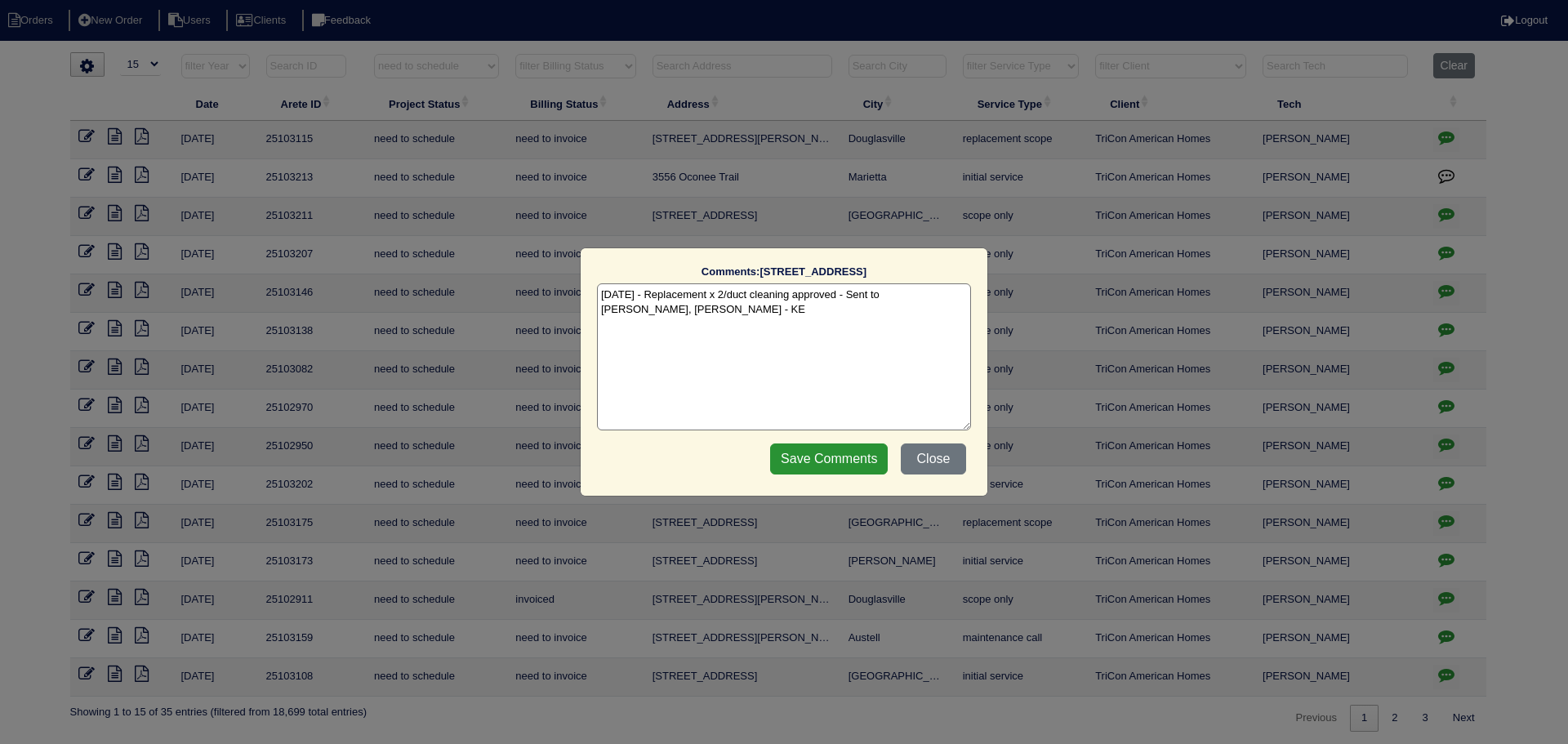
click at [1448, 492] on div "Comments: 105 Millstone Dr The comments on file have changed since you started …" at bounding box center [784, 372] width 1568 height 744
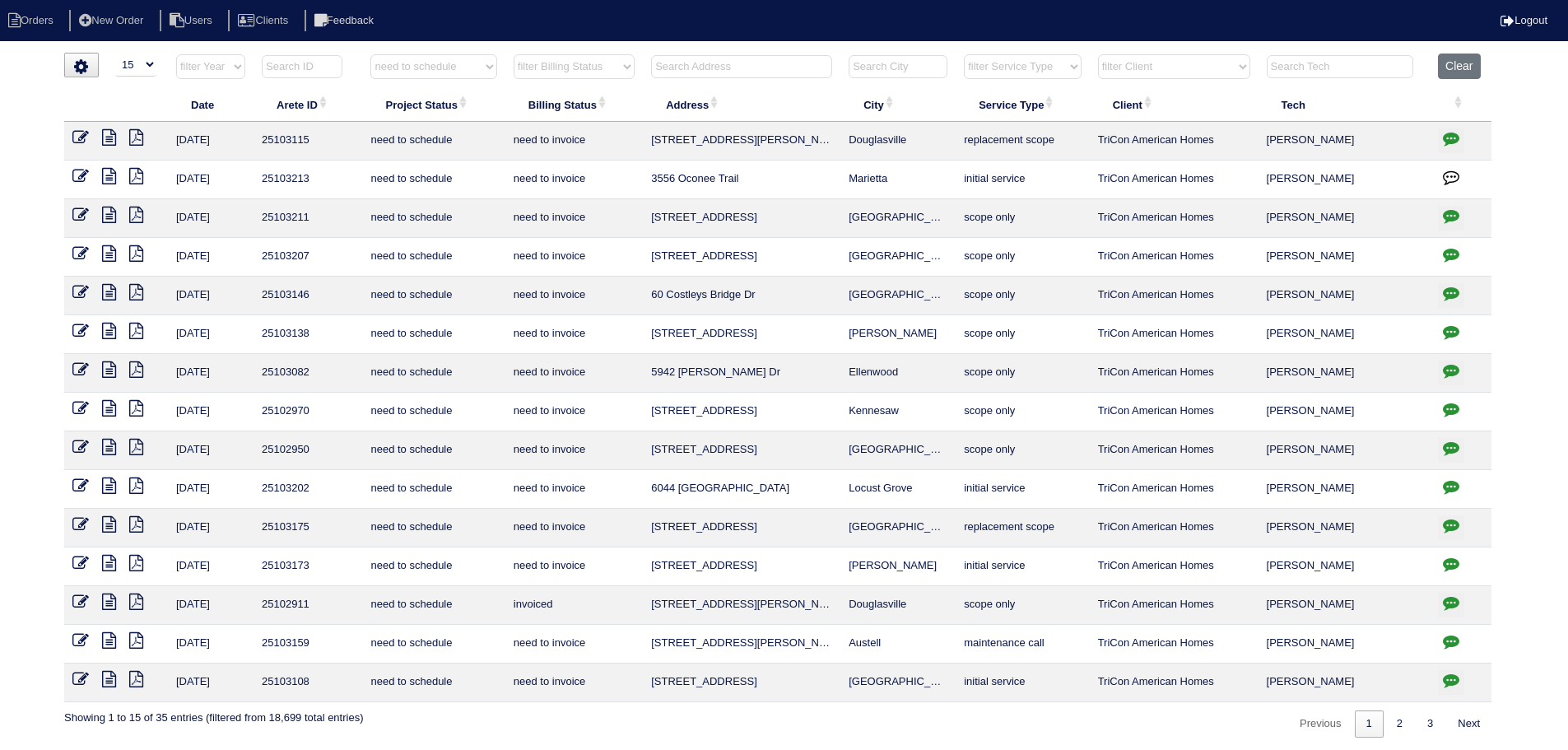
click at [1458, 487] on icon "button" at bounding box center [1452, 487] width 17 height 17
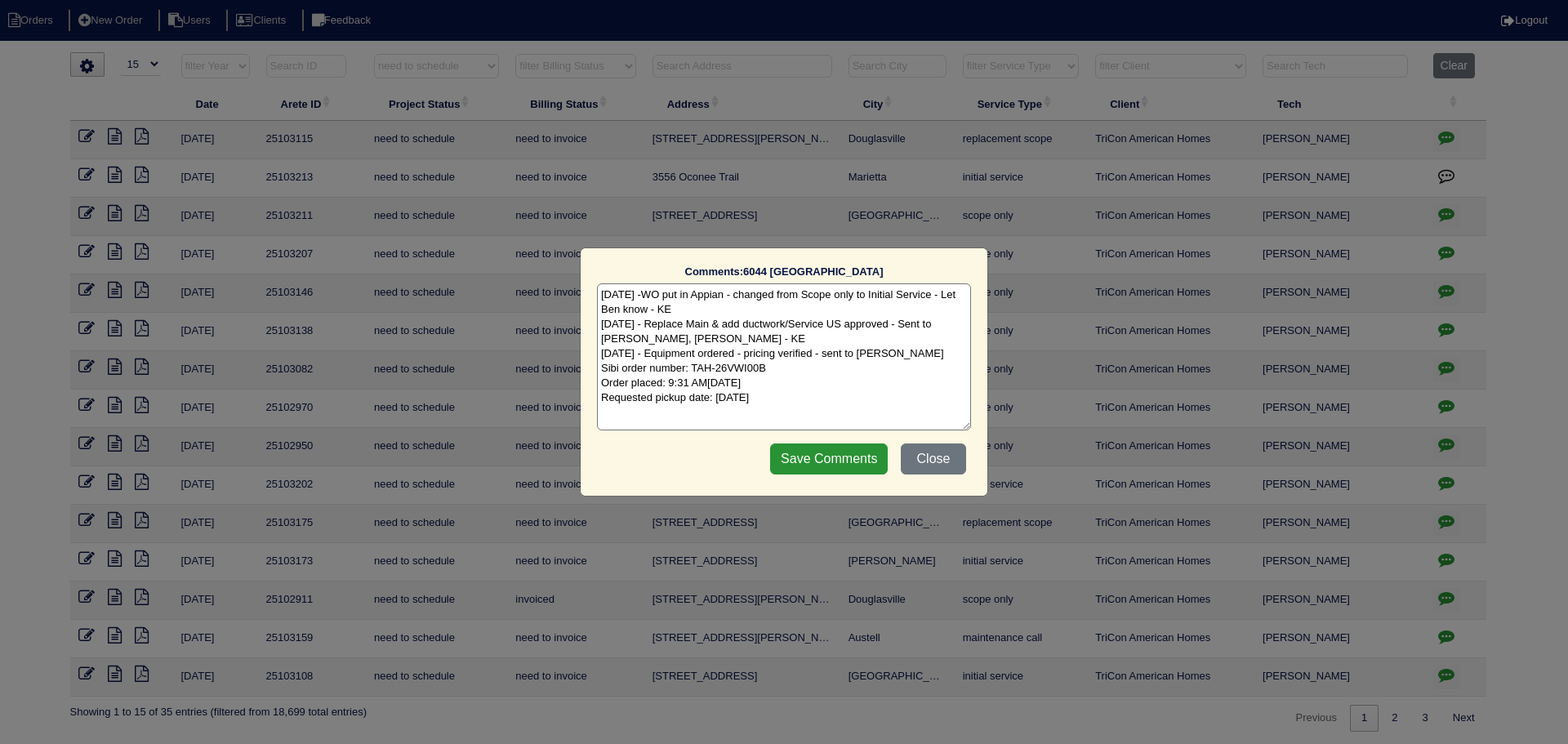
click at [1445, 483] on div "Comments: 6044 Golf View Crossing The comments on file have changed since you s…" at bounding box center [784, 372] width 1568 height 744
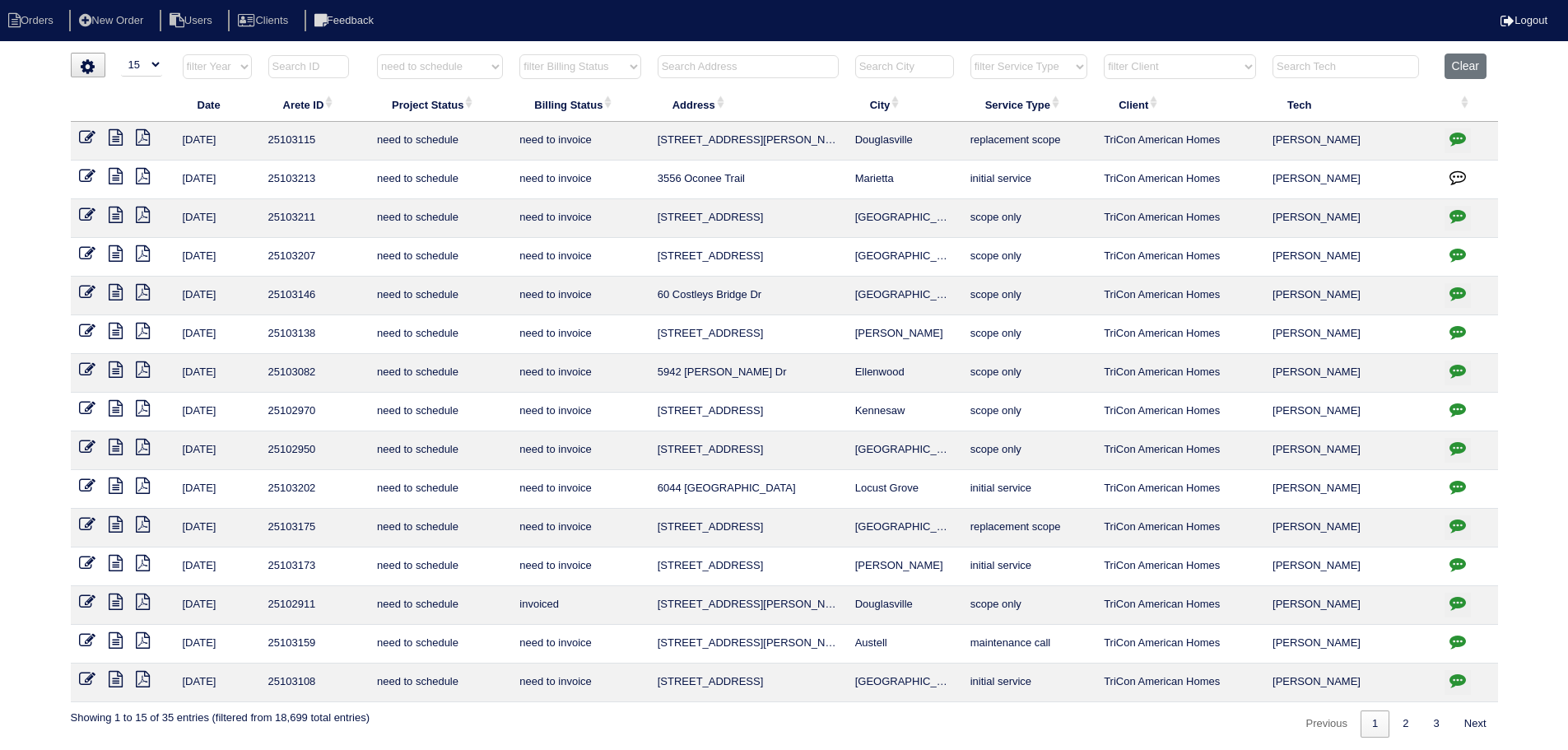
click at [1458, 564] on icon "button" at bounding box center [1458, 564] width 17 height 17
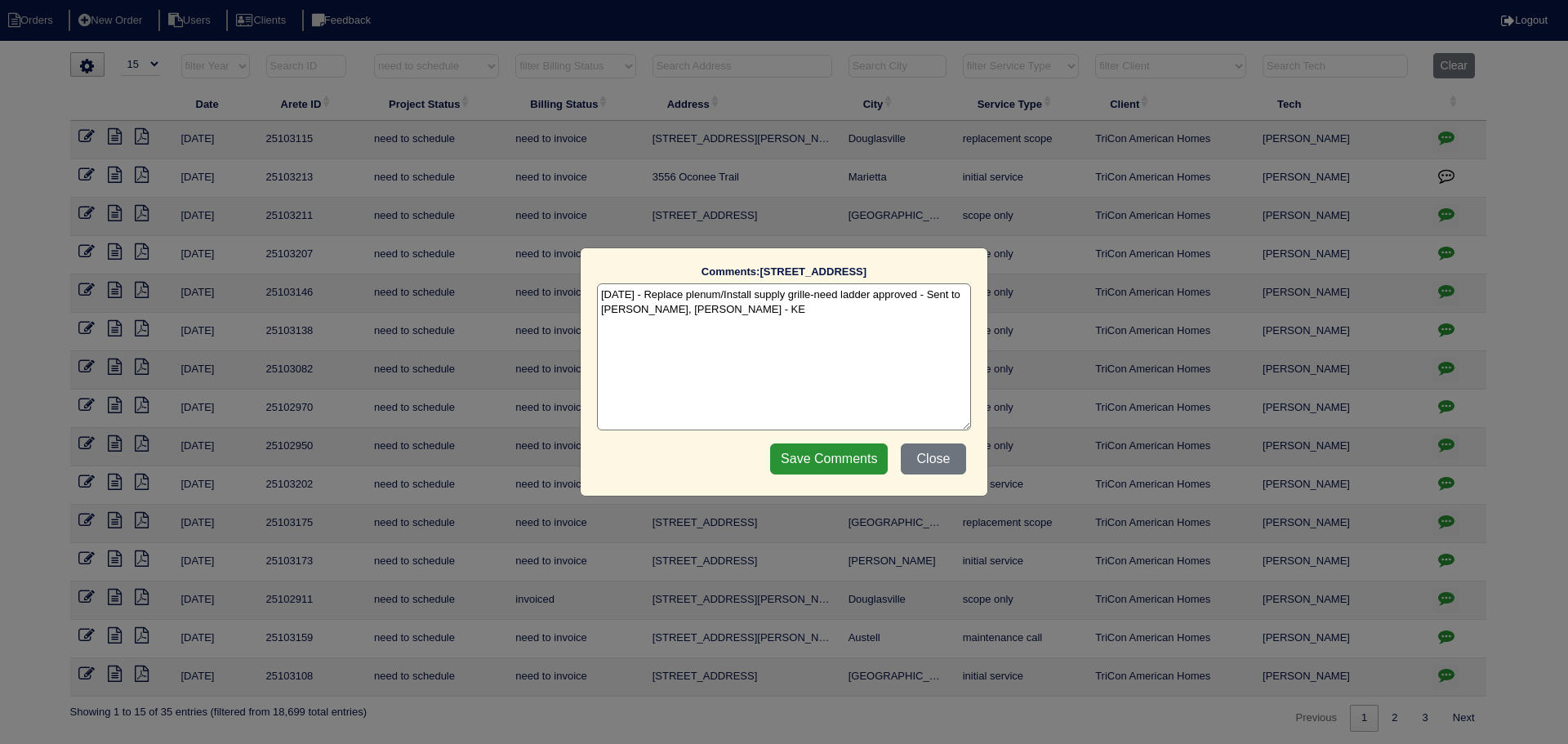
click at [1441, 574] on div "Comments: 145 Lakeview Trail The comments on file have changed since you starte…" at bounding box center [784, 372] width 1568 height 744
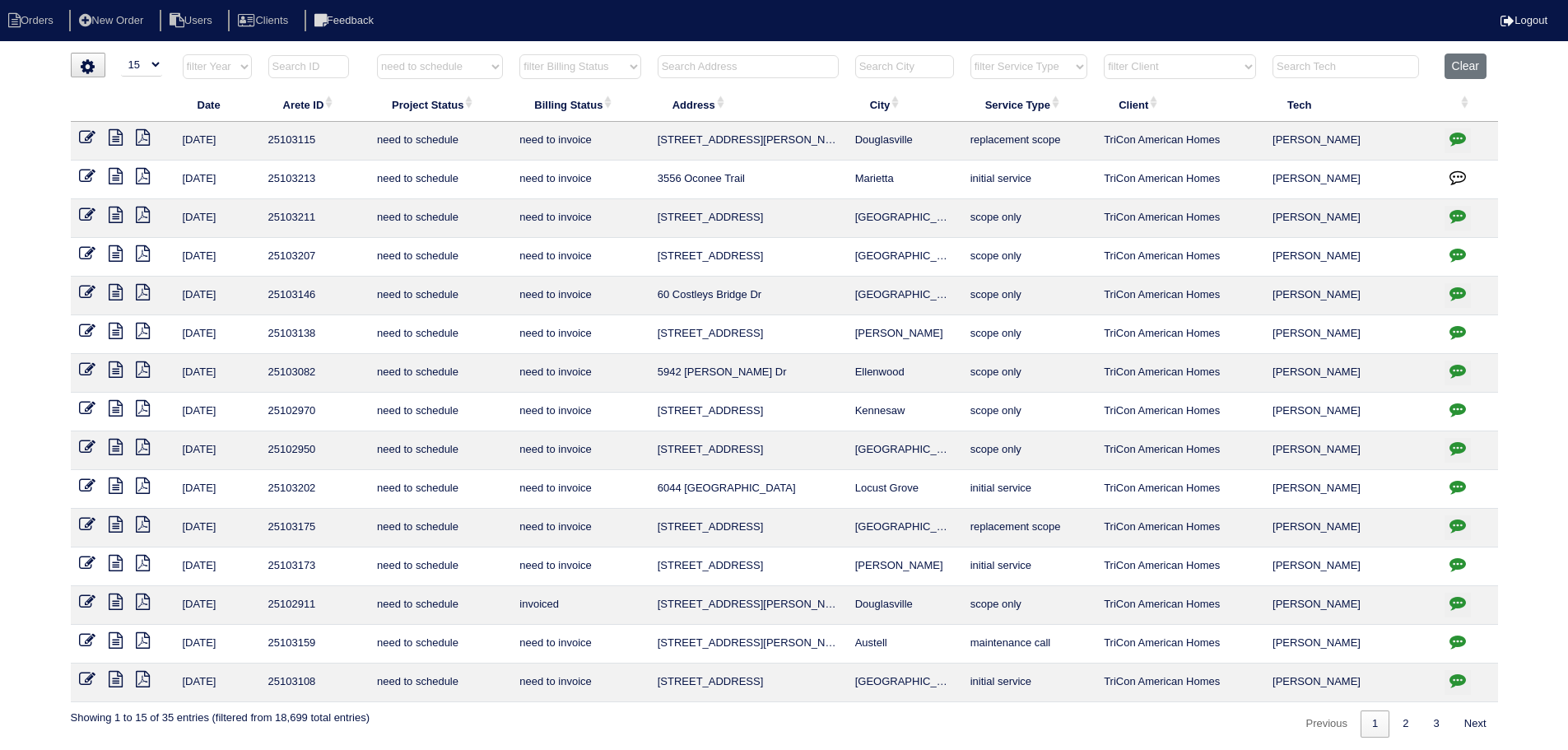
click at [1456, 602] on icon "button" at bounding box center [1458, 603] width 17 height 17
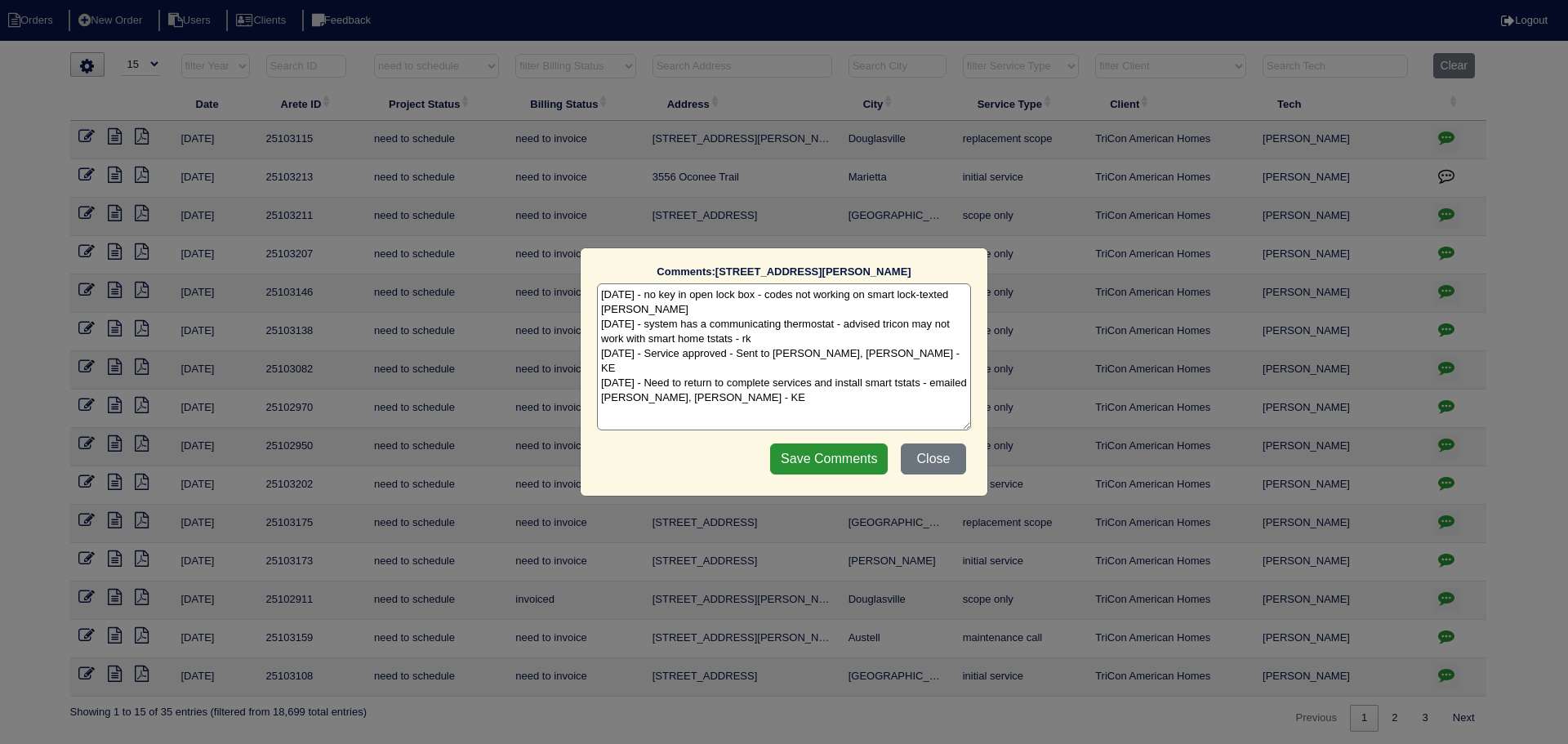
click at [1444, 597] on div "Comments: 6561 Squire Pl The comments on file have changed since you started ed…" at bounding box center [784, 372] width 1568 height 744
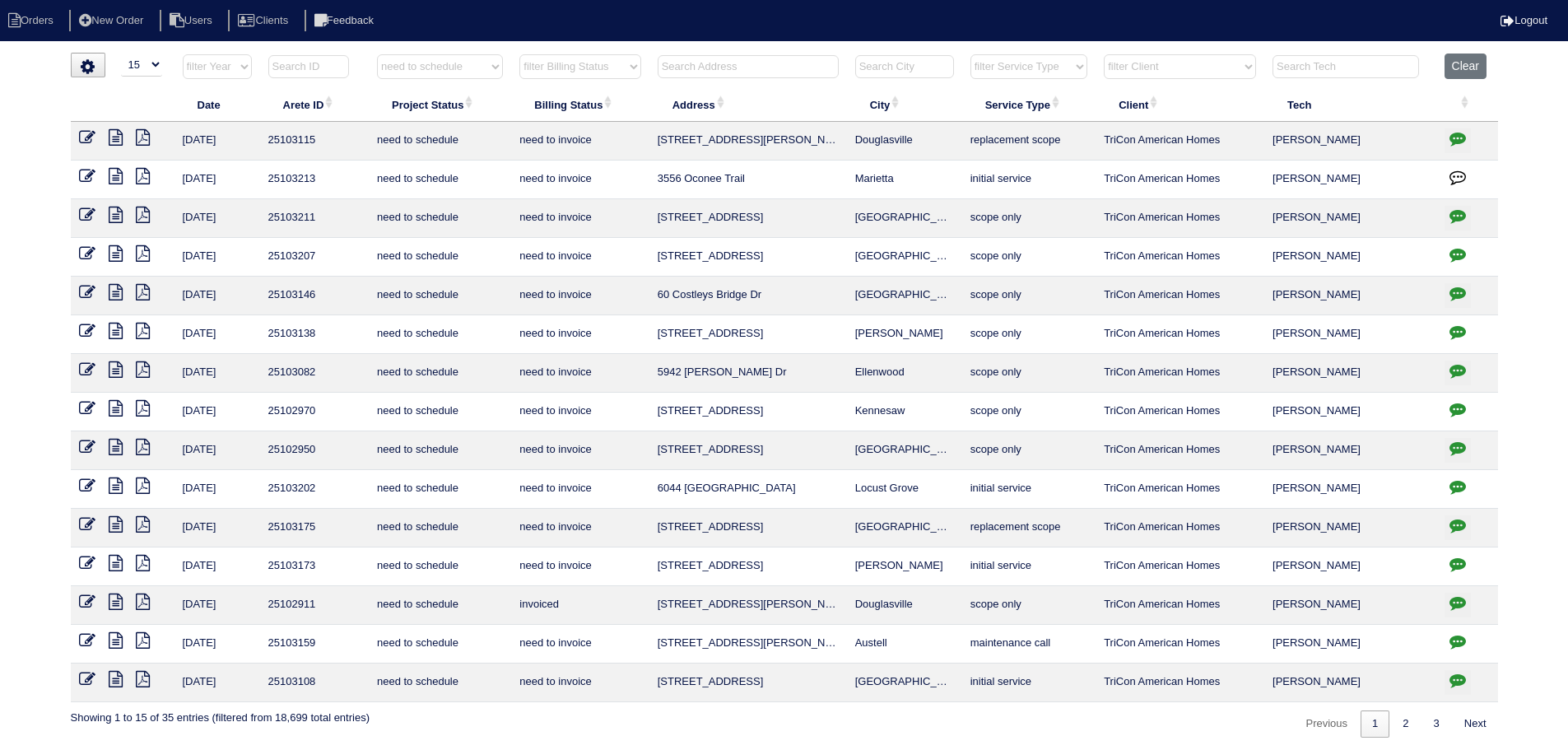
click at [1453, 642] on icon "button" at bounding box center [1458, 641] width 17 height 17
type textarea "9/2/25 - texted Dan to review quote - rk 9/3/25 - Replace Main Furn/Replace ful…"
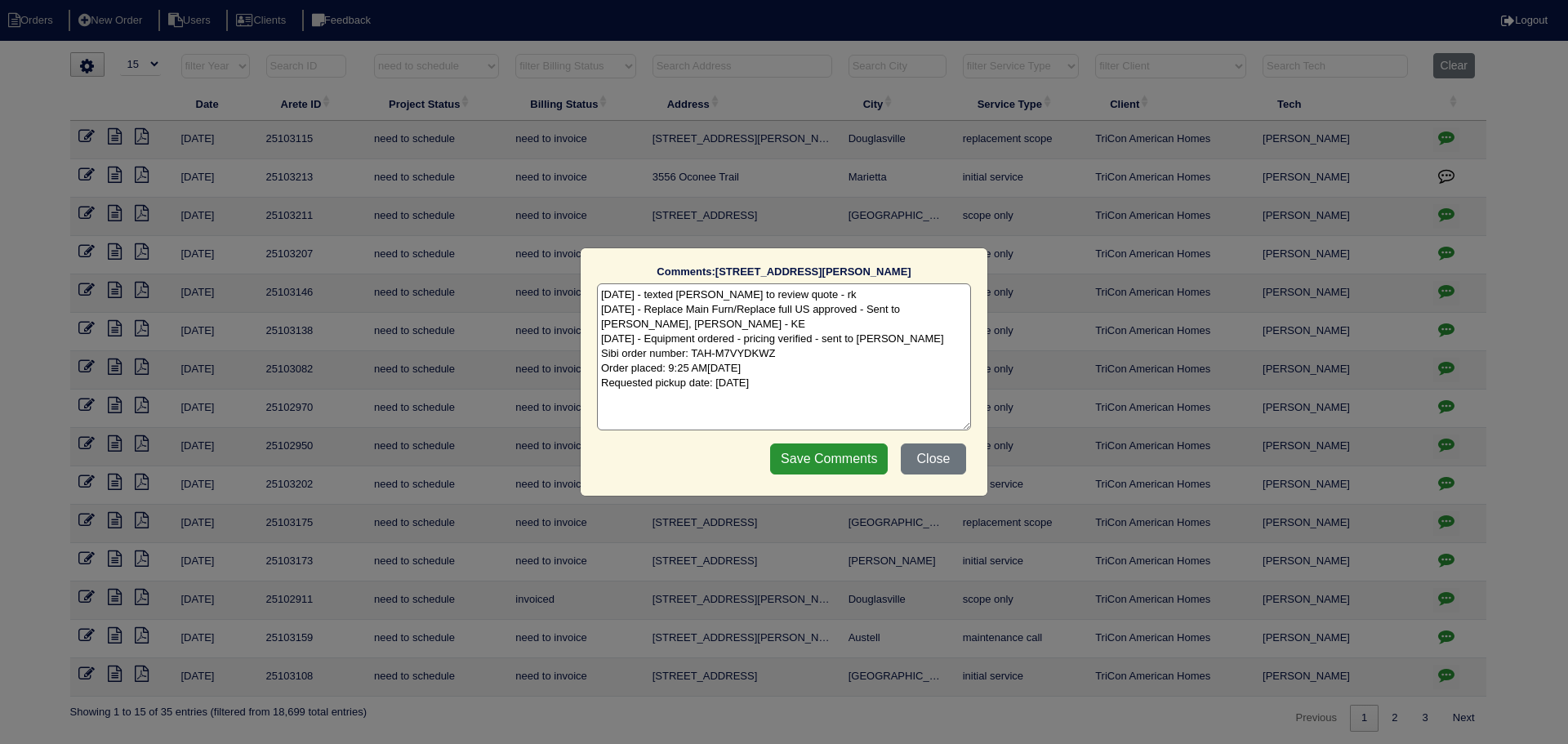
click at [1440, 637] on div "Comments: 5702 Gordon Park Trace The comments on file have changed since you st…" at bounding box center [784, 372] width 1568 height 744
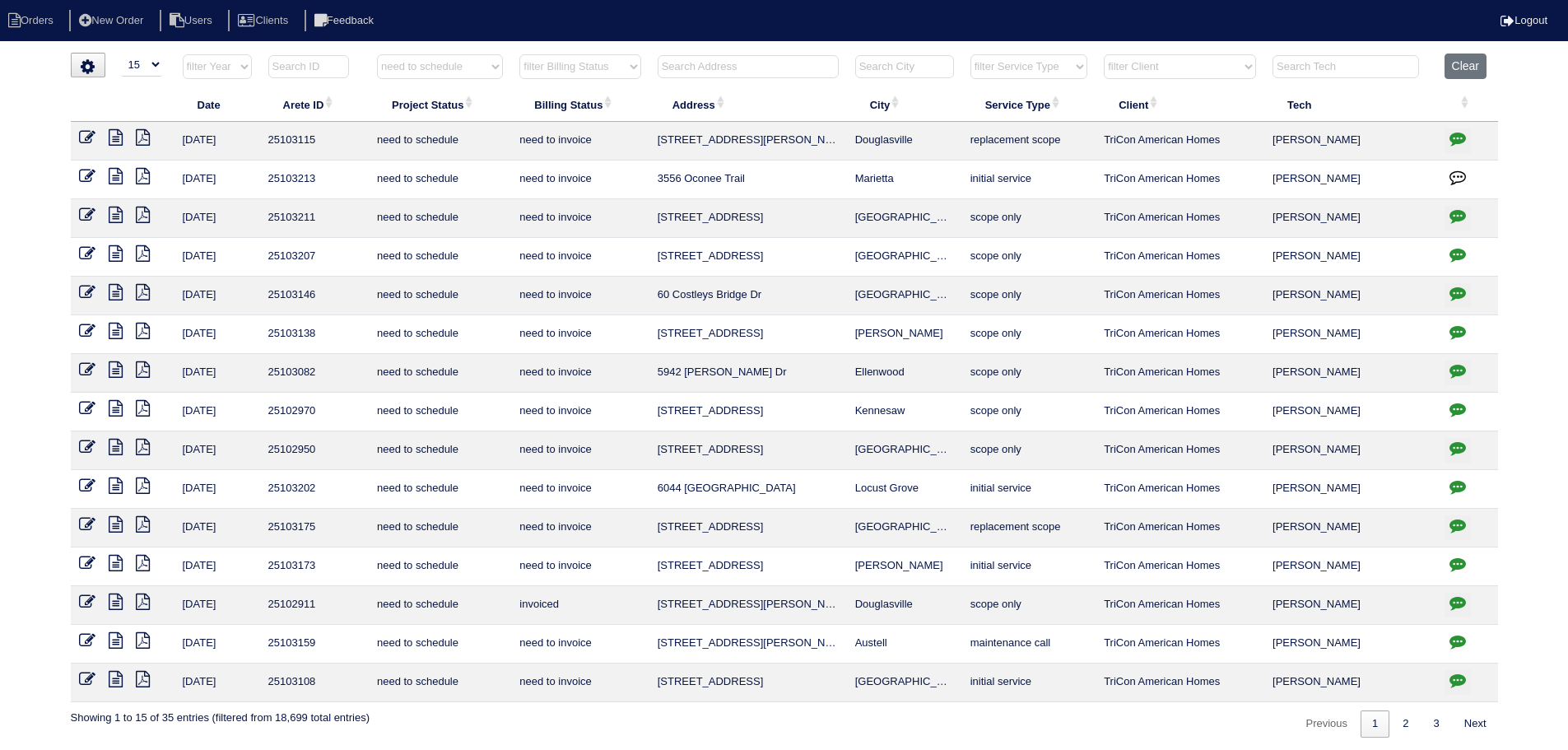
click at [120, 635] on icon at bounding box center [115, 640] width 14 height 17
click at [1447, 638] on button "button" at bounding box center [1458, 644] width 27 height 25
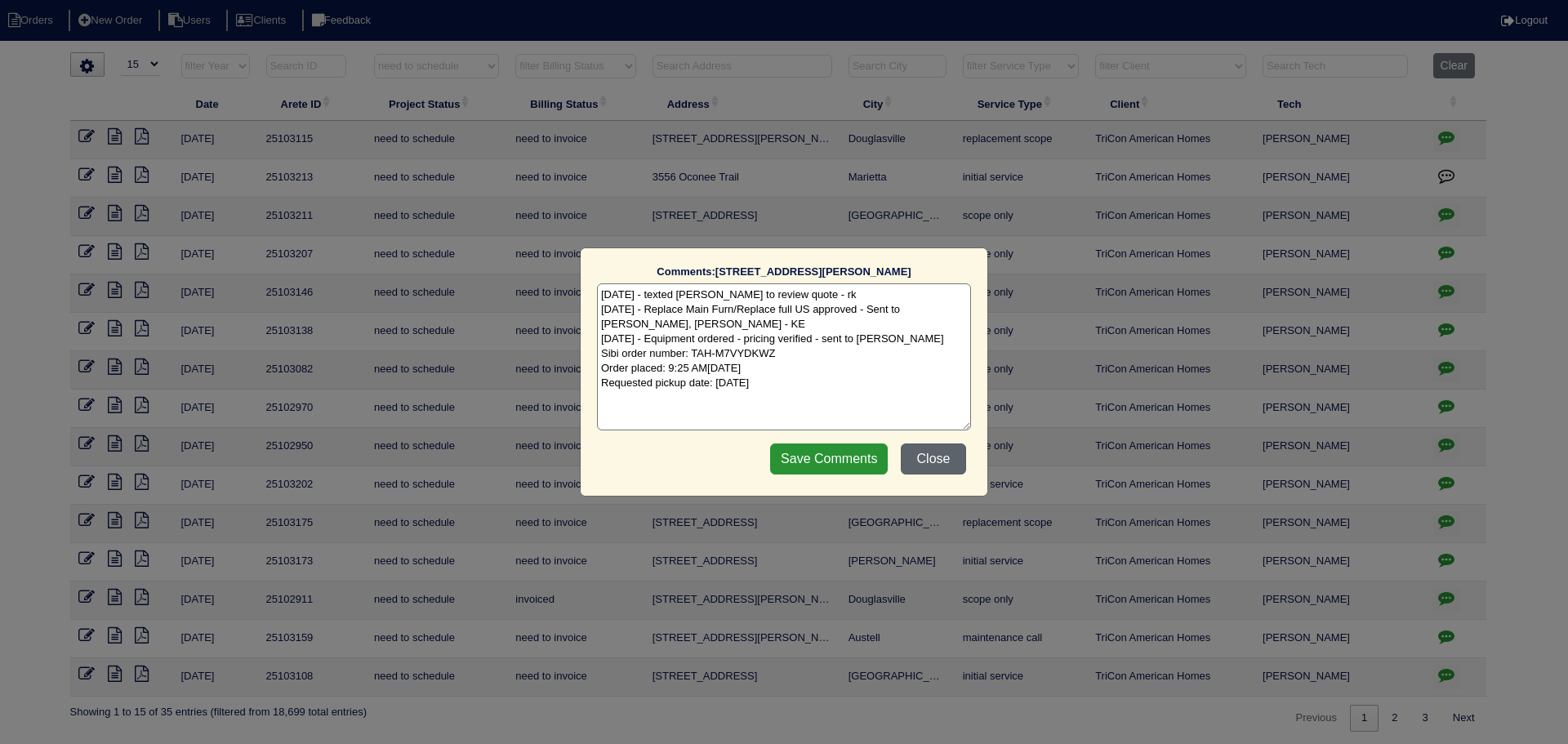
click at [937, 471] on button "Close" at bounding box center [933, 459] width 66 height 31
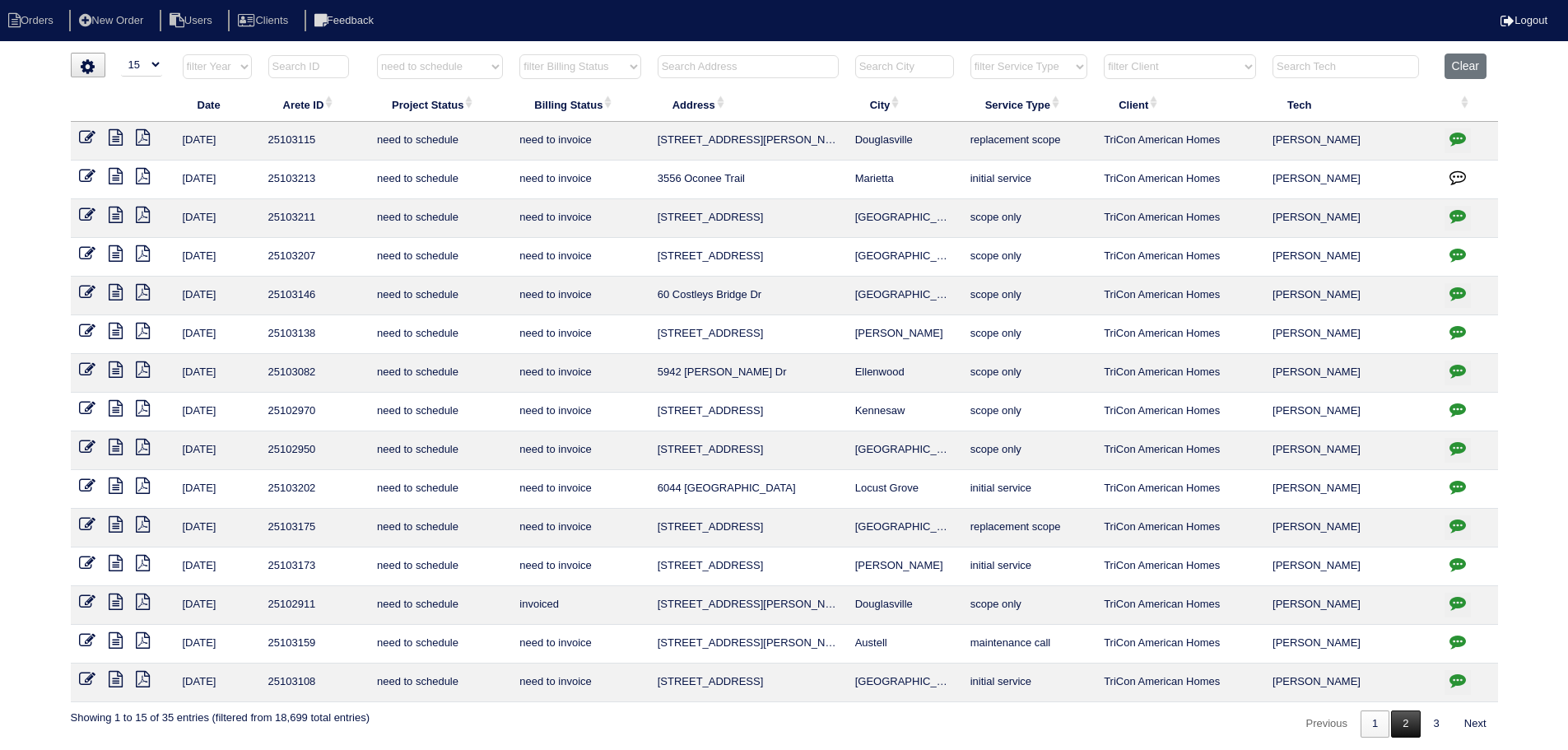
click at [1403, 719] on link "2" at bounding box center [1406, 724] width 28 height 27
select select "need to schedule"
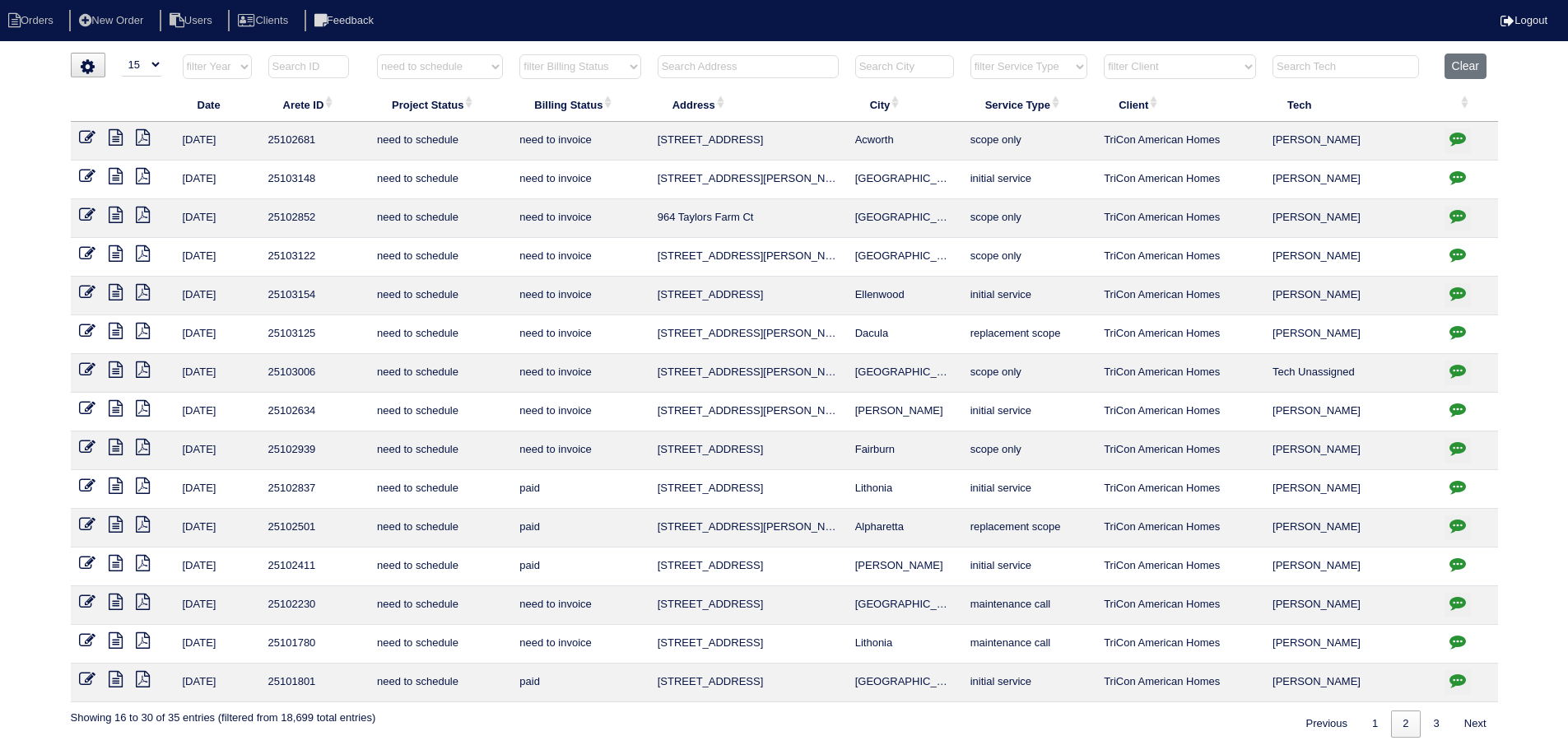
click at [1457, 449] on icon "button" at bounding box center [1458, 448] width 17 height 17
type textarea "8/26/25 - Replace main/ U/S furnace/Service U/S A/C approved - Sent to Dan, Pay…"
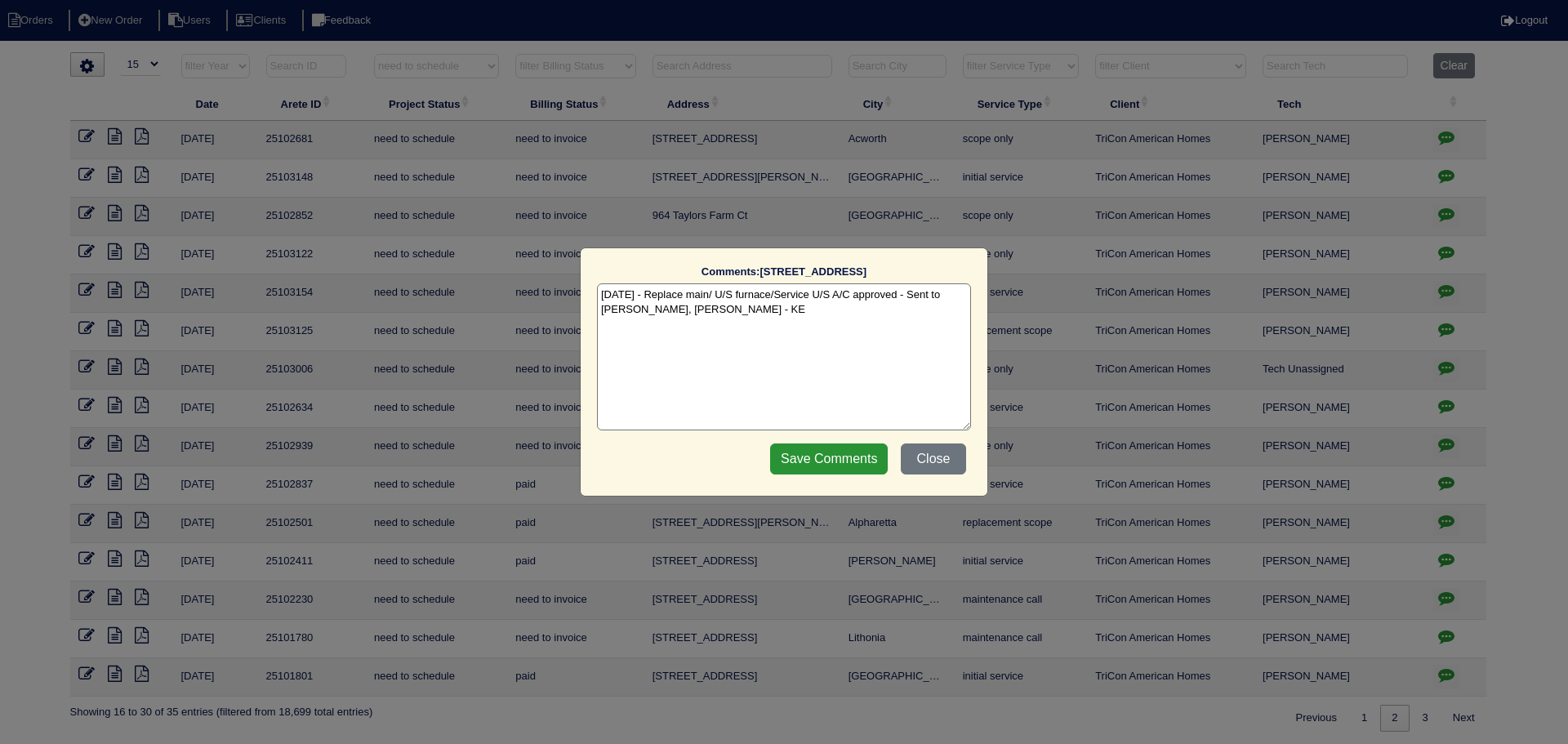
click at [1445, 445] on div "Comments: 5767 Blacktop Ct The comments on file have changed since you started …" at bounding box center [784, 372] width 1568 height 744
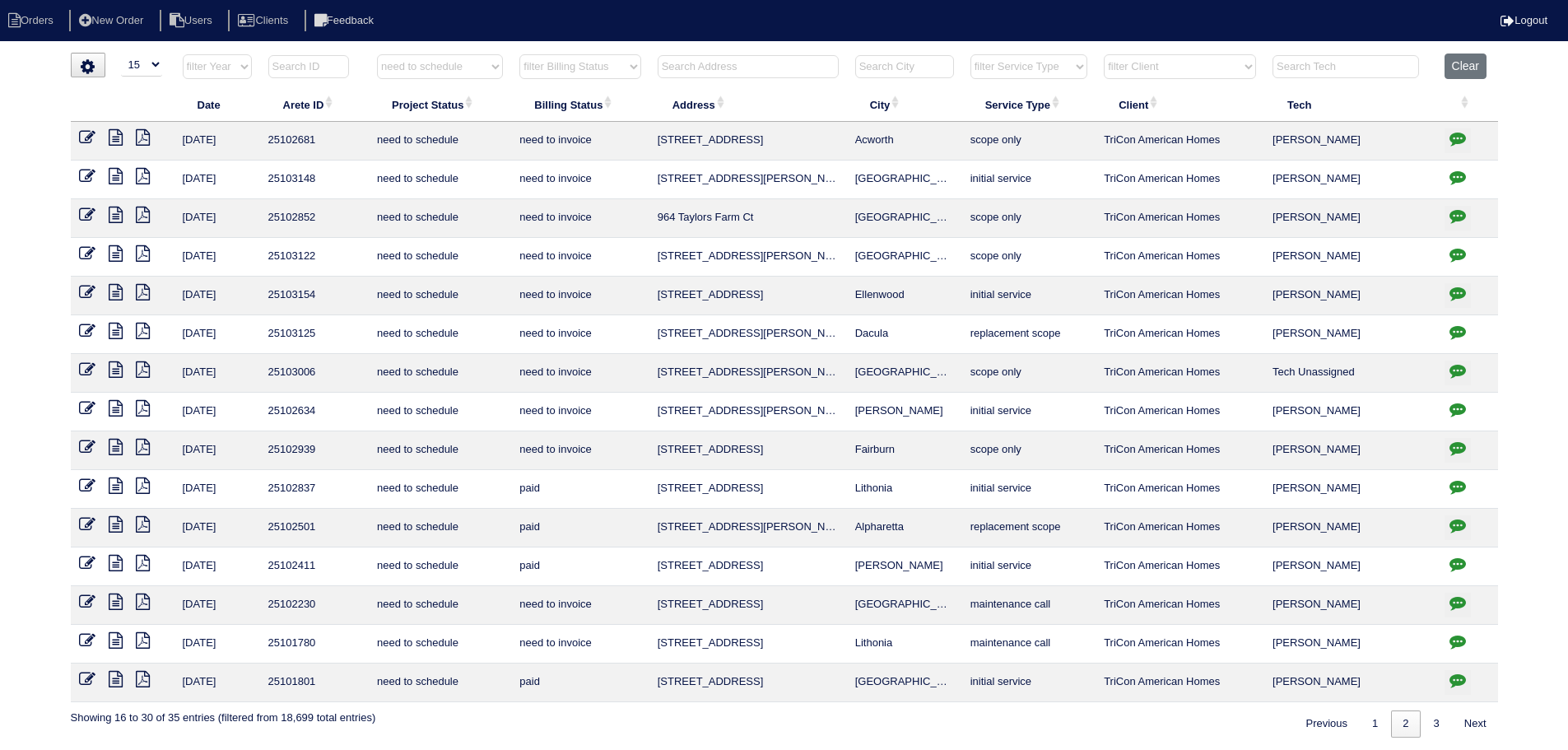
click at [1455, 447] on icon "button" at bounding box center [1458, 448] width 17 height 17
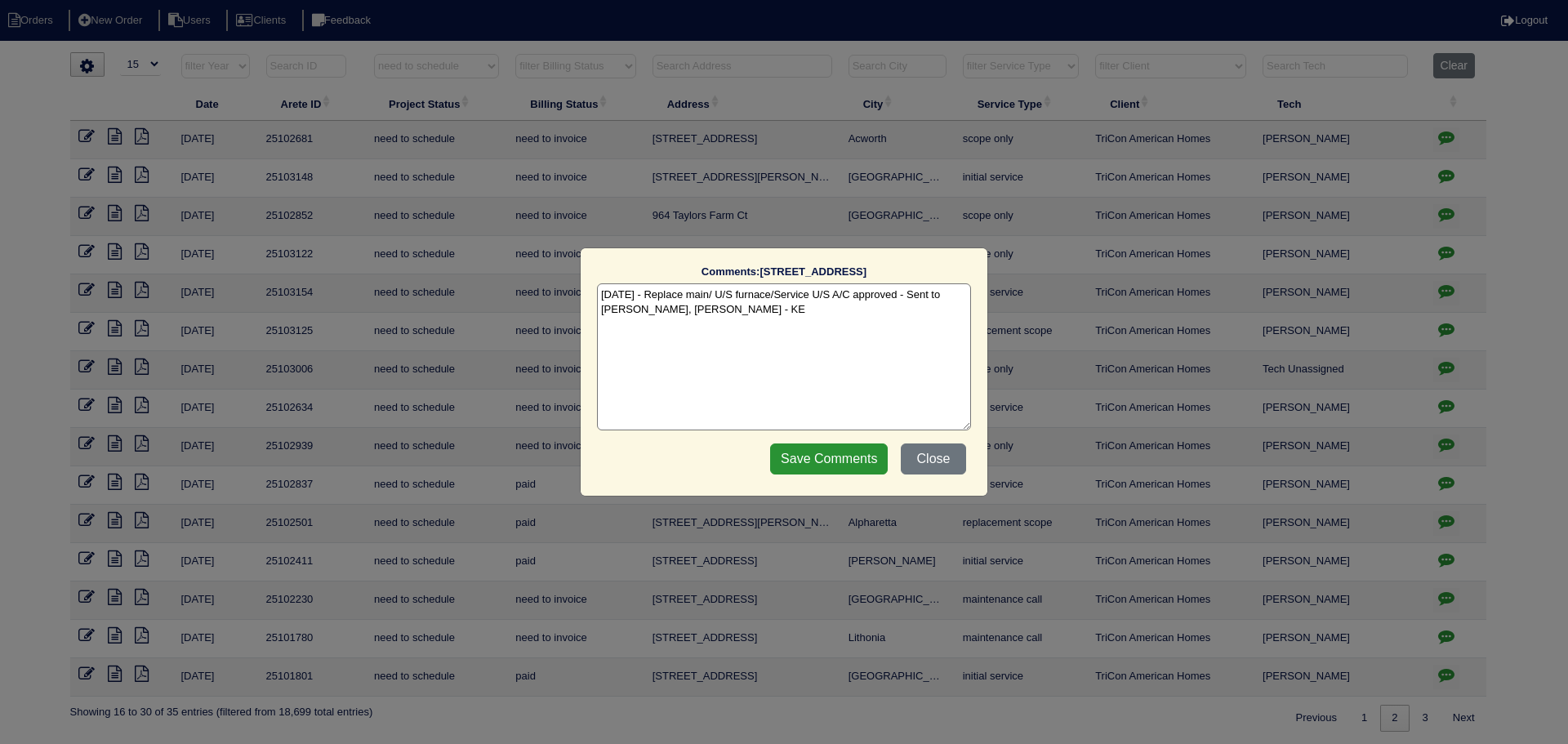
click at [1444, 444] on div "Comments: 5767 Blacktop Ct The comments on file have changed since you started …" at bounding box center [784, 372] width 1568 height 744
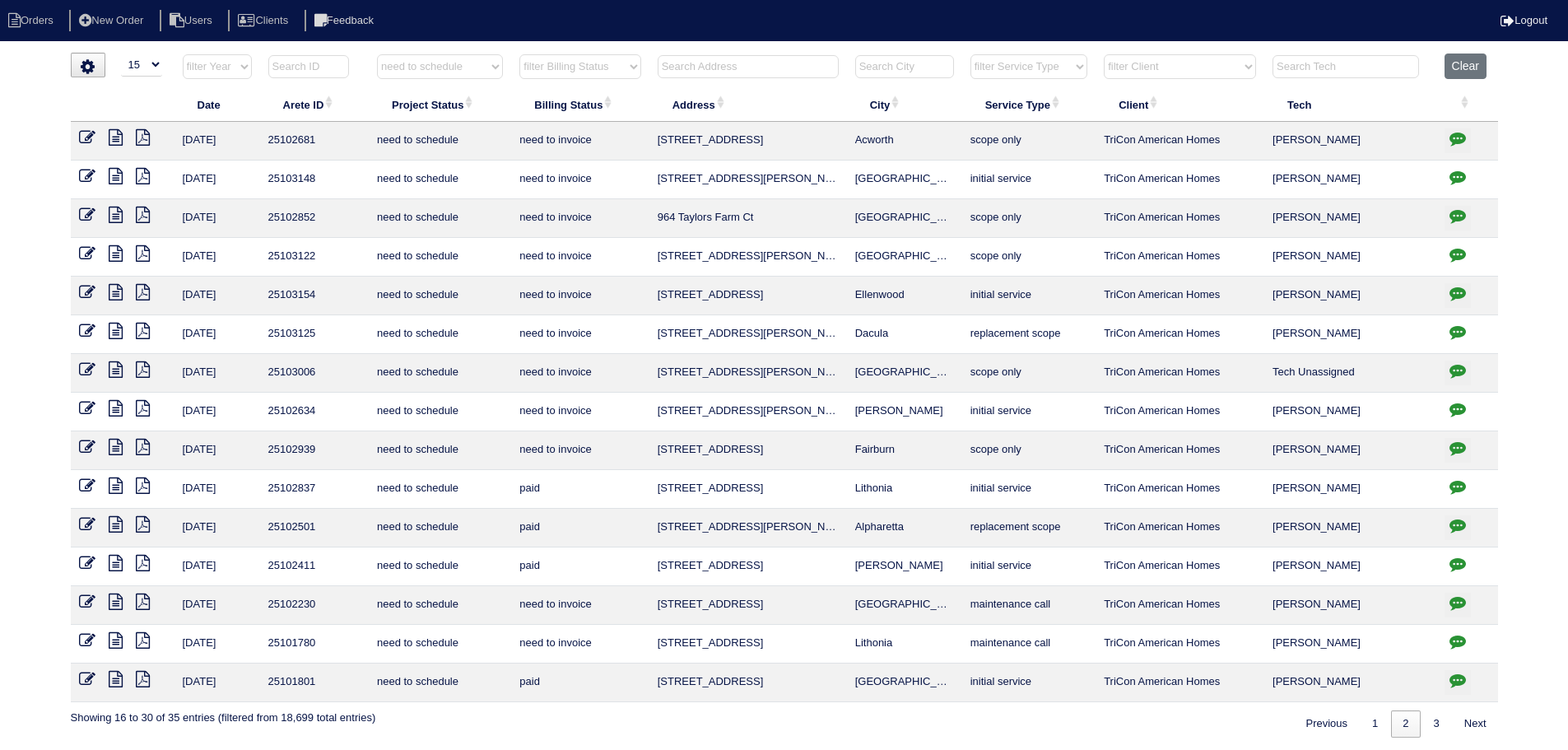
click at [113, 449] on icon at bounding box center [115, 447] width 14 height 17
drag, startPoint x: 939, startPoint y: 451, endPoint x: 268, endPoint y: 453, distance: 671.0
click at [268, 453] on tr "8/27/25 25102939 need to schedule need to invoice 5767 Blacktop Ct Fairburn sco…" at bounding box center [784, 451] width 1428 height 38
copy tr "25102939 need to schedule need to invoice 5767 Blacktop Ct Fairburn"
click at [117, 443] on icon at bounding box center [115, 447] width 14 height 17
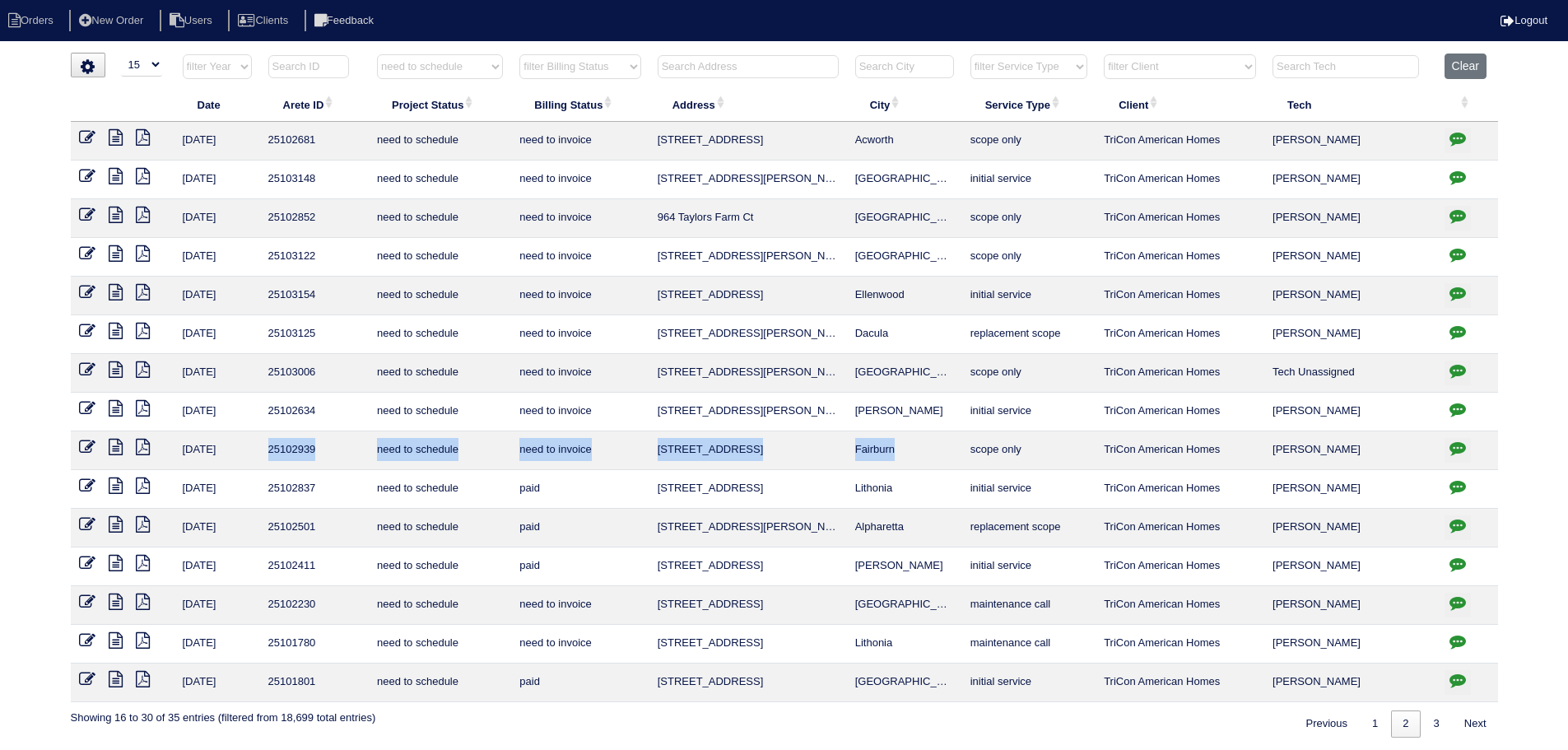
click at [1453, 455] on icon "button" at bounding box center [1458, 448] width 17 height 17
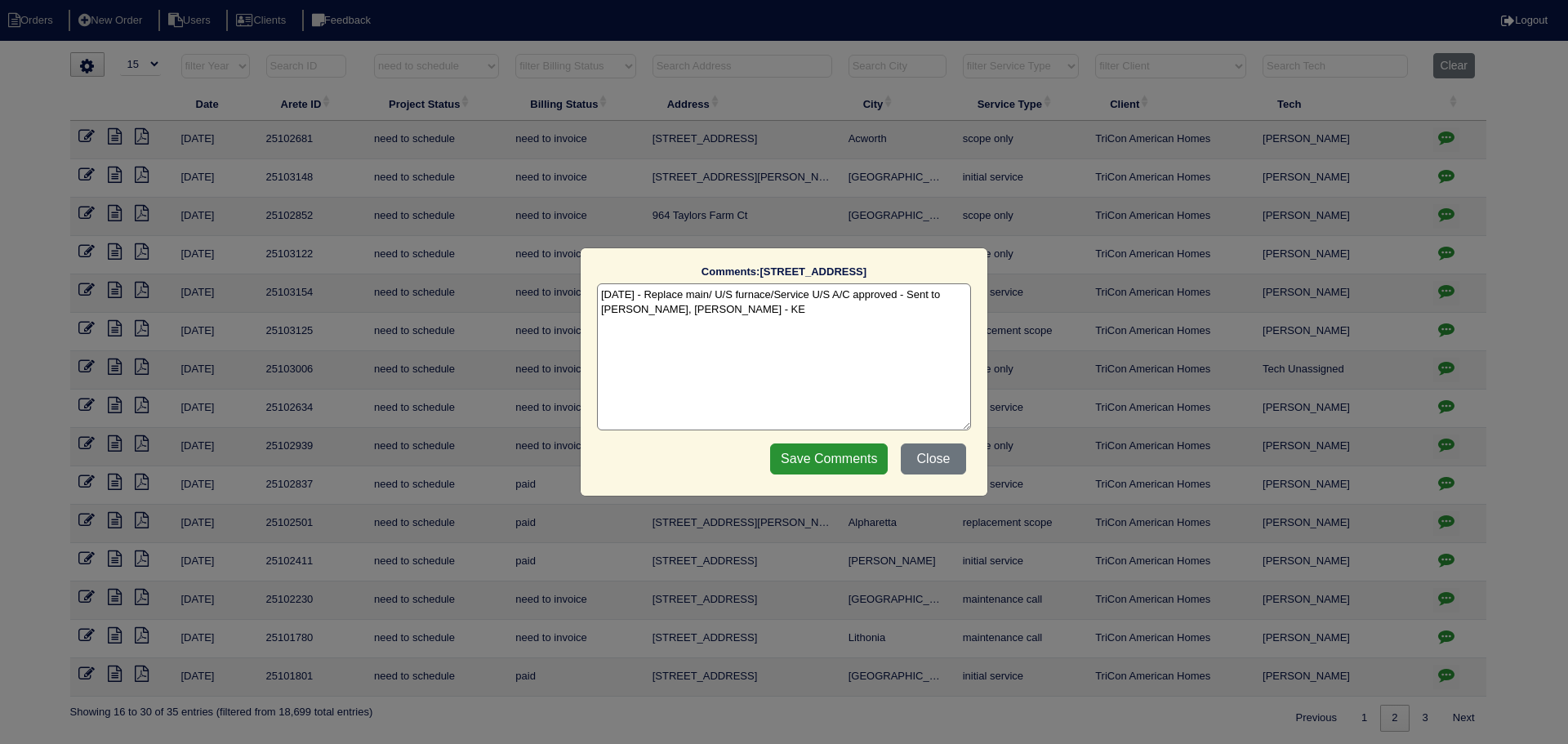
click at [1441, 451] on div "Comments: 5767 Blacktop Ct The comments on file have changed since you started …" at bounding box center [784, 372] width 1568 height 744
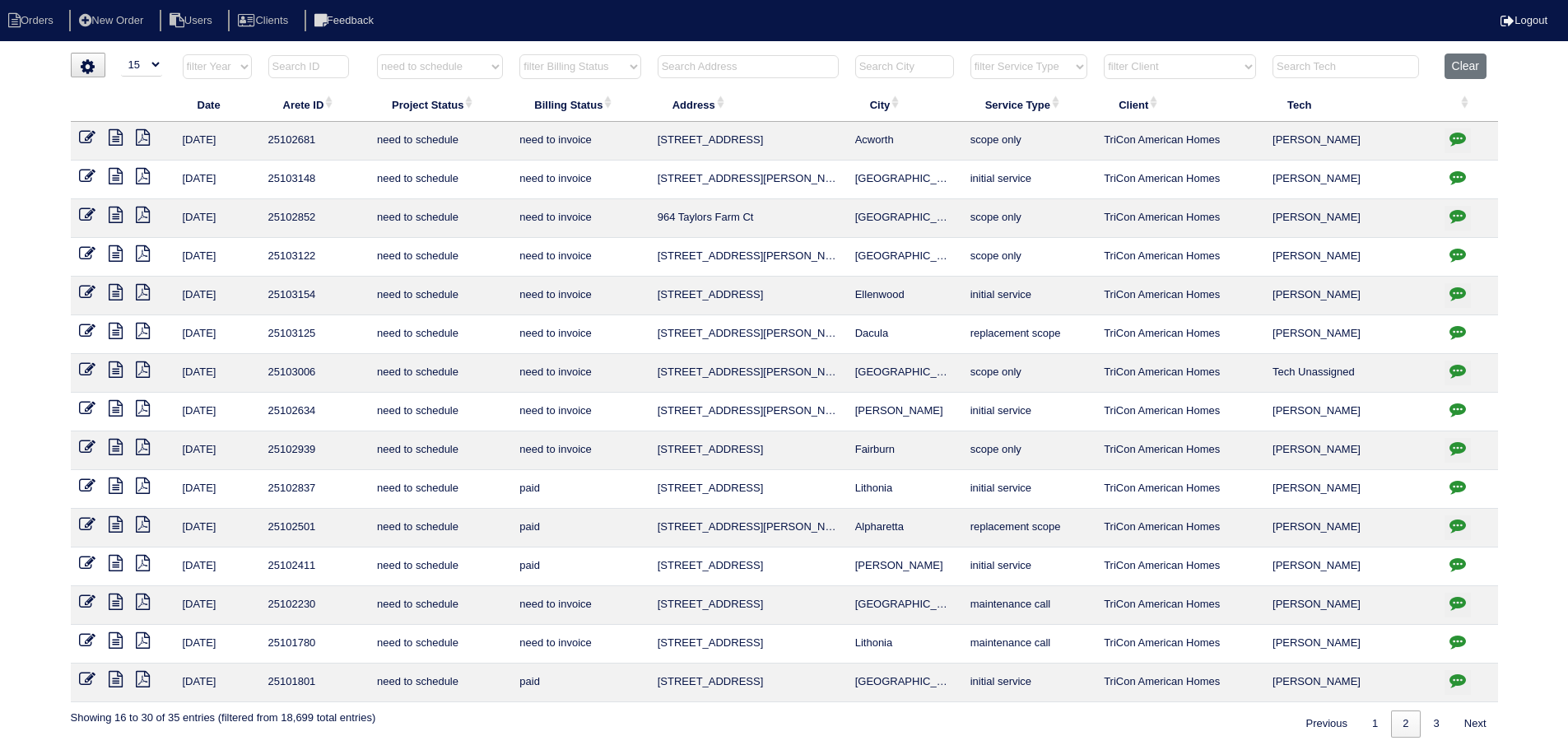
click at [1457, 447] on icon "button" at bounding box center [1458, 448] width 17 height 17
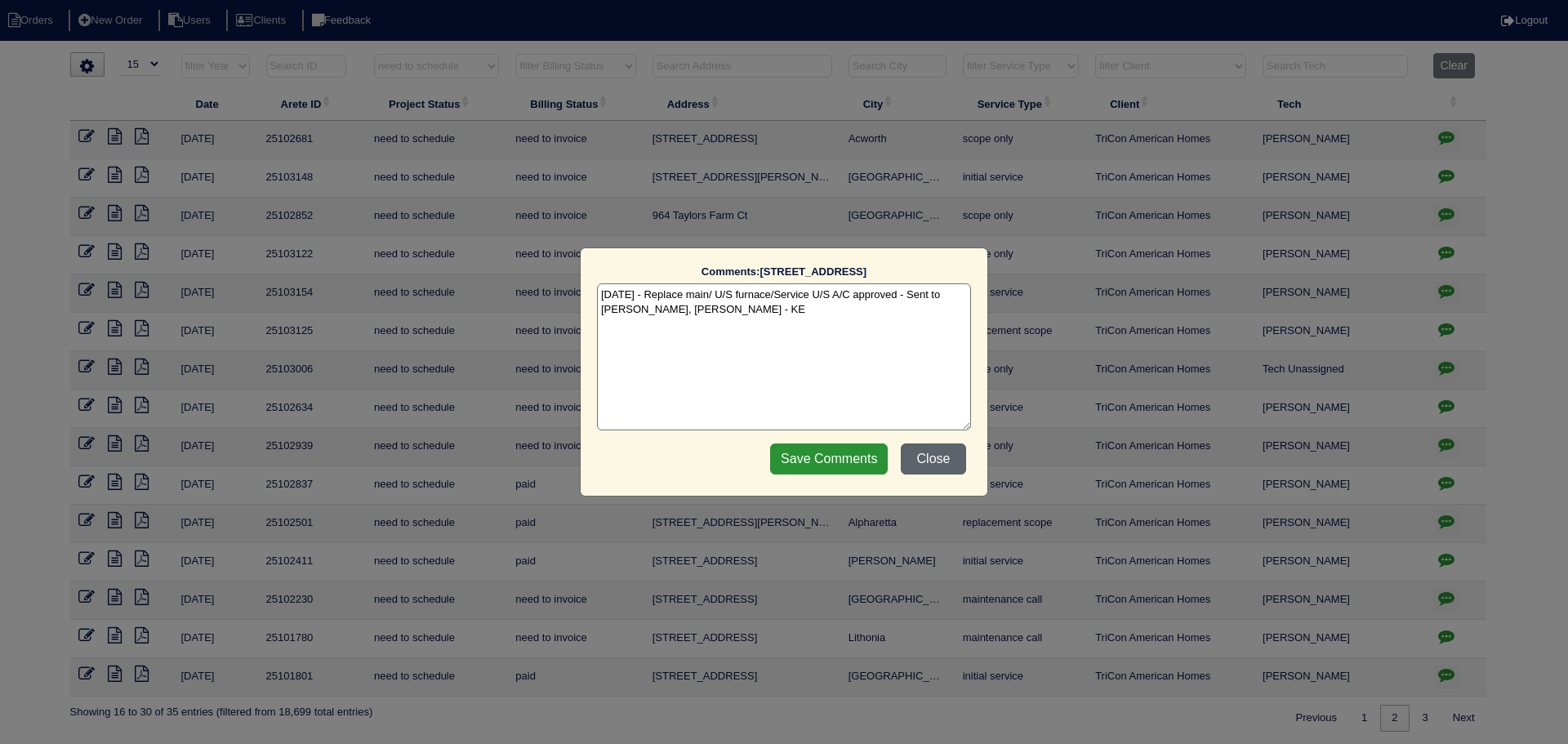
click at [962, 469] on button "Close" at bounding box center [933, 459] width 66 height 31
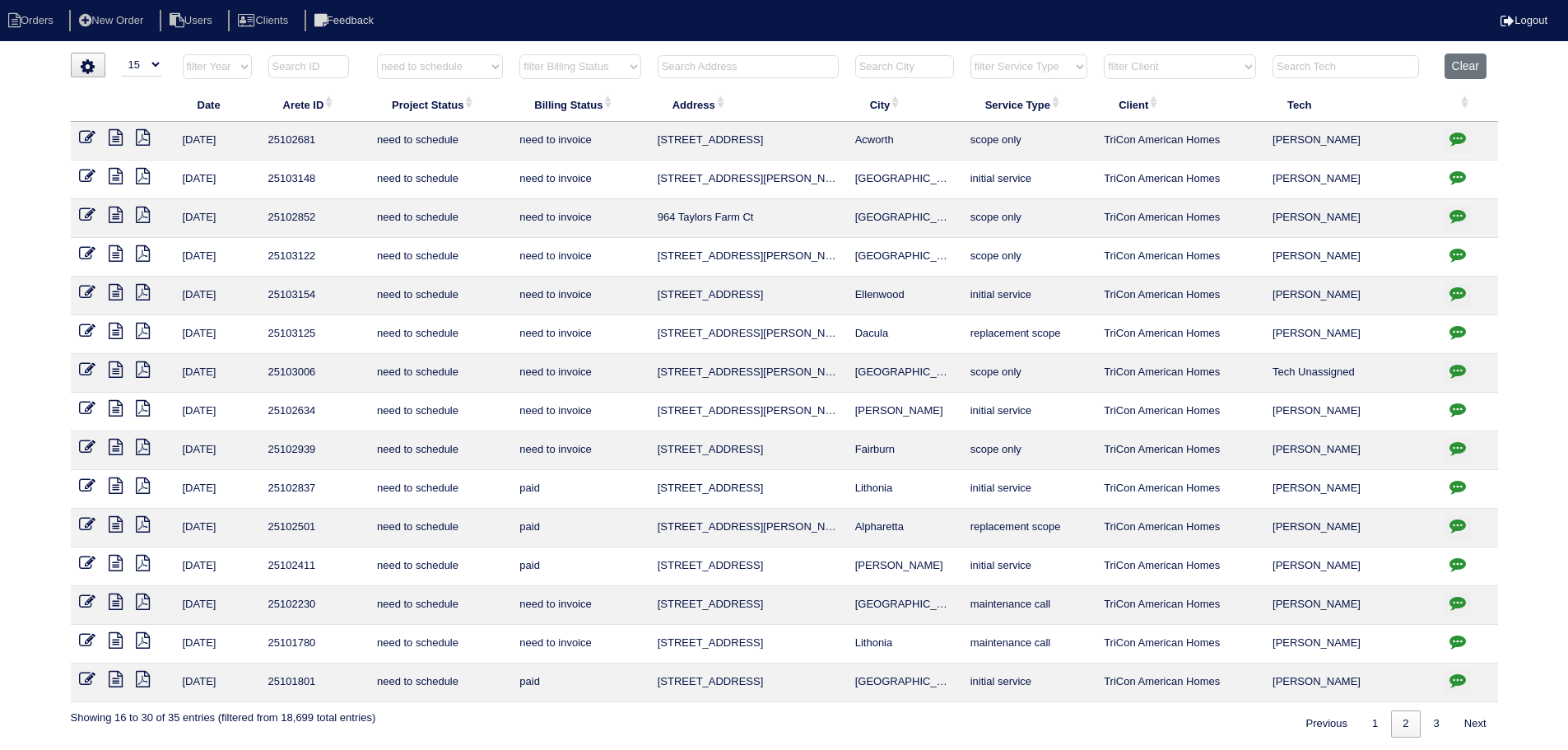
click at [79, 446] on icon at bounding box center [88, 447] width 17 height 17
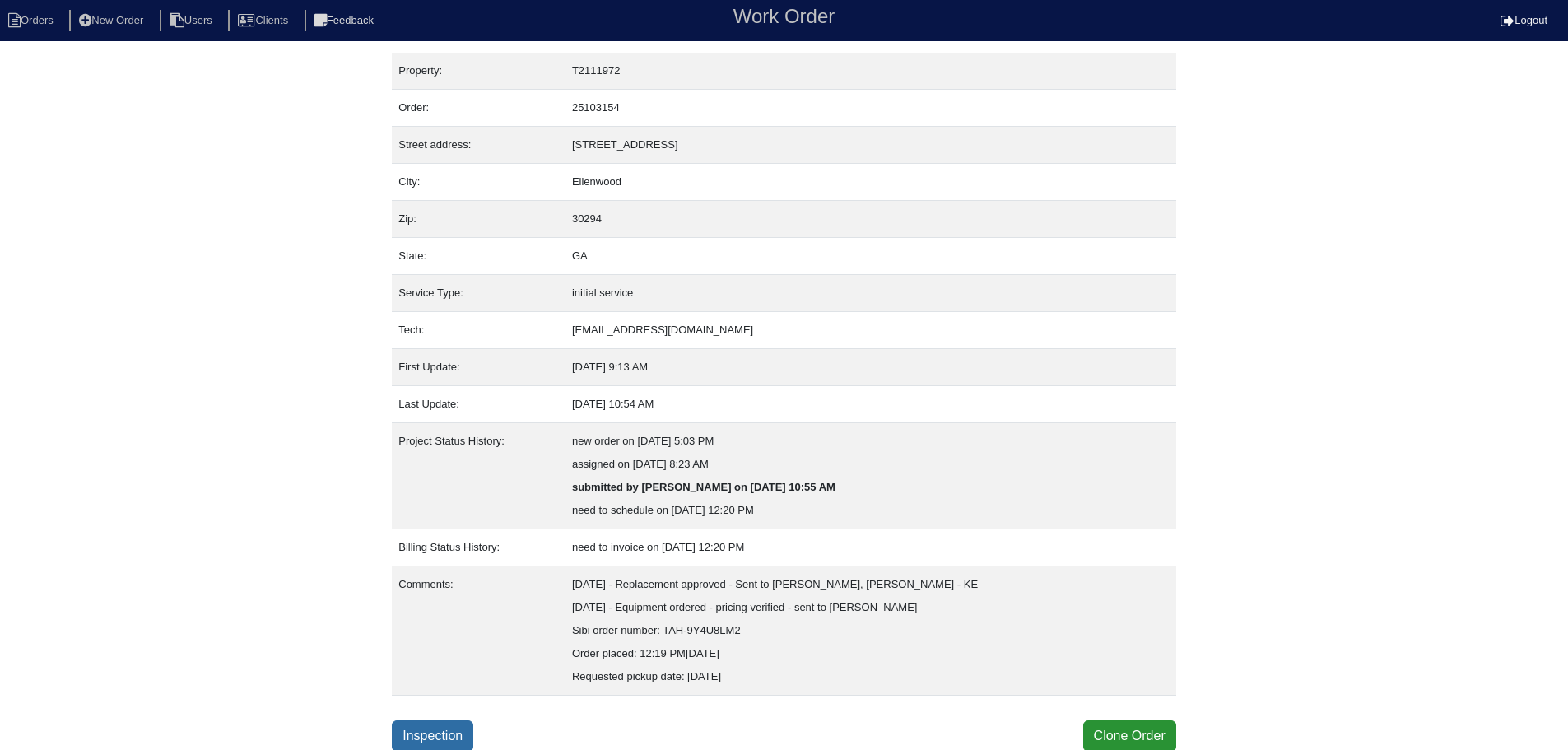
click at [425, 732] on link "Inspection" at bounding box center [432, 735] width 81 height 31
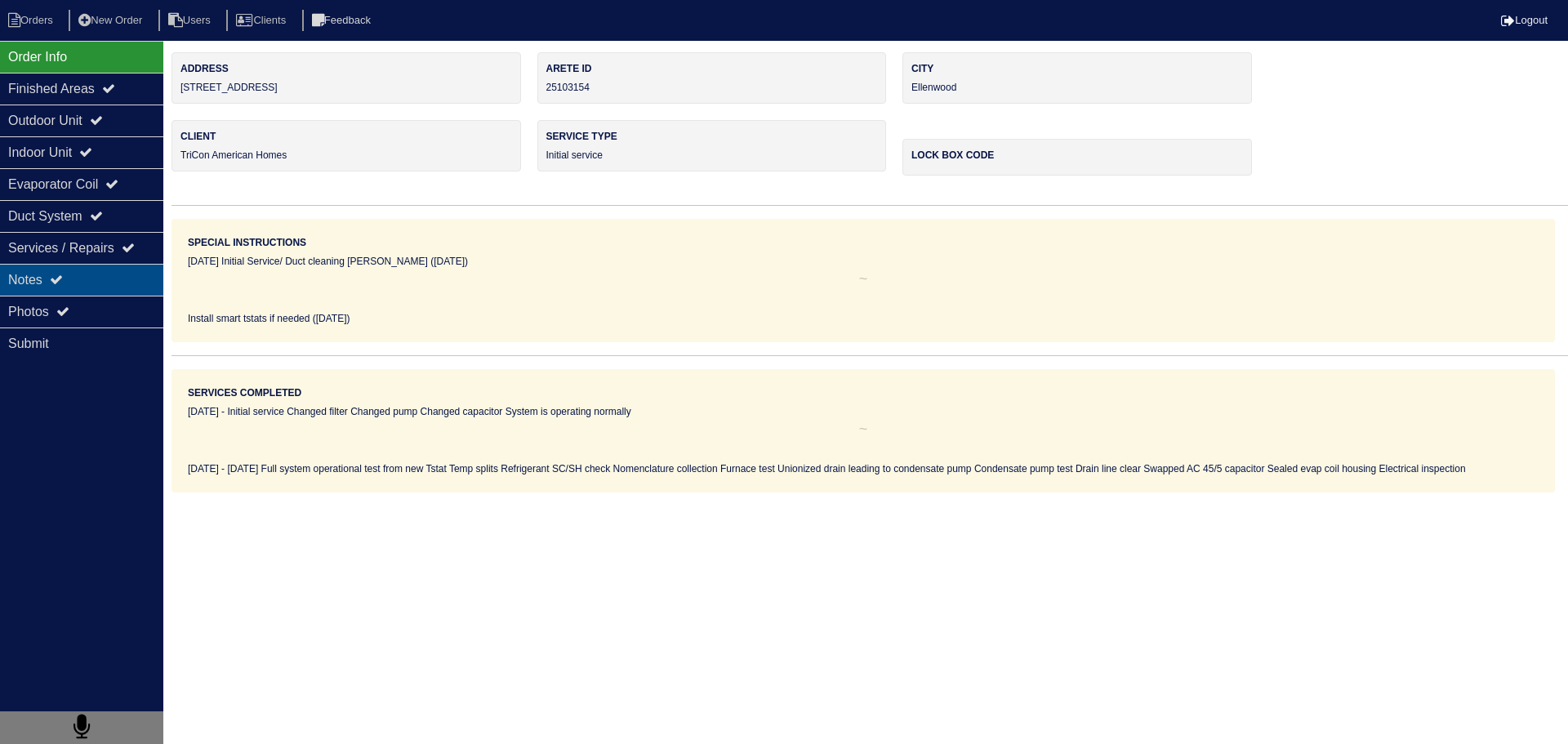
click at [151, 294] on div "Notes" at bounding box center [81, 280] width 163 height 32
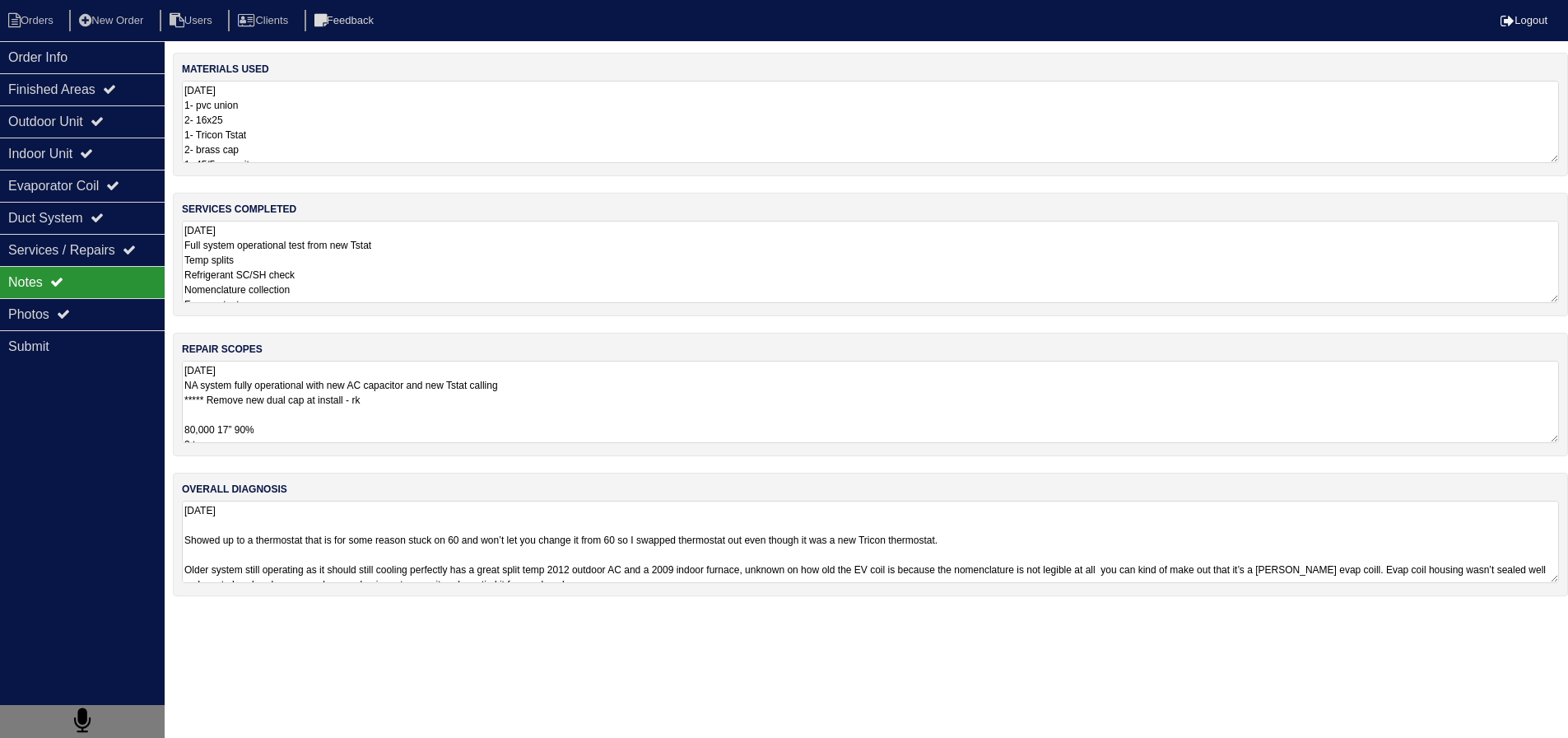
click at [258, 400] on textarea "8.27.25 NA system fully operational with new AC capacitor and new Tstat calling…" at bounding box center [871, 402] width 1377 height 82
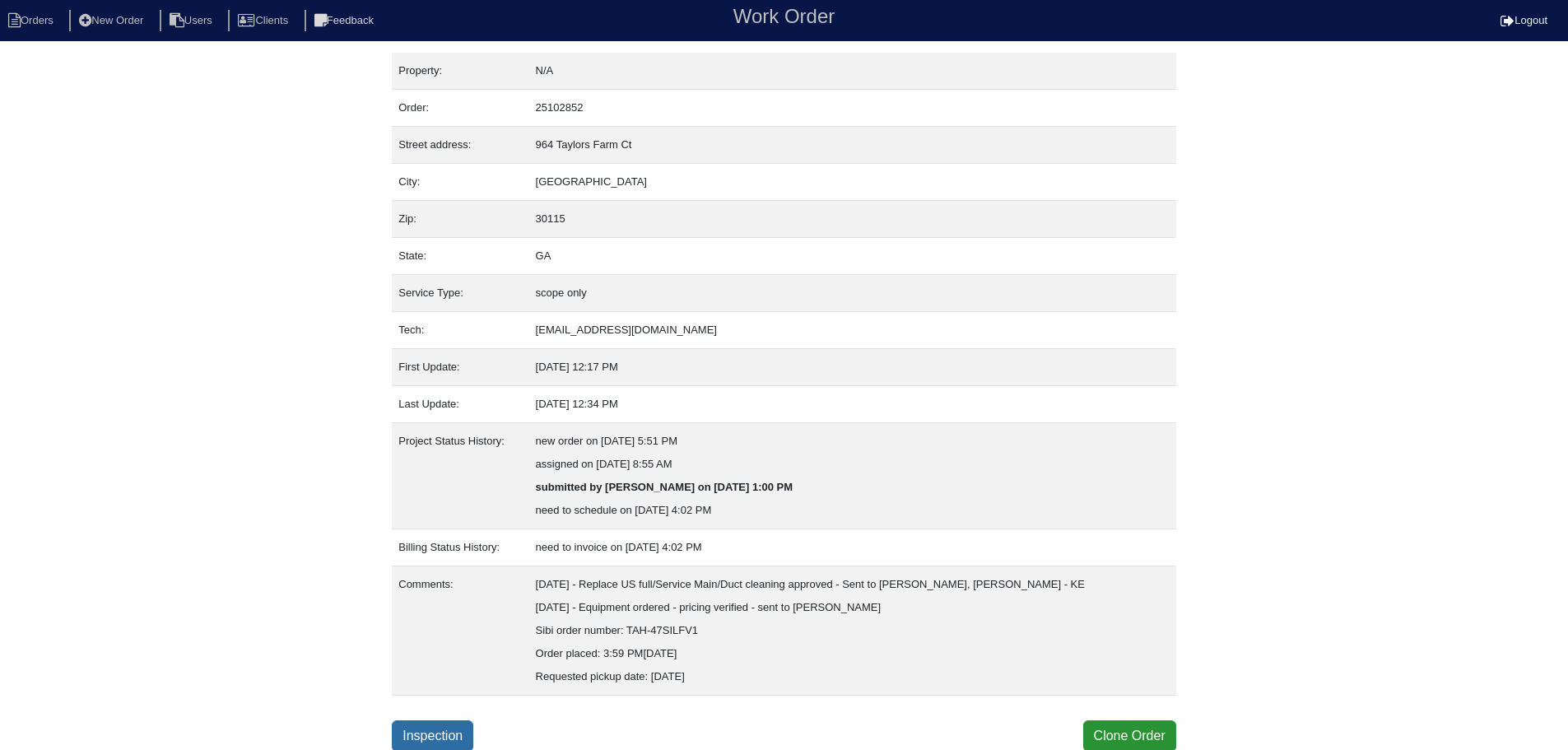
click at [439, 721] on link "Inspection" at bounding box center [432, 735] width 81 height 31
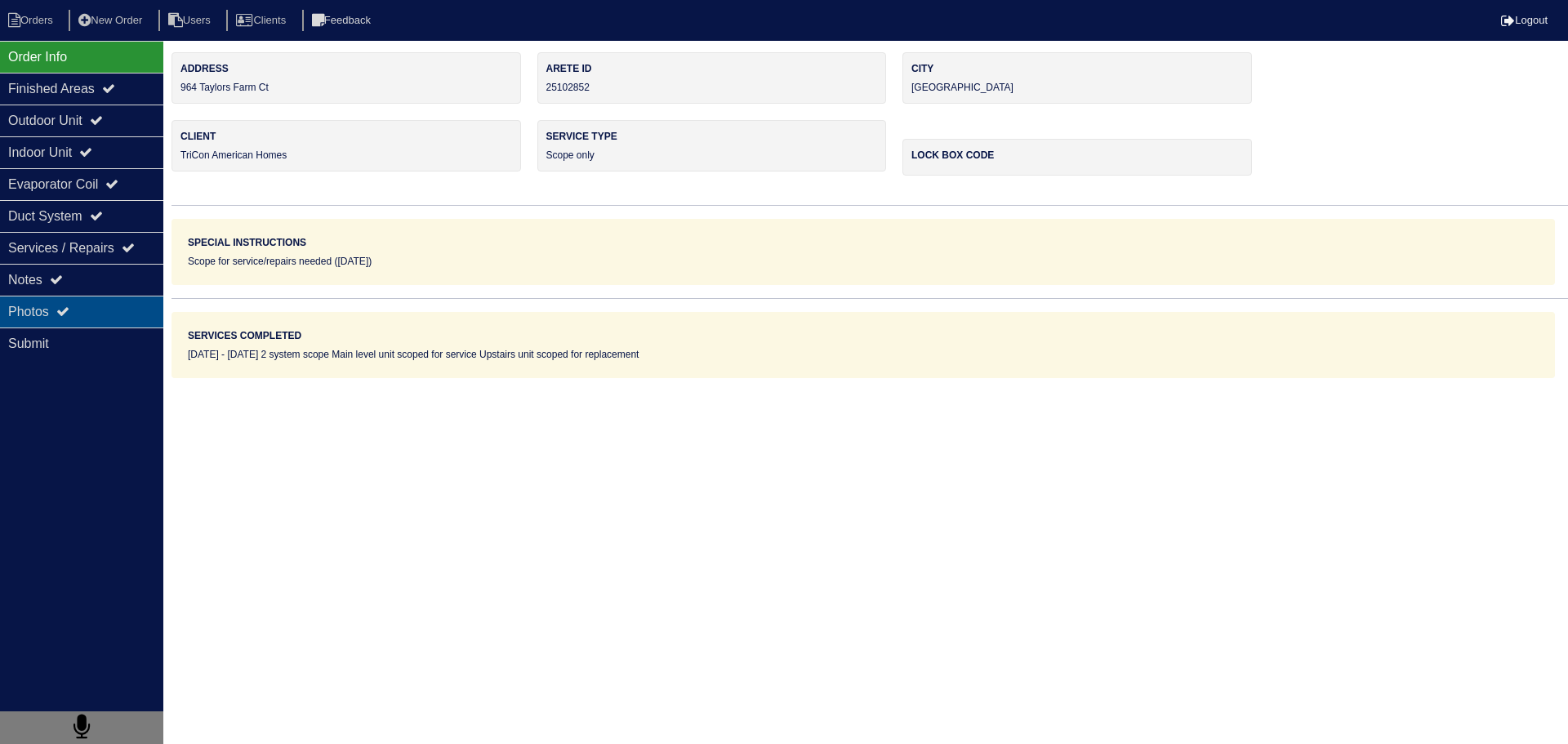
click at [107, 317] on div "Photos" at bounding box center [81, 311] width 163 height 32
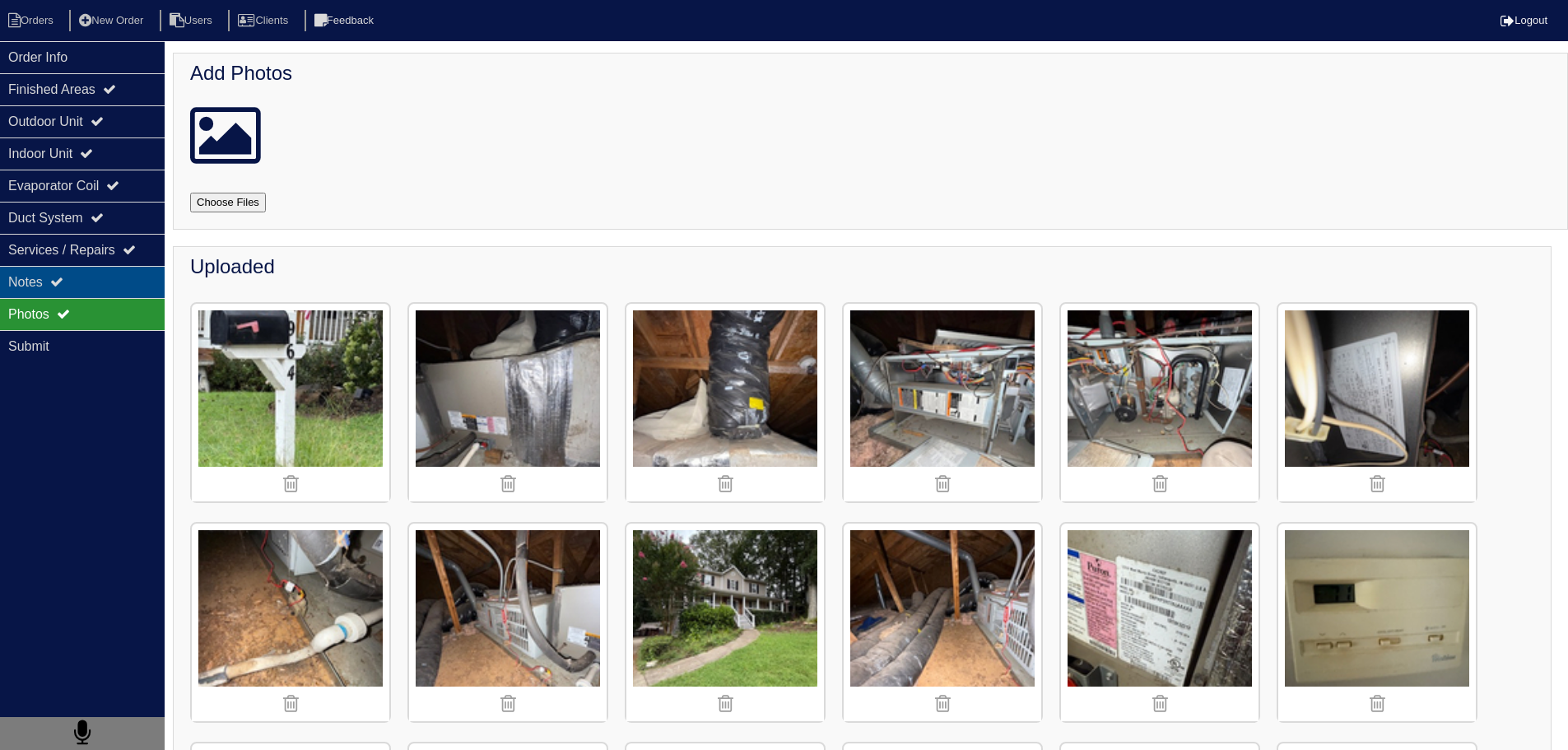
click at [102, 293] on div "Notes" at bounding box center [82, 282] width 165 height 32
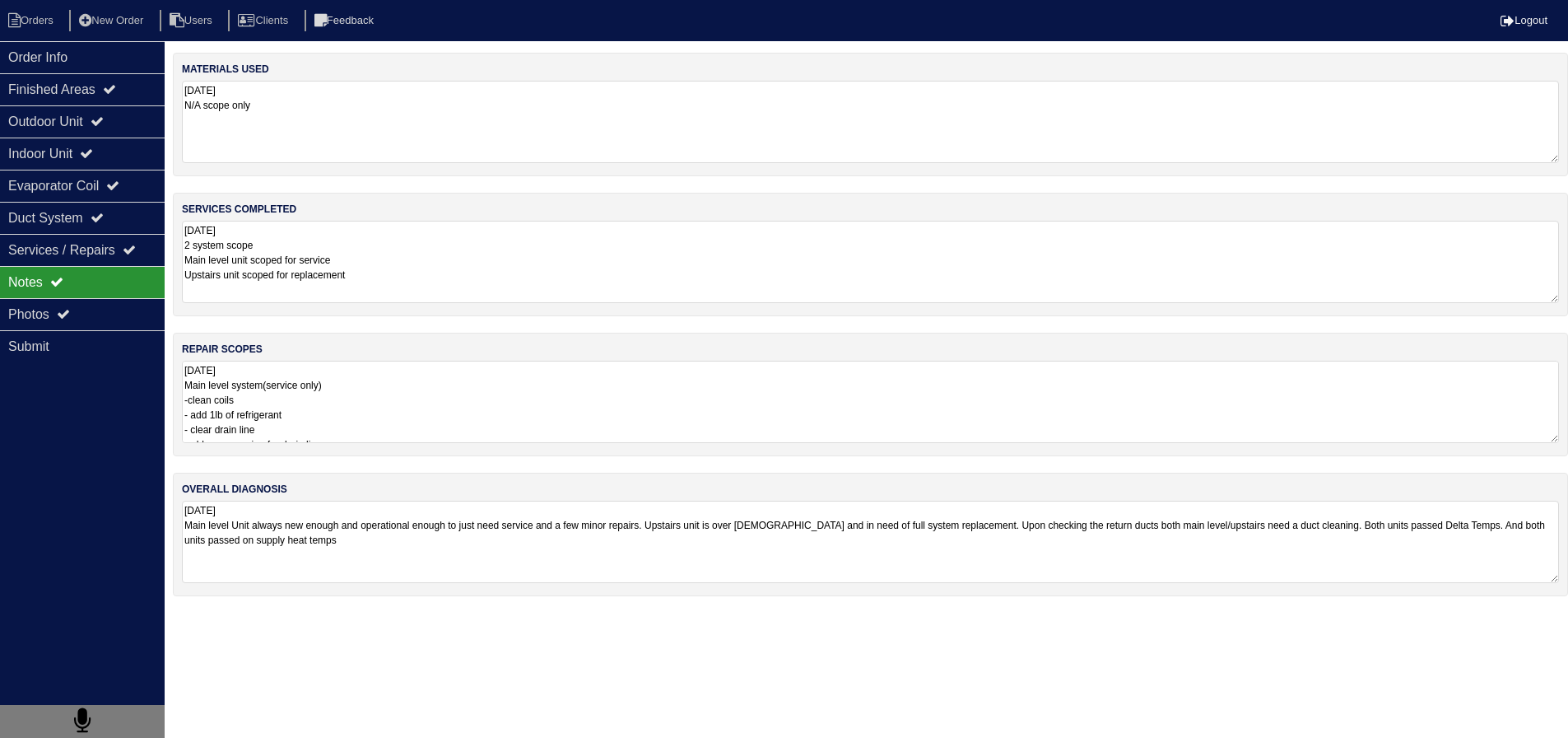
click at [333, 392] on textarea "[DATE] Main level system(service only) -clean coils - add 1lb of refrigerant - …" at bounding box center [871, 402] width 1377 height 82
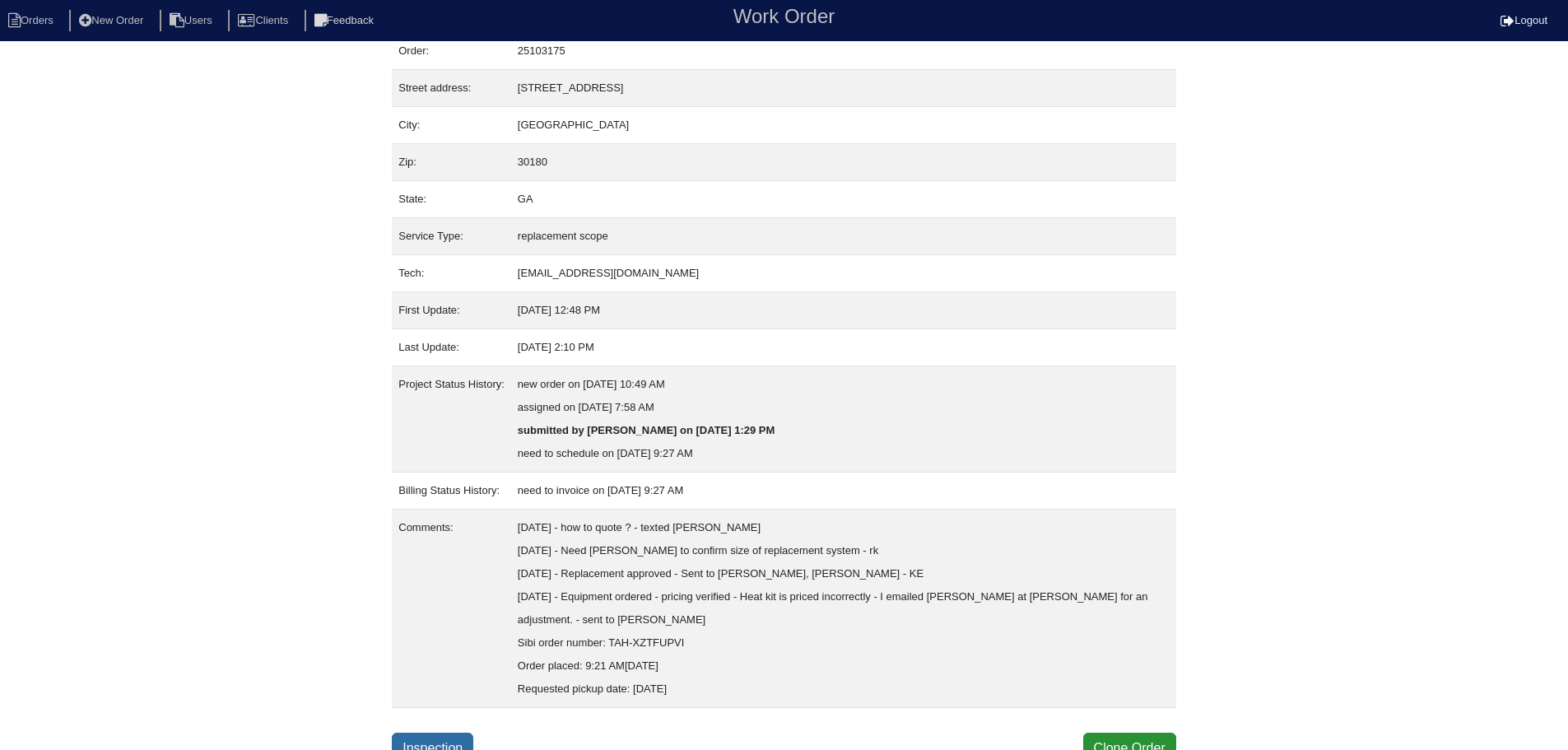
scroll to position [71, 0]
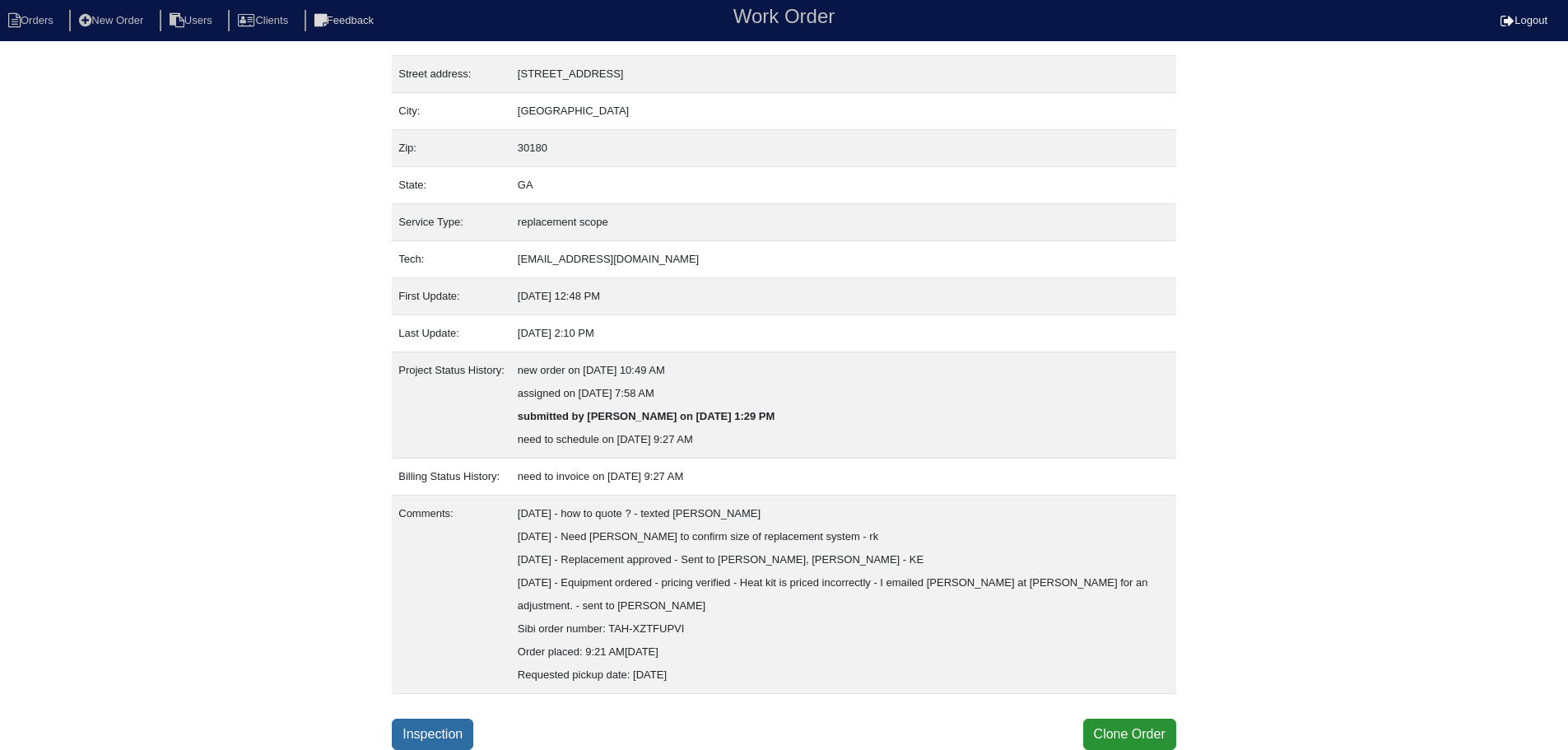
click at [437, 734] on link "Inspection" at bounding box center [432, 733] width 81 height 31
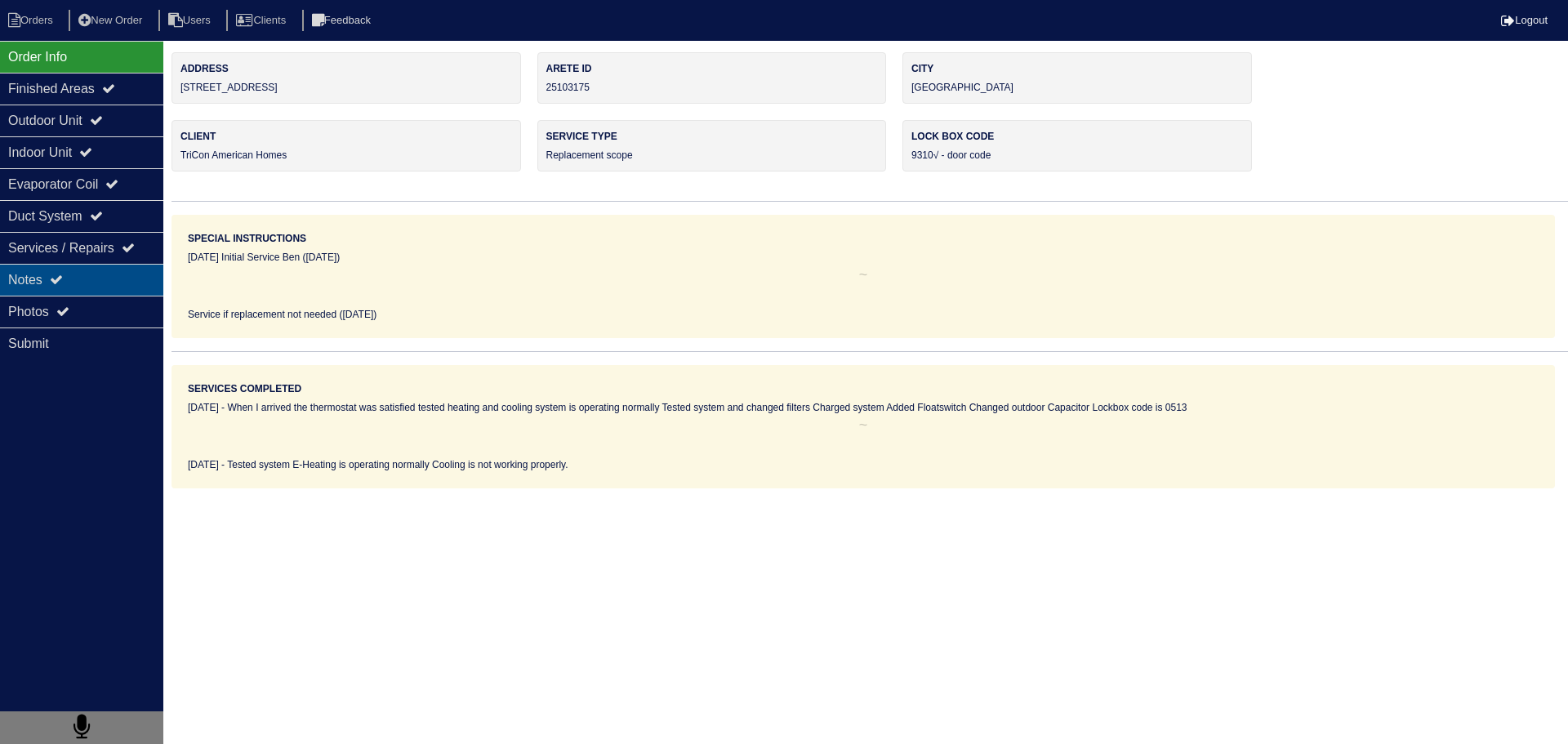
click at [118, 279] on div "Notes" at bounding box center [81, 280] width 163 height 32
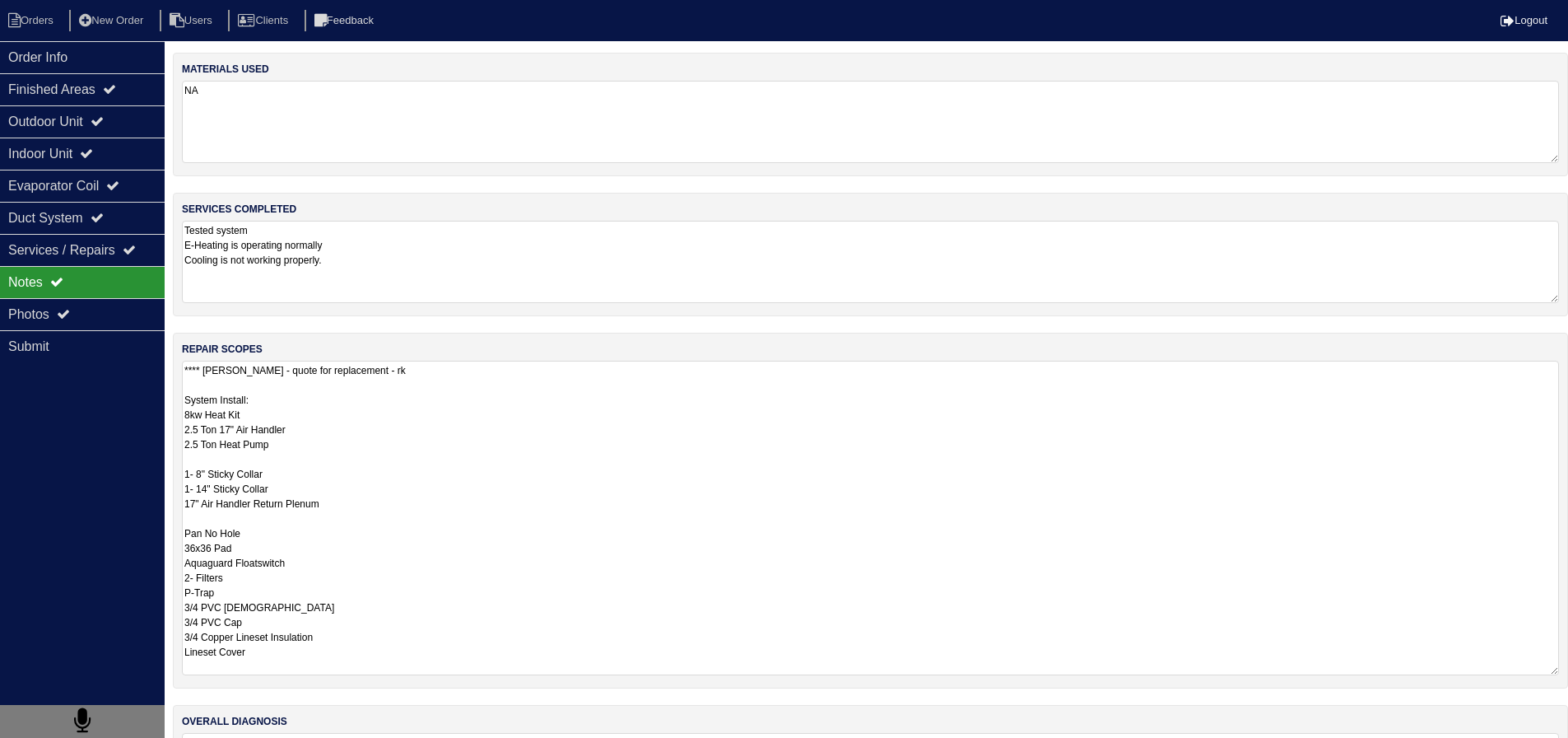
click at [286, 373] on textarea "**** Per Dan - quote for replacement - rk System Install: 8kw Heat Kit 2.5 Ton …" at bounding box center [871, 518] width 1377 height 315
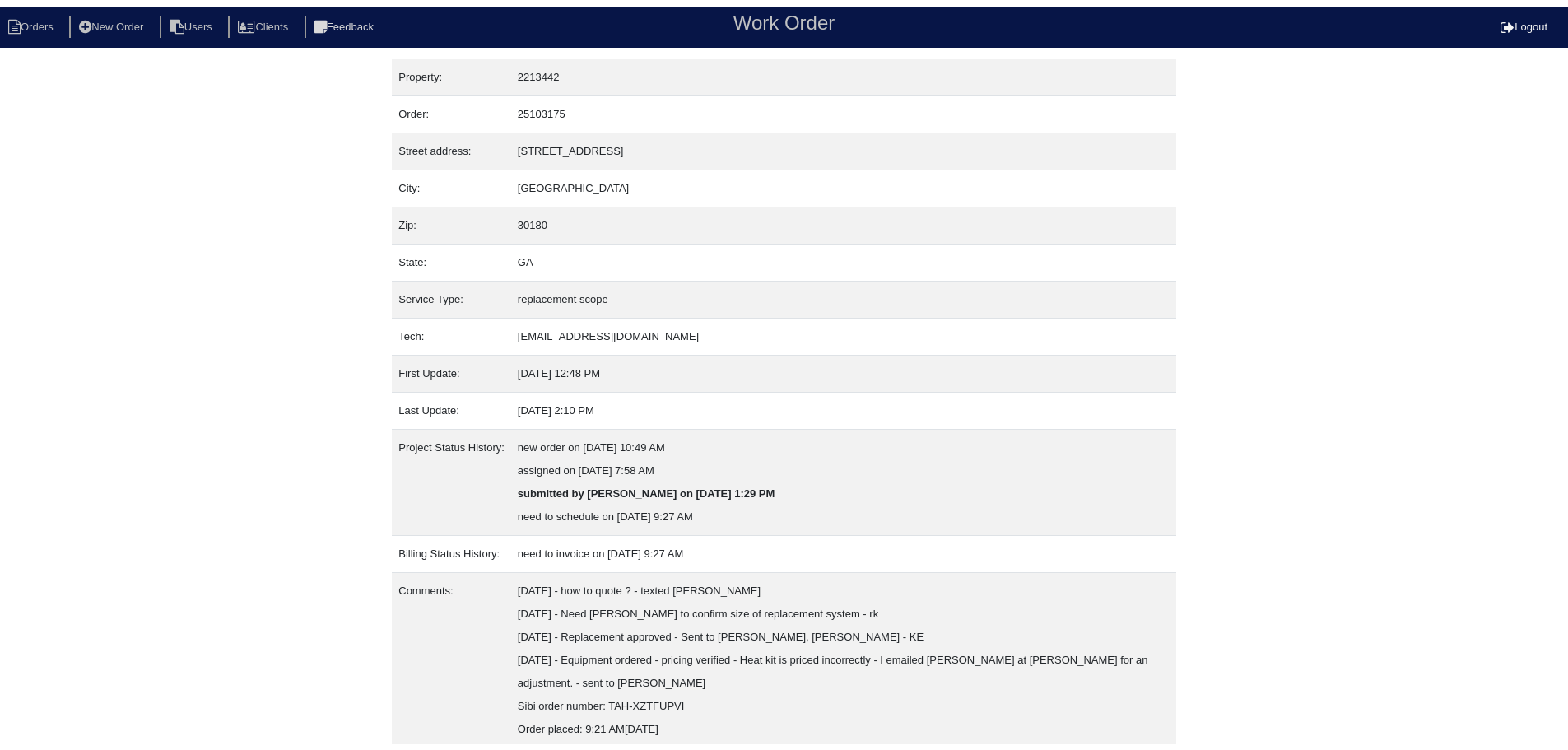
scroll to position [71, 0]
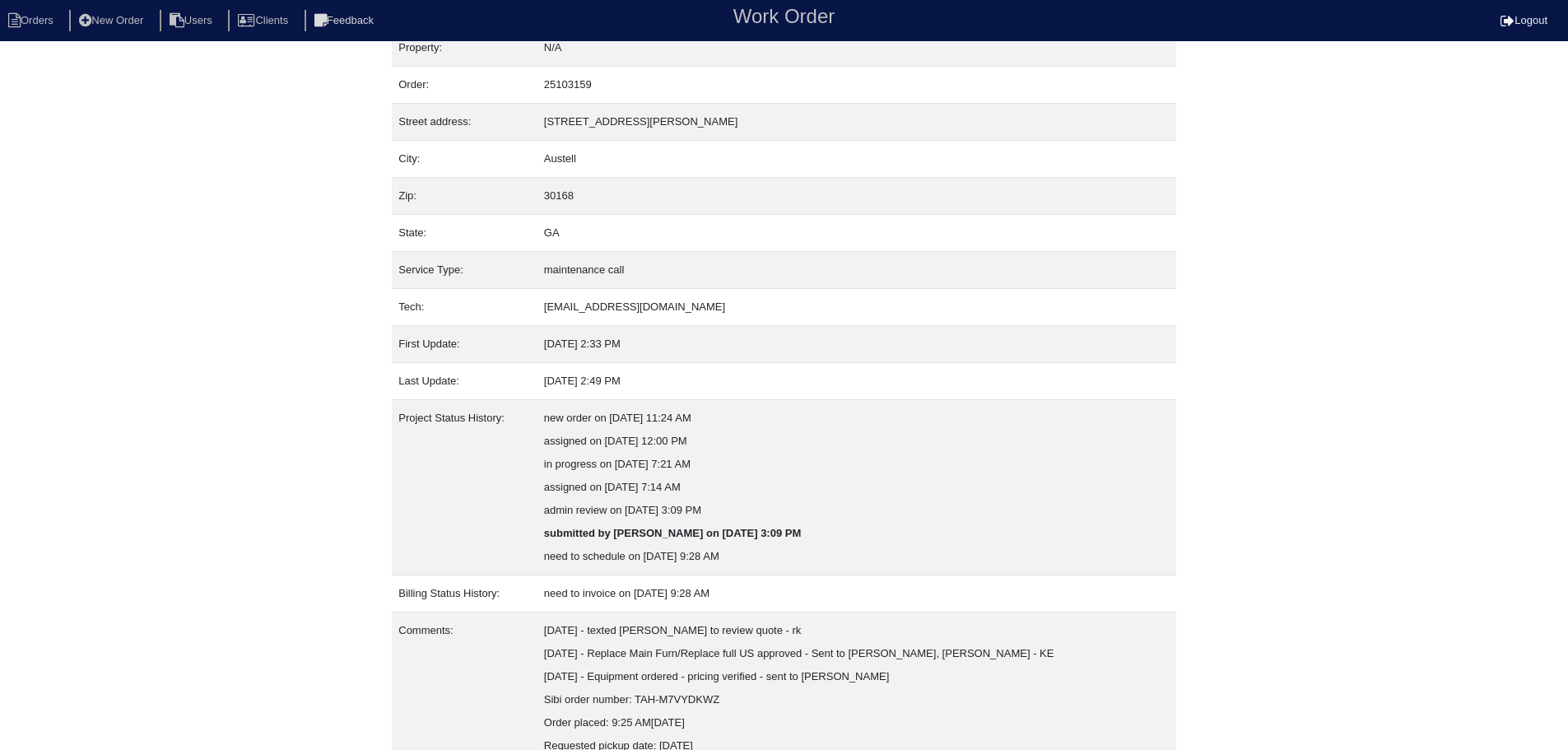
scroll to position [94, 0]
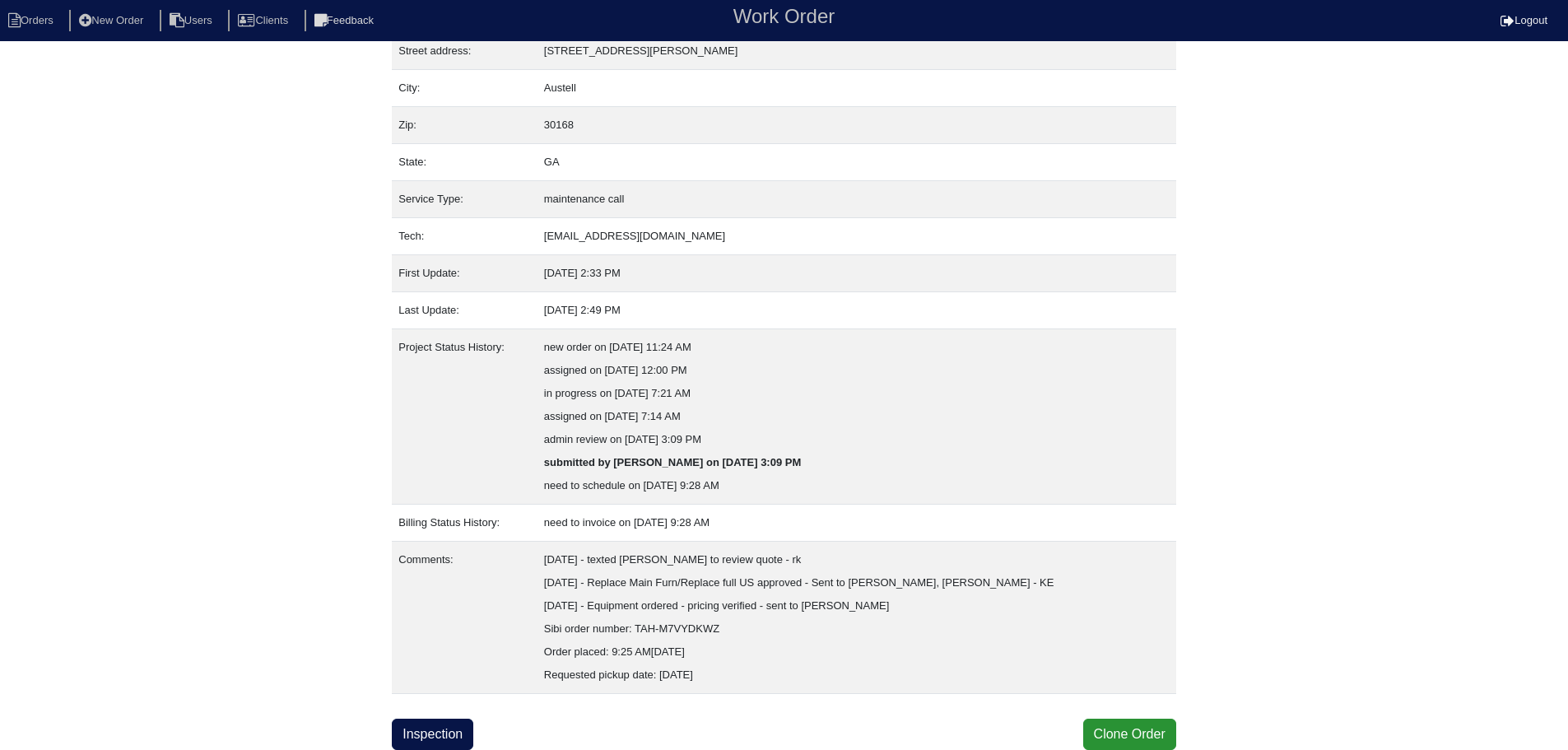
click at [421, 715] on div "Property: N/A Order: 25103159 Street address: [STREET_ADDRESS][PERSON_NAME] Cit…" at bounding box center [784, 355] width 784 height 791
click at [417, 727] on link "Inspection" at bounding box center [432, 733] width 81 height 31
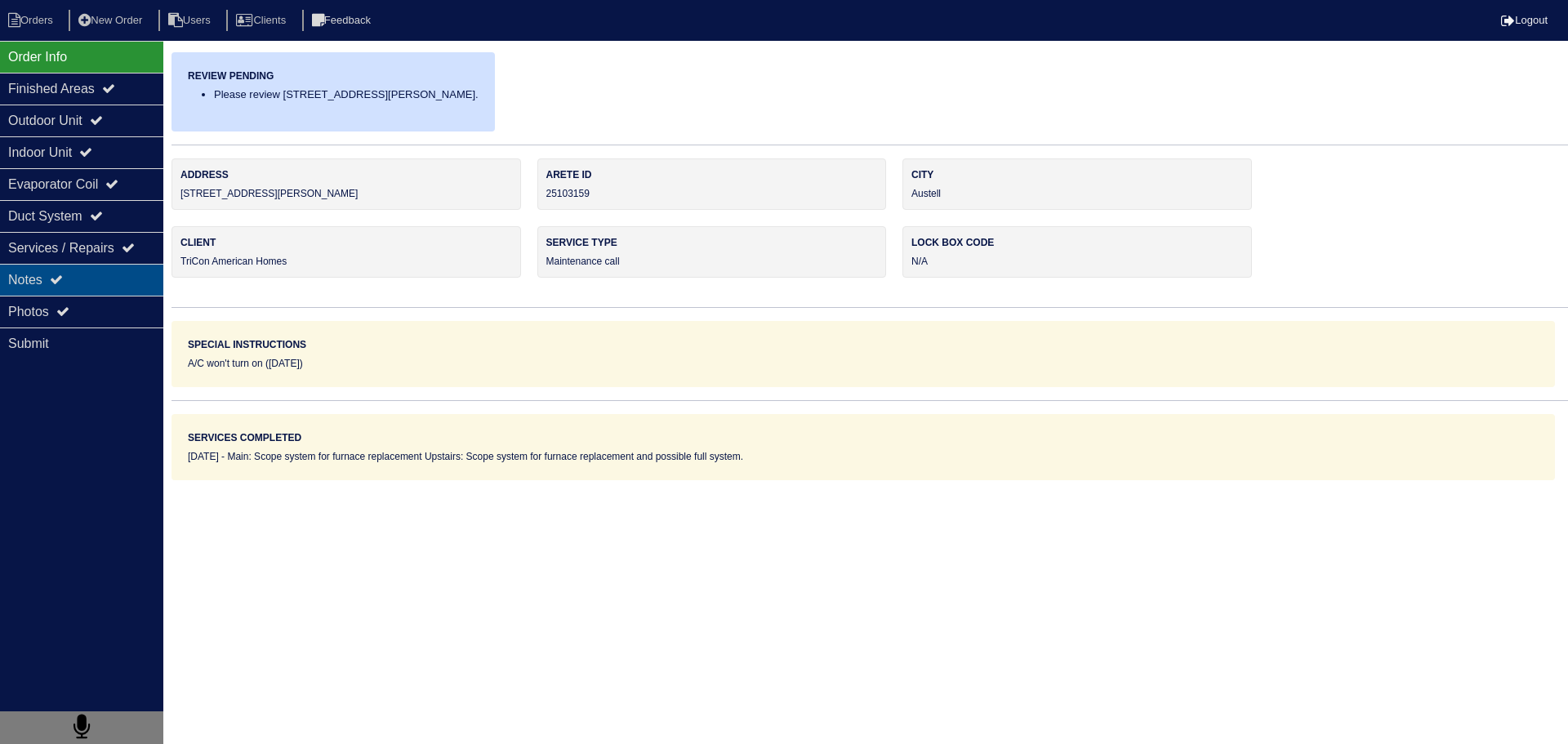
click at [121, 275] on div "Notes" at bounding box center [81, 280] width 163 height 32
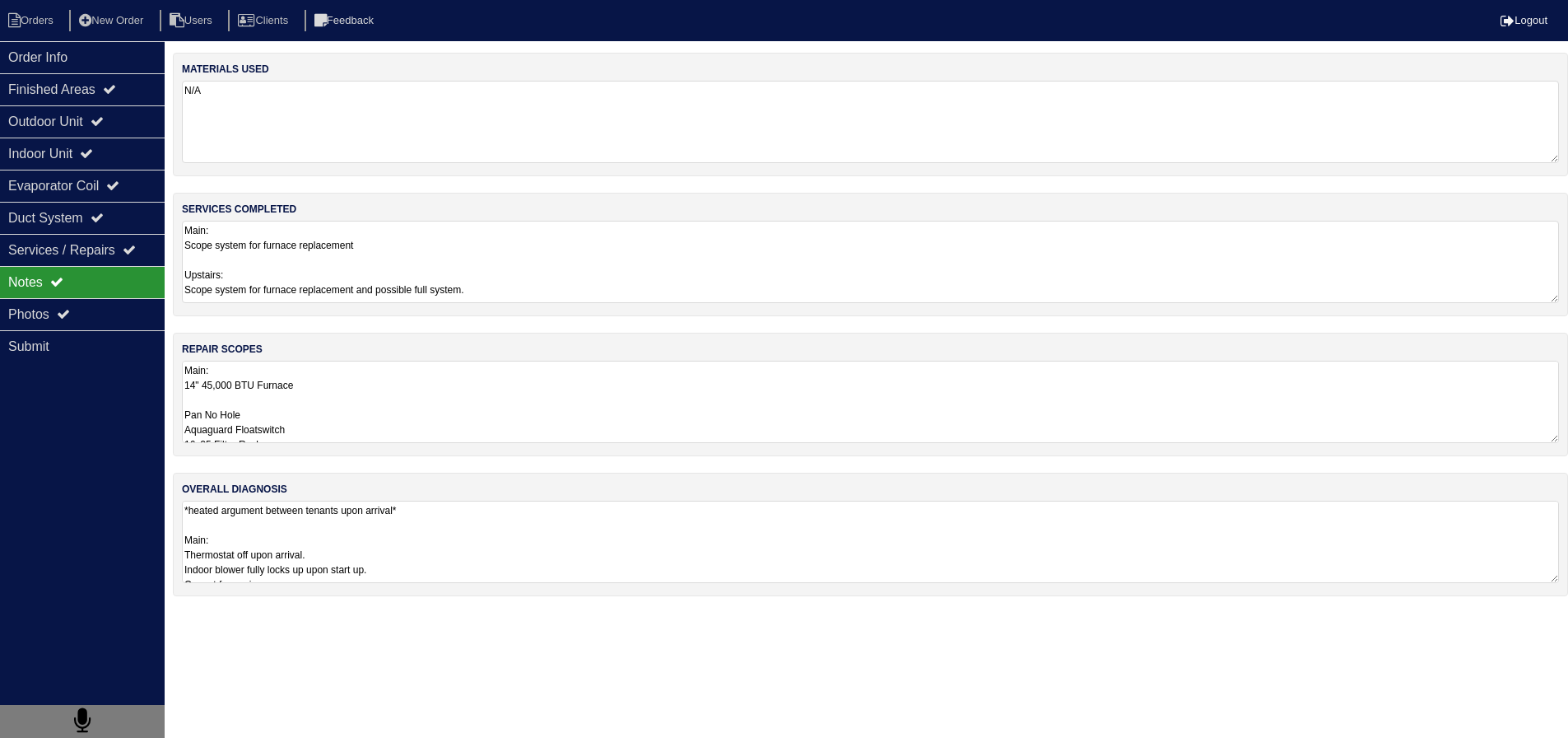
click at [362, 393] on textarea "Main: 14" 45,000 BTU Furnace Pan No Hole Aquaguard Floatswitch 16x25 Filter Rac…" at bounding box center [871, 402] width 1377 height 82
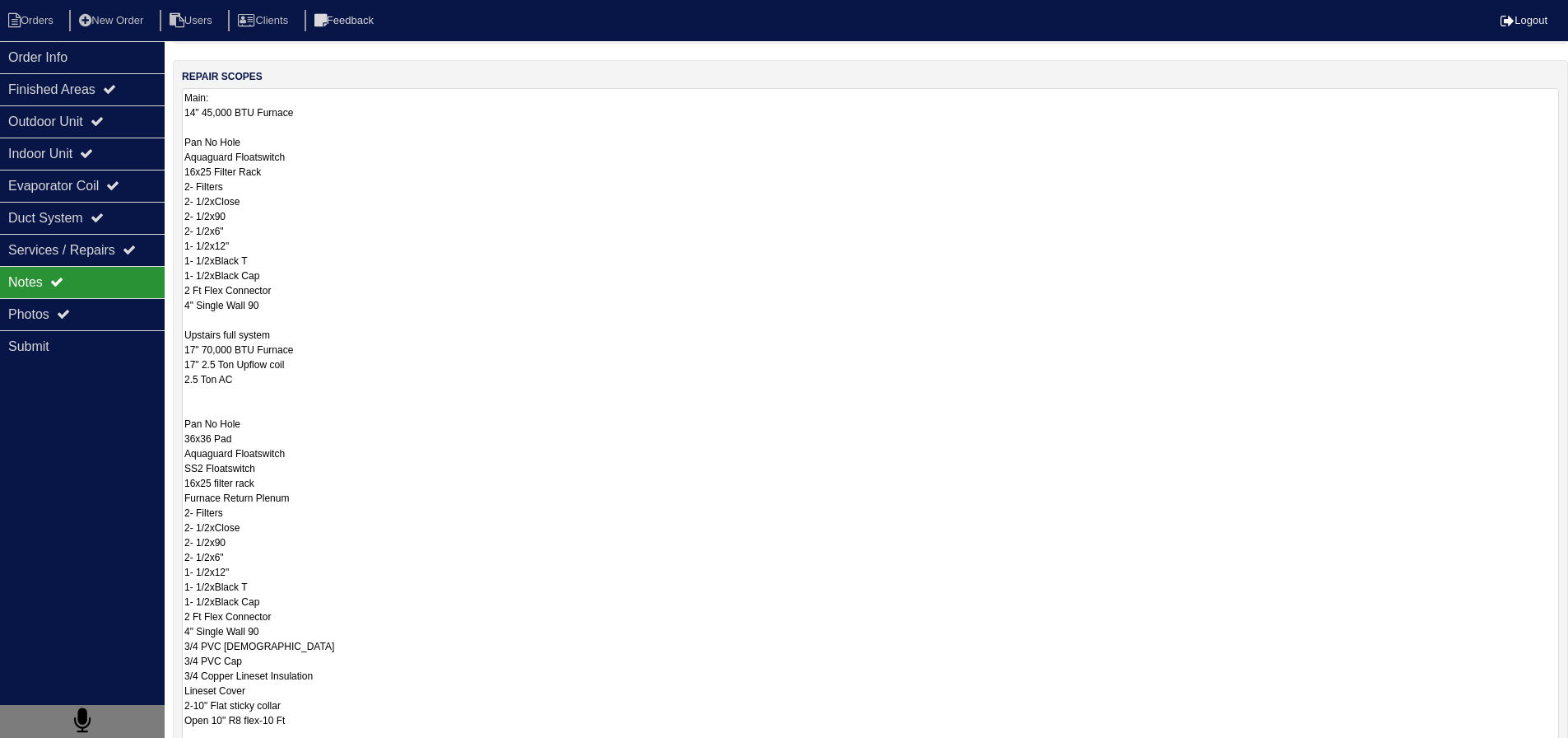
scroll to position [165, 0]
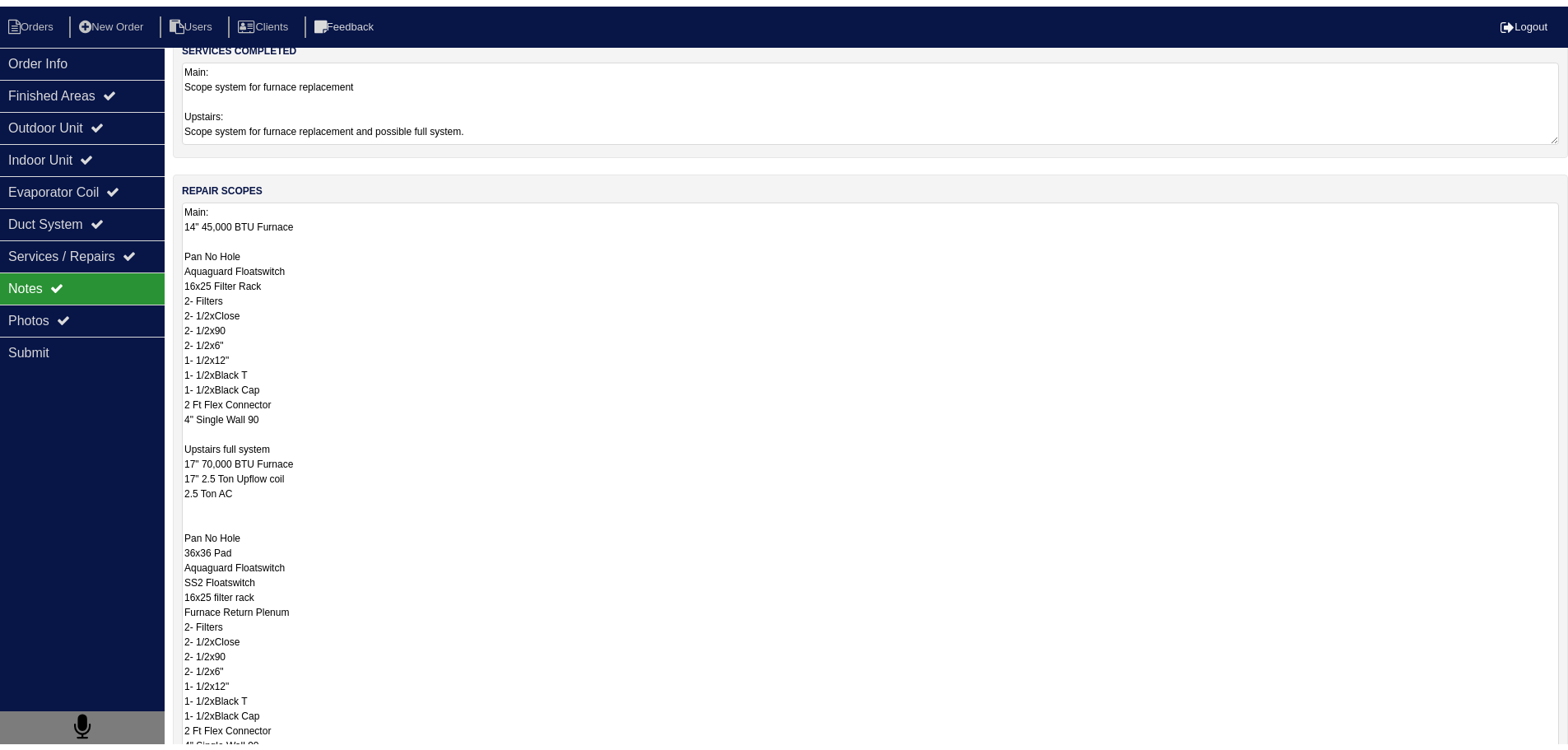
scroll to position [94, 0]
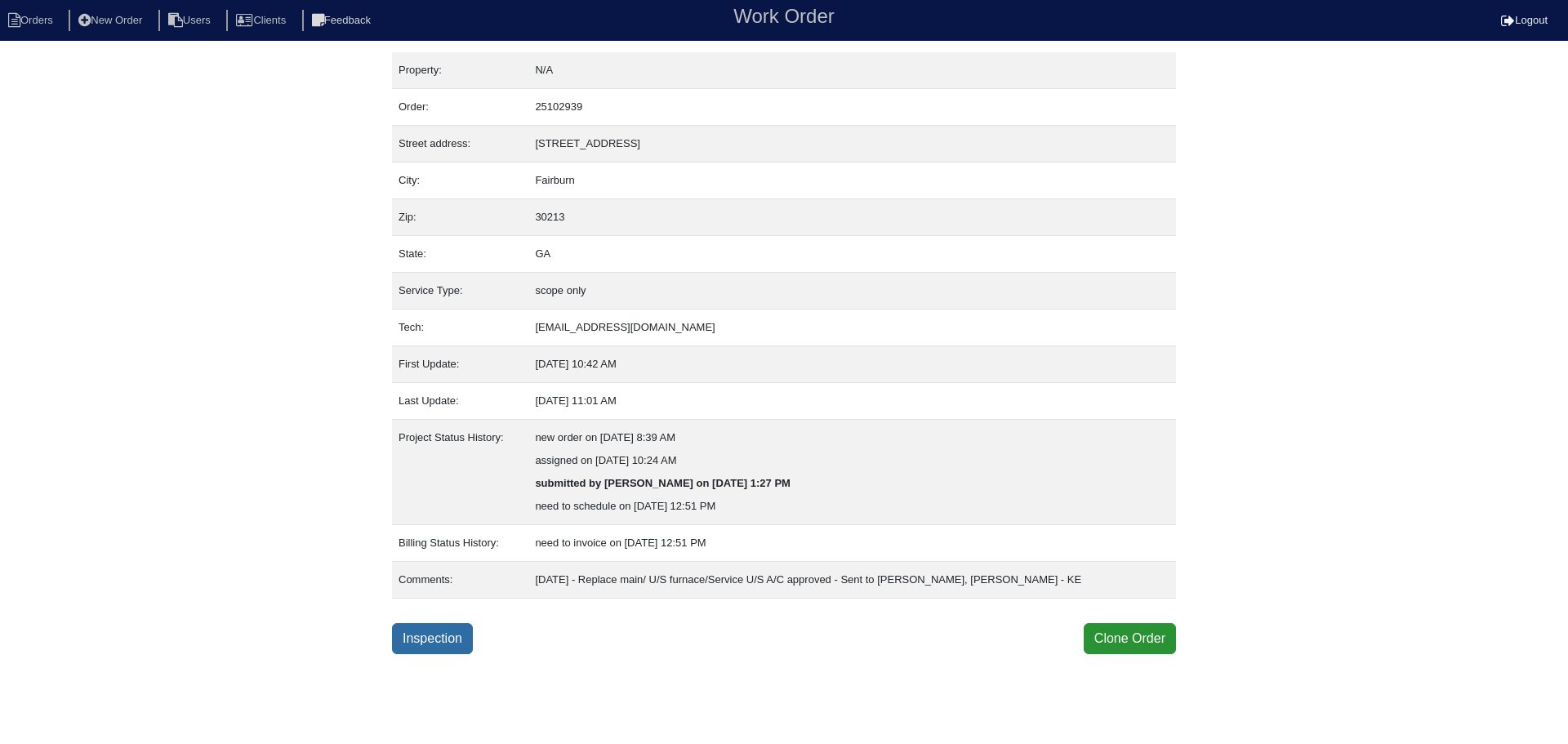
click at [444, 637] on link "Inspection" at bounding box center [432, 638] width 80 height 31
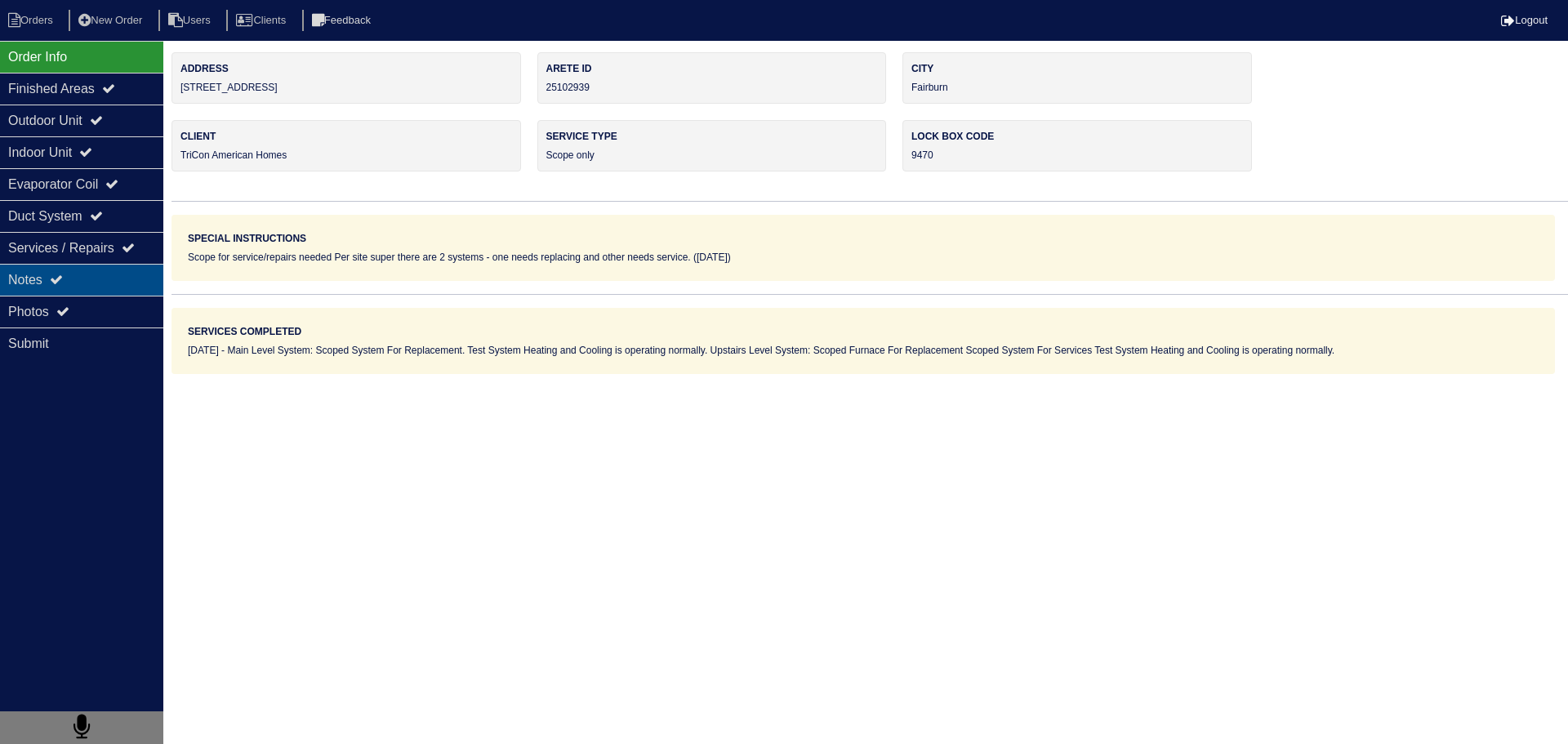
click at [90, 270] on div "Notes" at bounding box center [81, 280] width 163 height 32
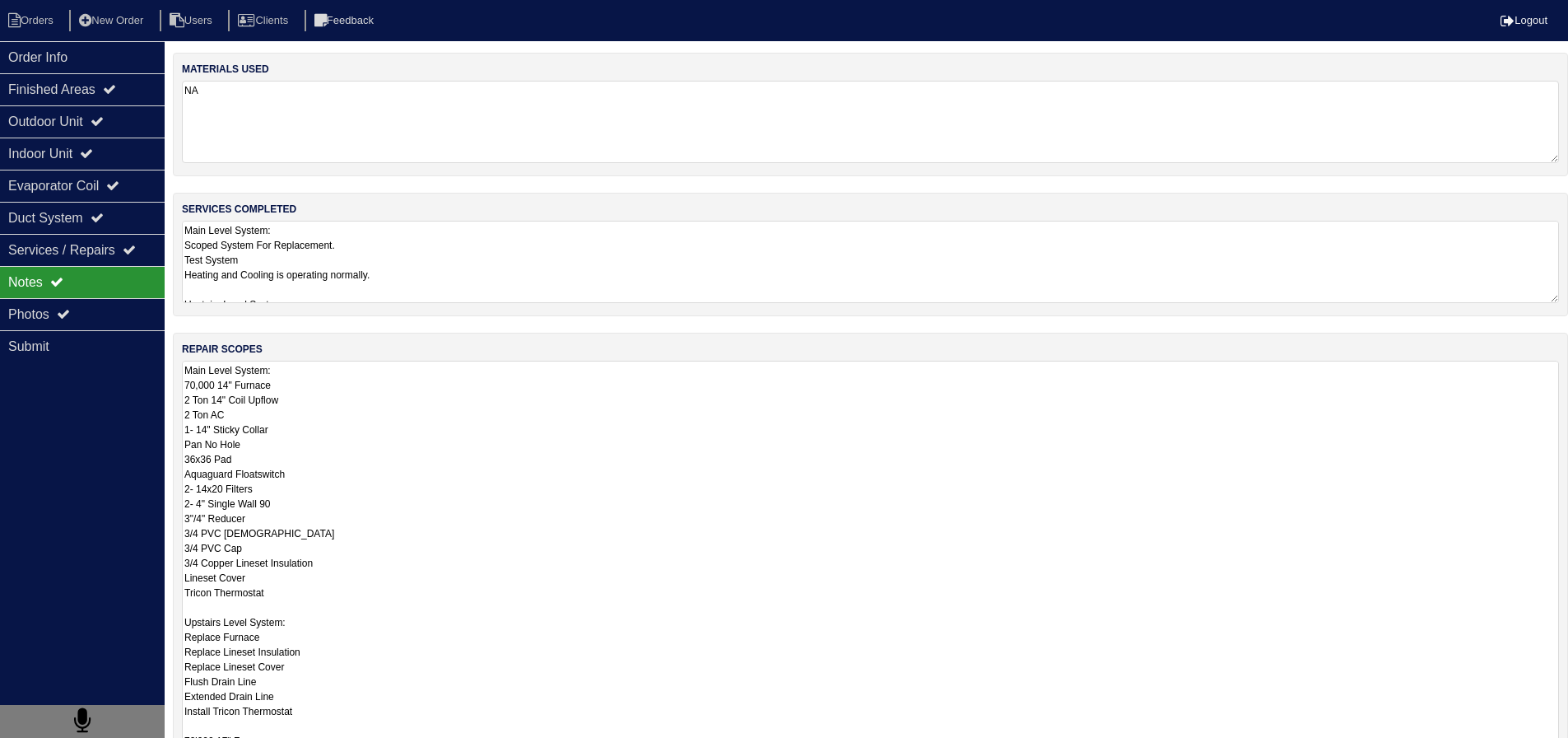
click at [283, 402] on textarea "Main Level System: 70,000 14" Furnace 2 Ton 14" Coil Upflow 2 Ton AC 1- 14" Sti…" at bounding box center [871, 637] width 1377 height 552
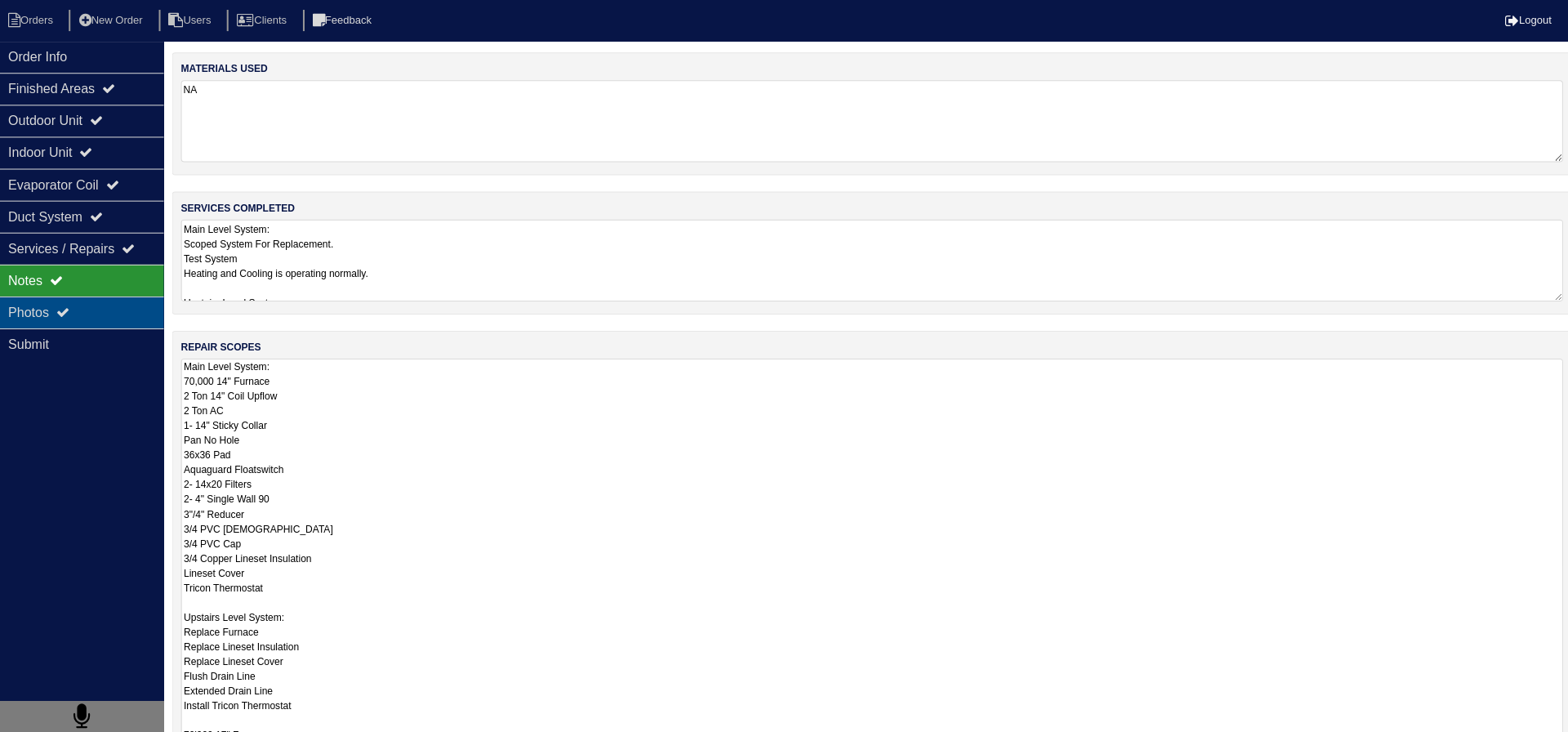
click at [115, 309] on div "Photos" at bounding box center [81, 311] width 163 height 32
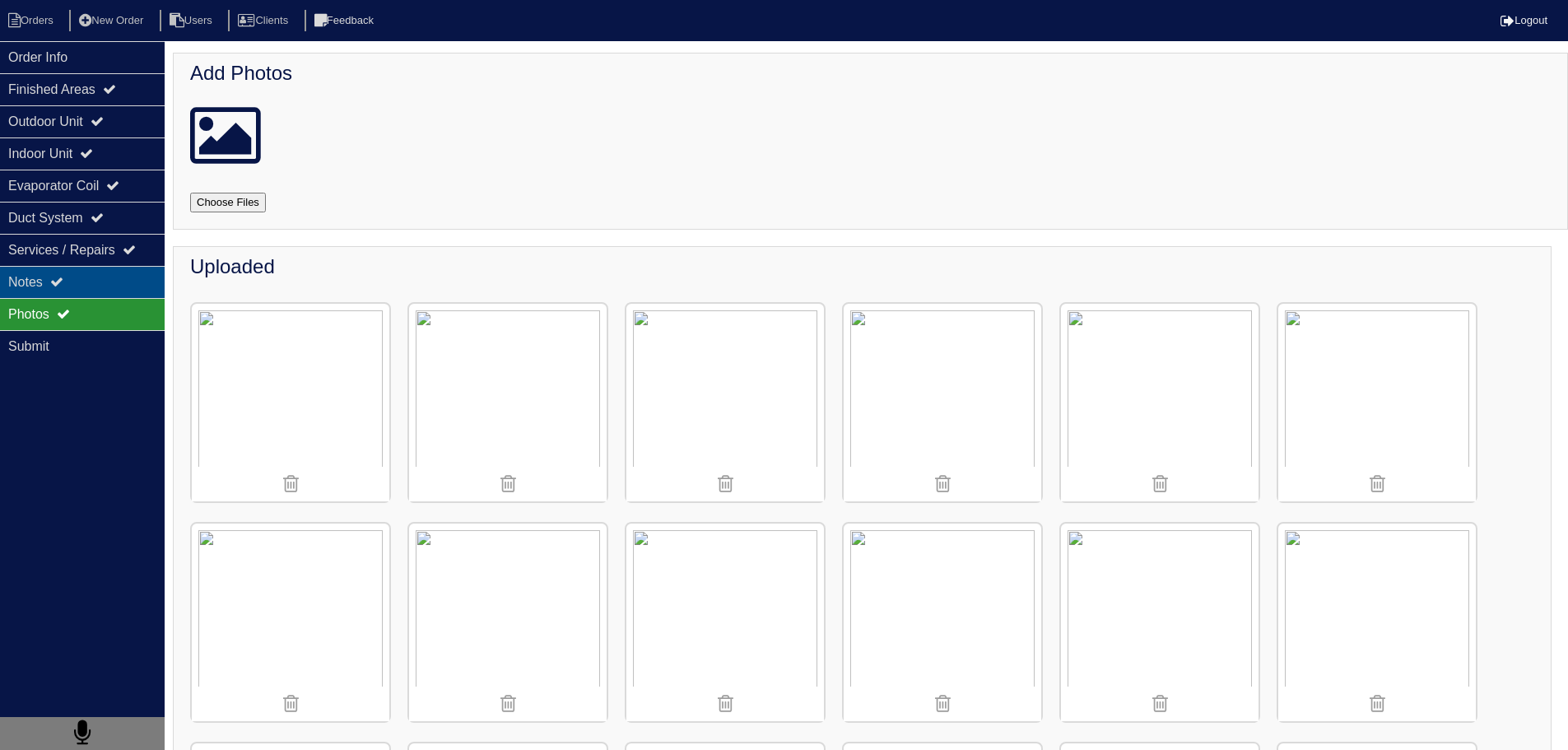
click at [100, 268] on div "Notes" at bounding box center [82, 282] width 165 height 32
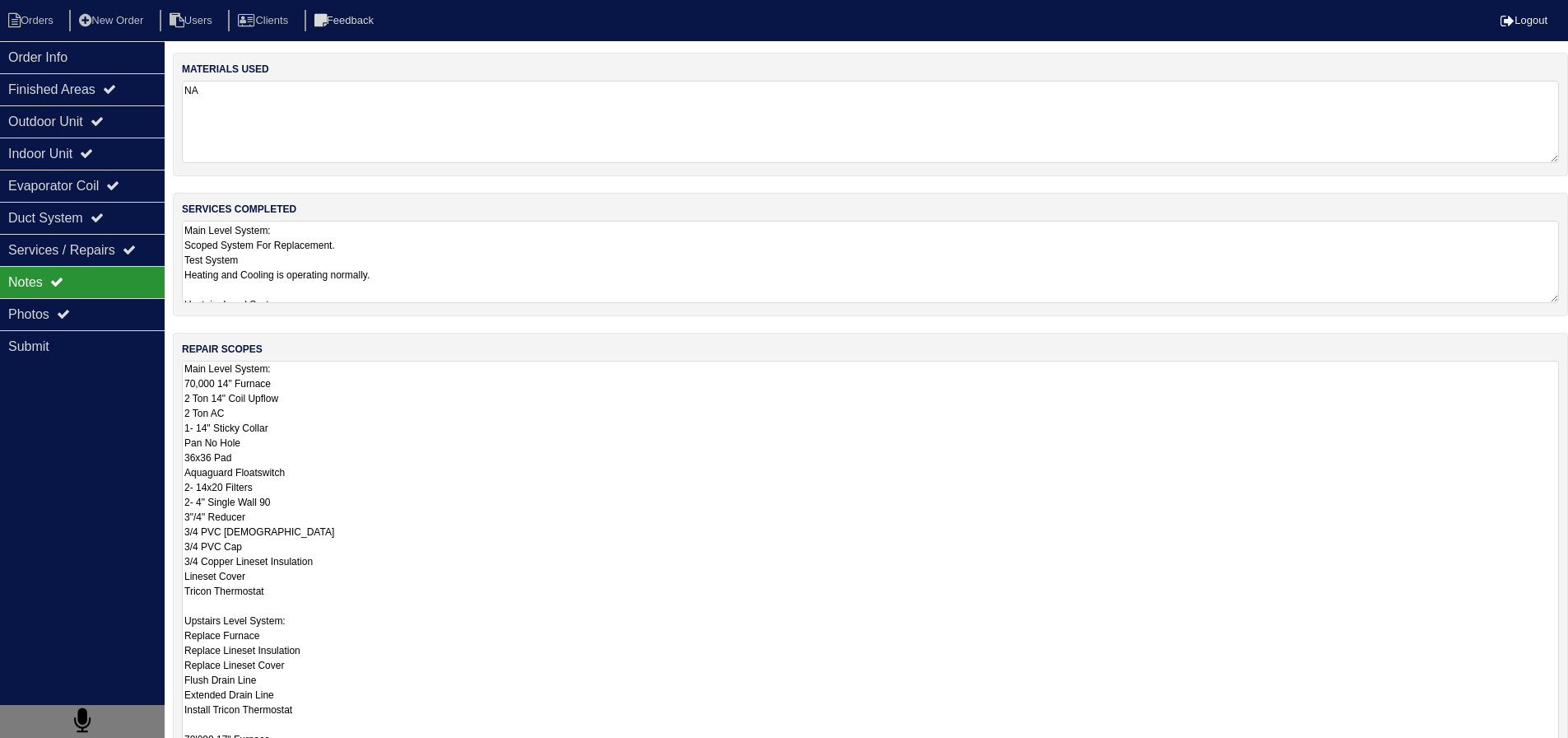
click at [258, 387] on textarea "Main Level System: 70,000 14" Furnace 2 Ton 14" Coil Upflow 2 Ton AC 1- 14" Sti…" at bounding box center [871, 637] width 1377 height 552
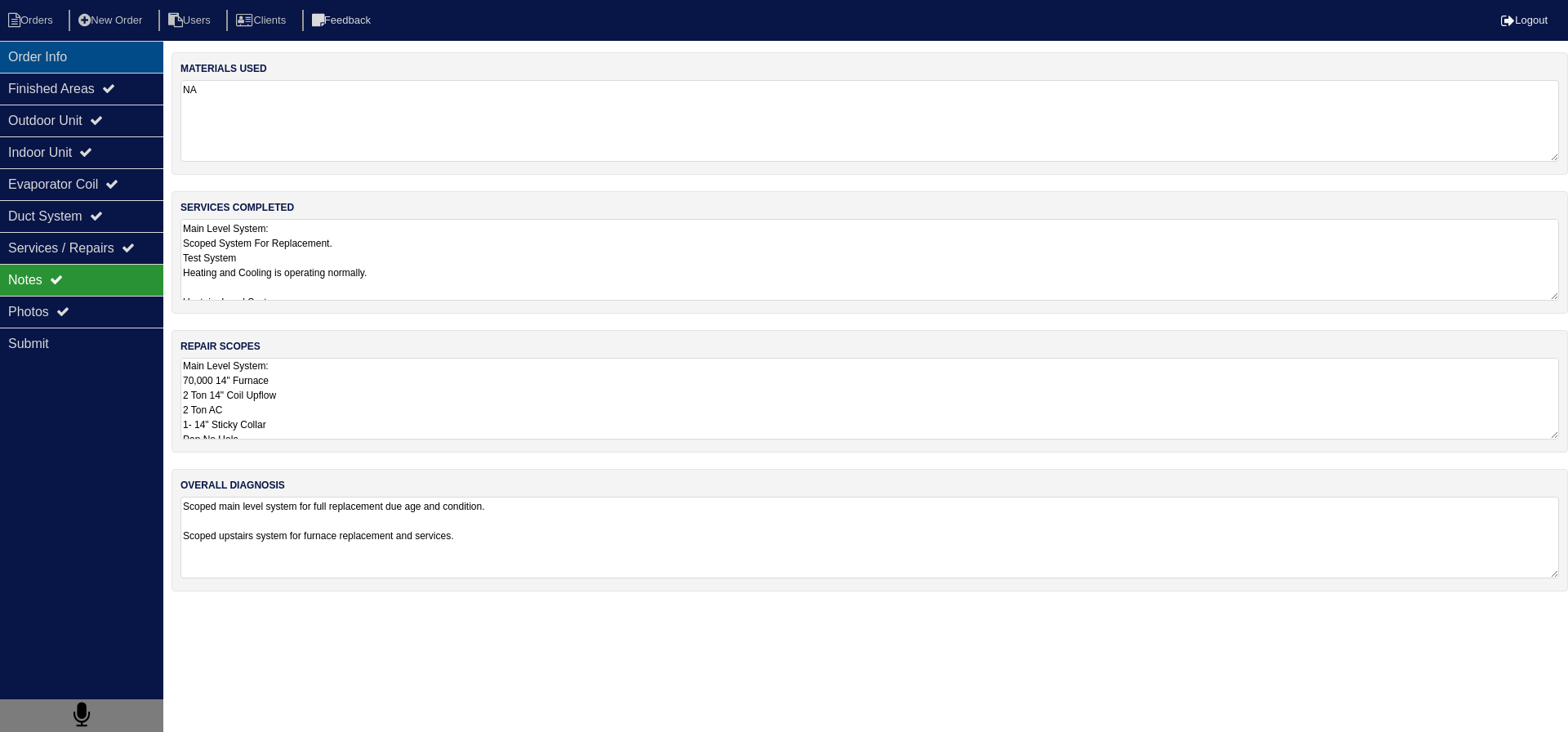
click at [114, 61] on div "Order Info" at bounding box center [81, 56] width 163 height 32
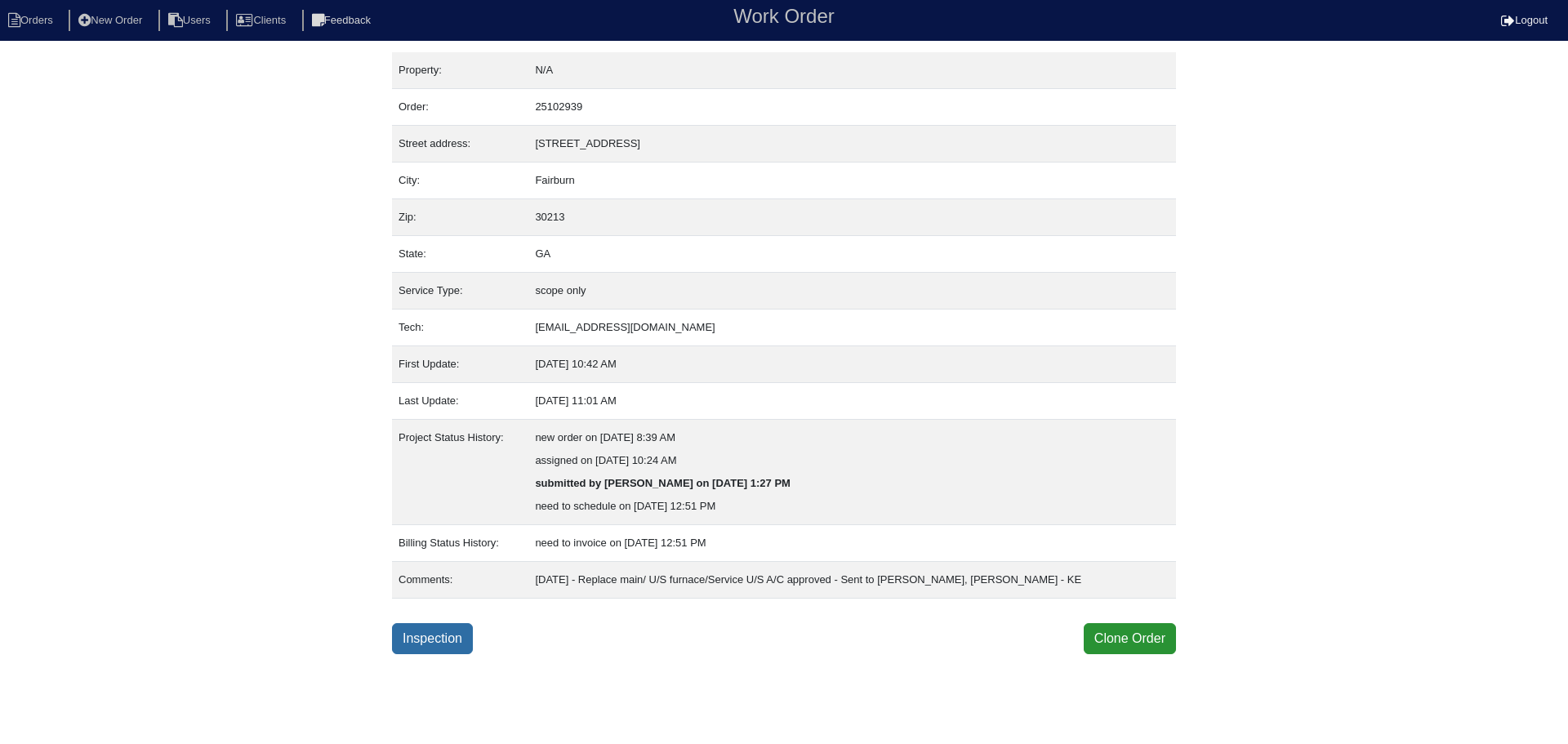
click at [466, 643] on link "Inspection" at bounding box center [432, 638] width 80 height 31
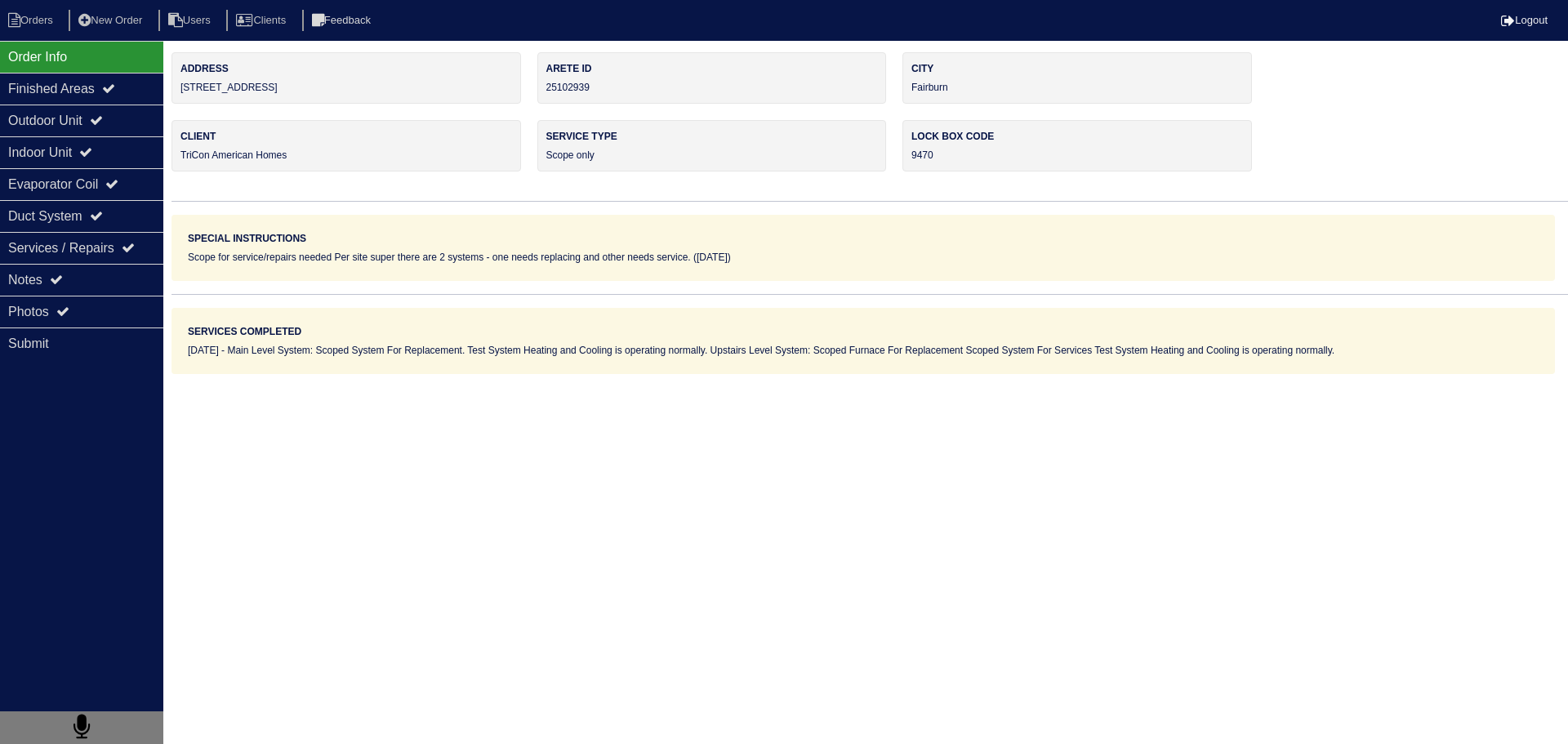
click at [105, 285] on div "Notes" at bounding box center [81, 280] width 163 height 32
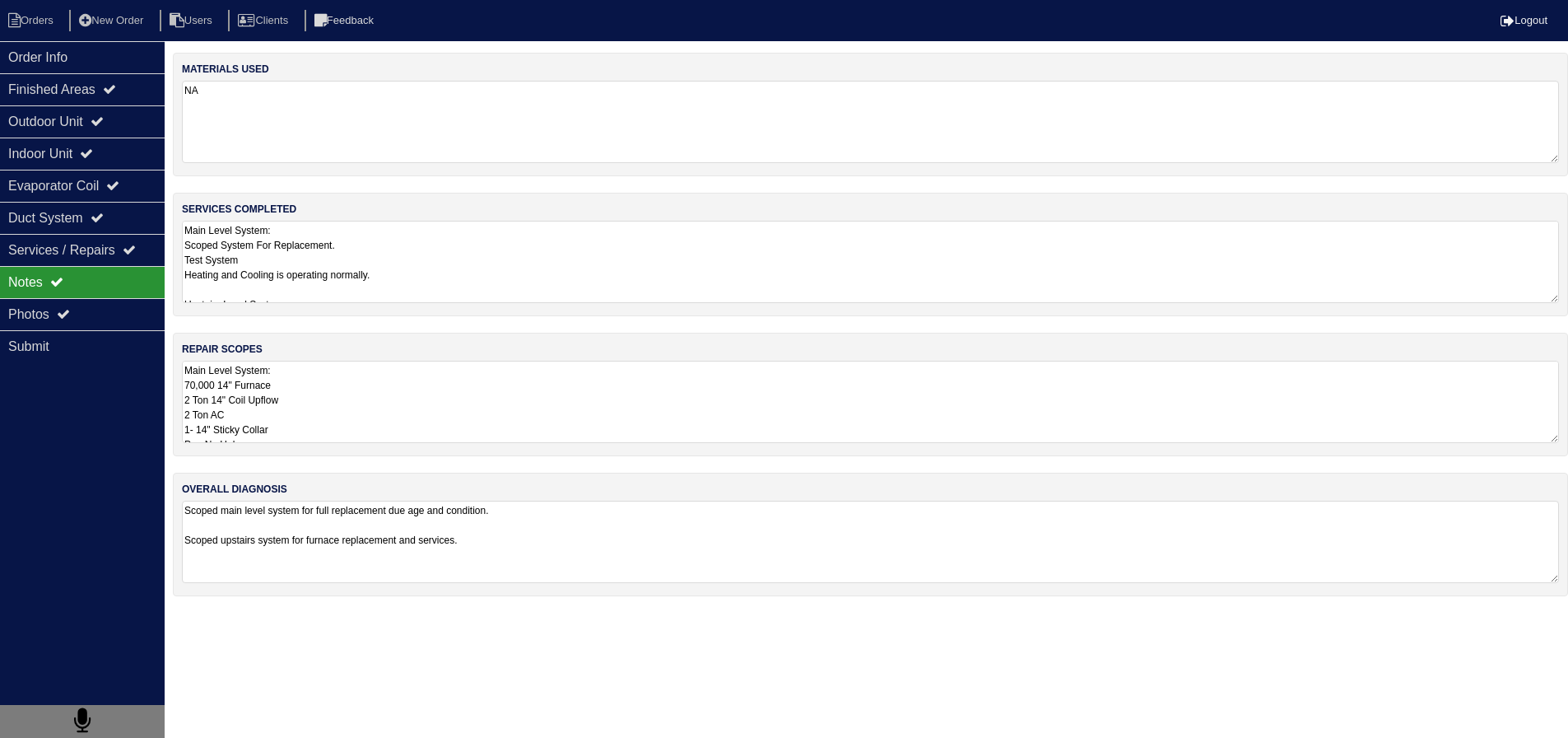
click at [292, 407] on textarea "Main Level System: 70,000 14" Furnace 2 Ton 14" Coil Upflow 2 Ton AC 1- 14" Sti…" at bounding box center [871, 402] width 1377 height 82
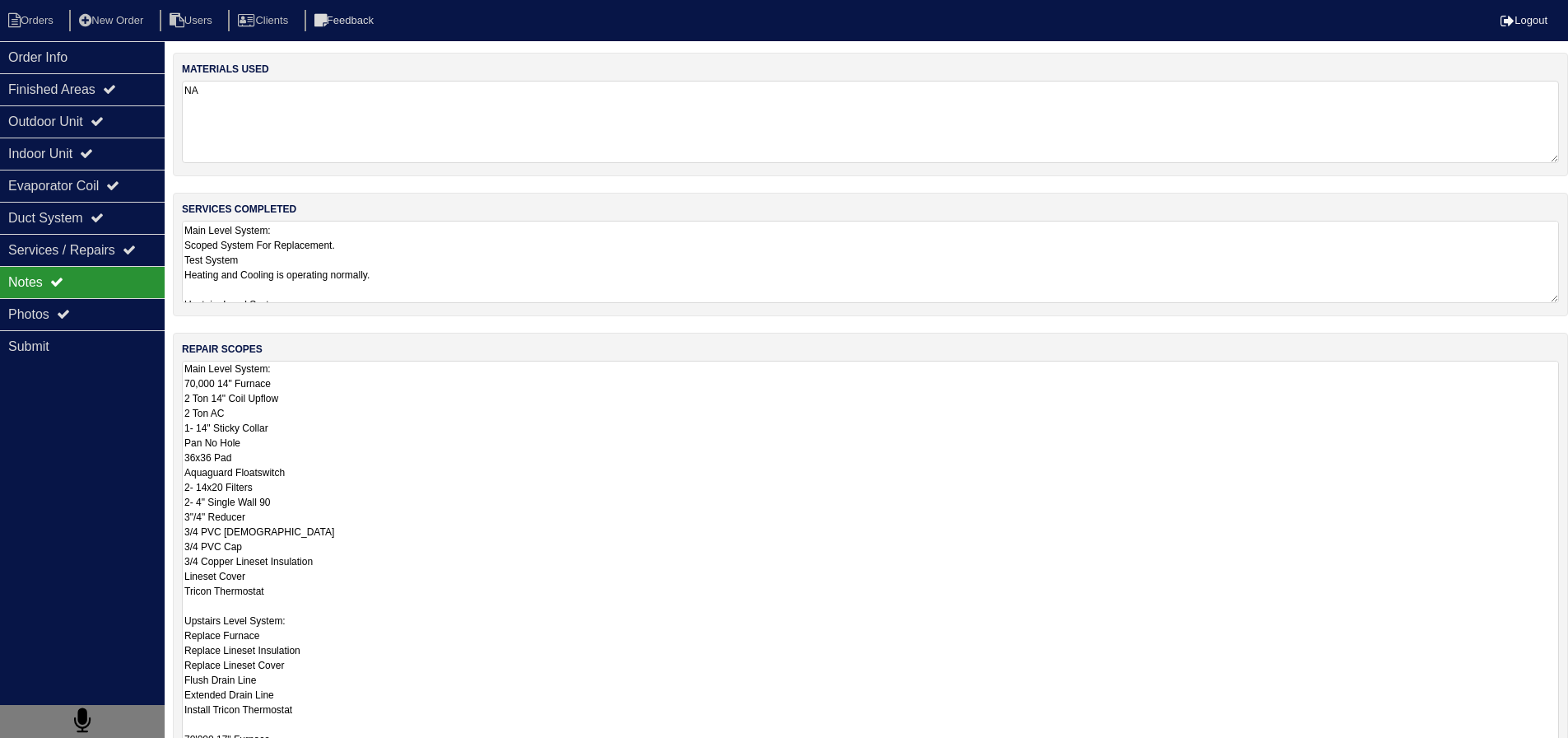
scroll to position [344, 0]
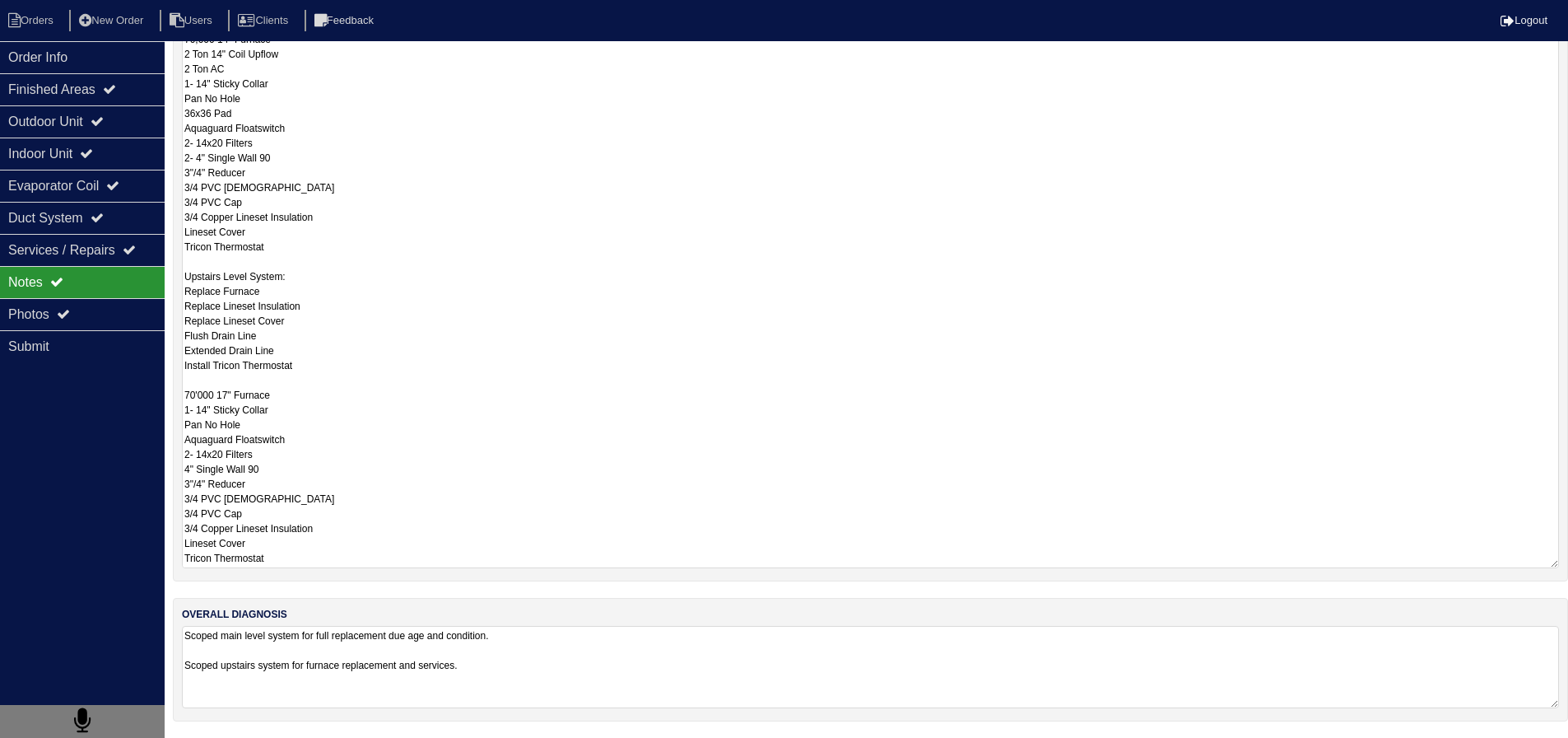
drag, startPoint x: 185, startPoint y: 364, endPoint x: 353, endPoint y: 581, distance: 274.4
click at [353, 581] on div "repair scopes Main Level System: 70,000 14" Furnace 2 Ton 14" Coil Upflow 2 Ton…" at bounding box center [871, 284] width 1396 height 593
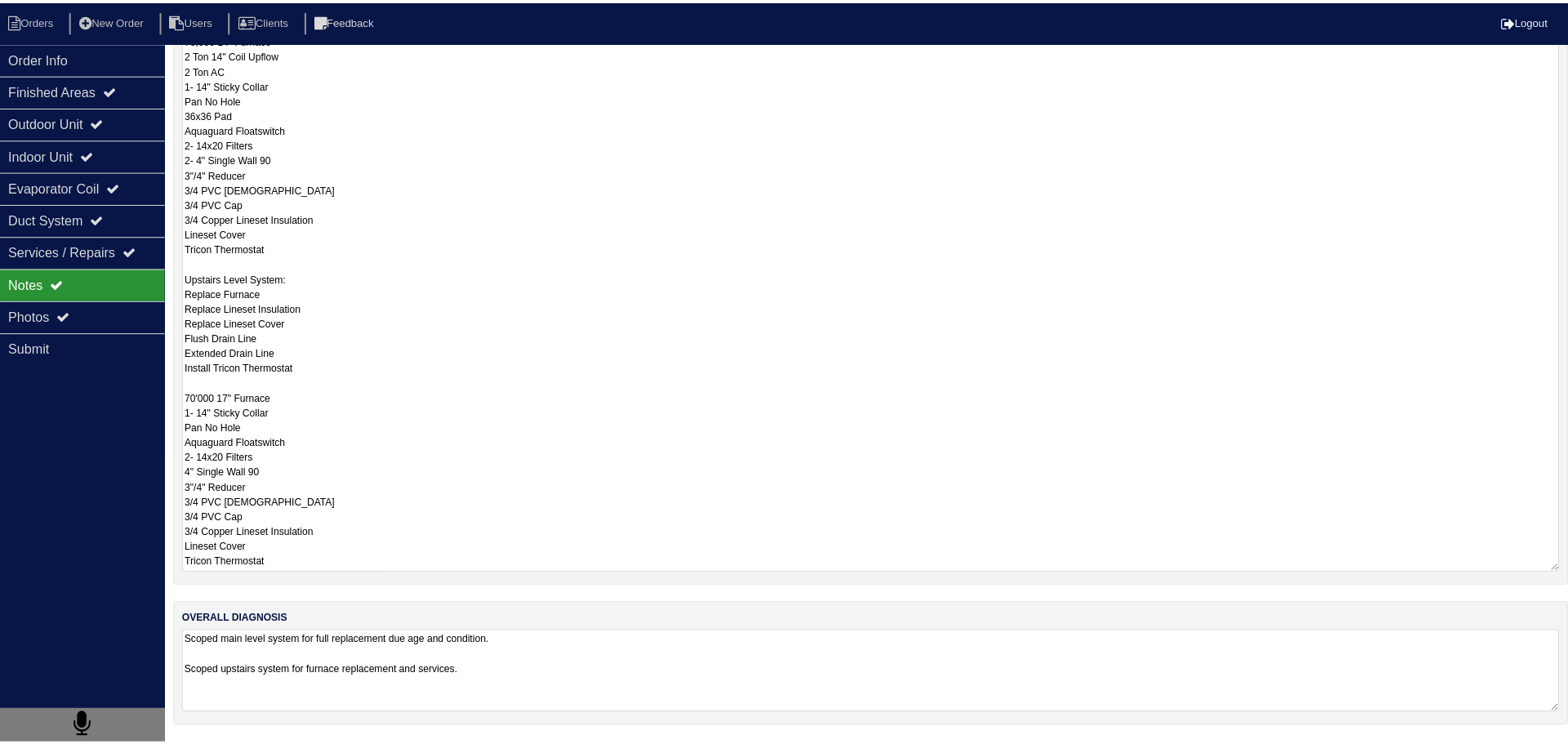
scroll to position [0, 0]
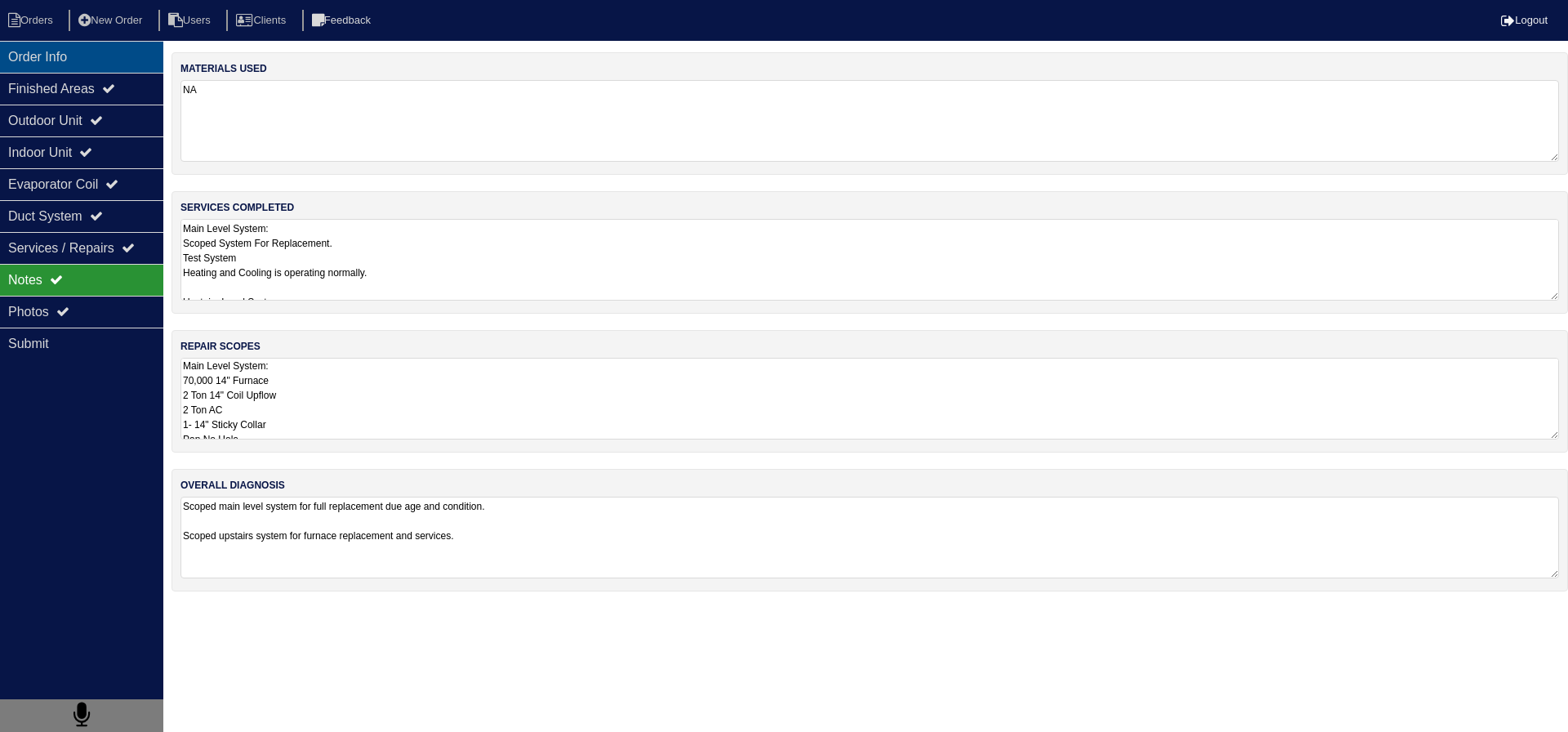
click at [90, 61] on div "Order Info" at bounding box center [81, 56] width 163 height 32
